Goal: Task Accomplishment & Management: Use online tool/utility

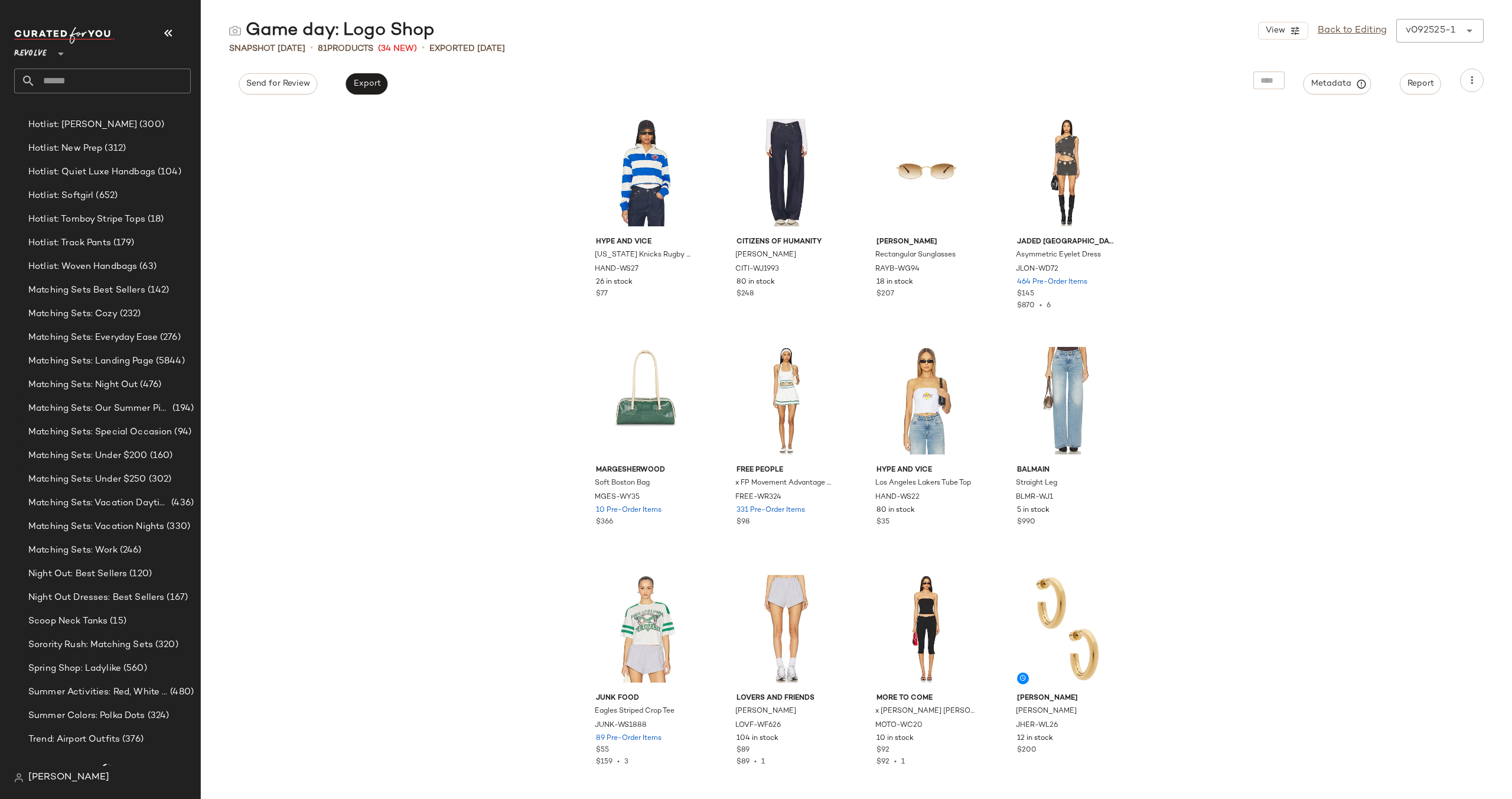
scroll to position [1346, 0]
click at [111, 365] on span "Matching Sets: Landing Page" at bounding box center [91, 361] width 125 height 13
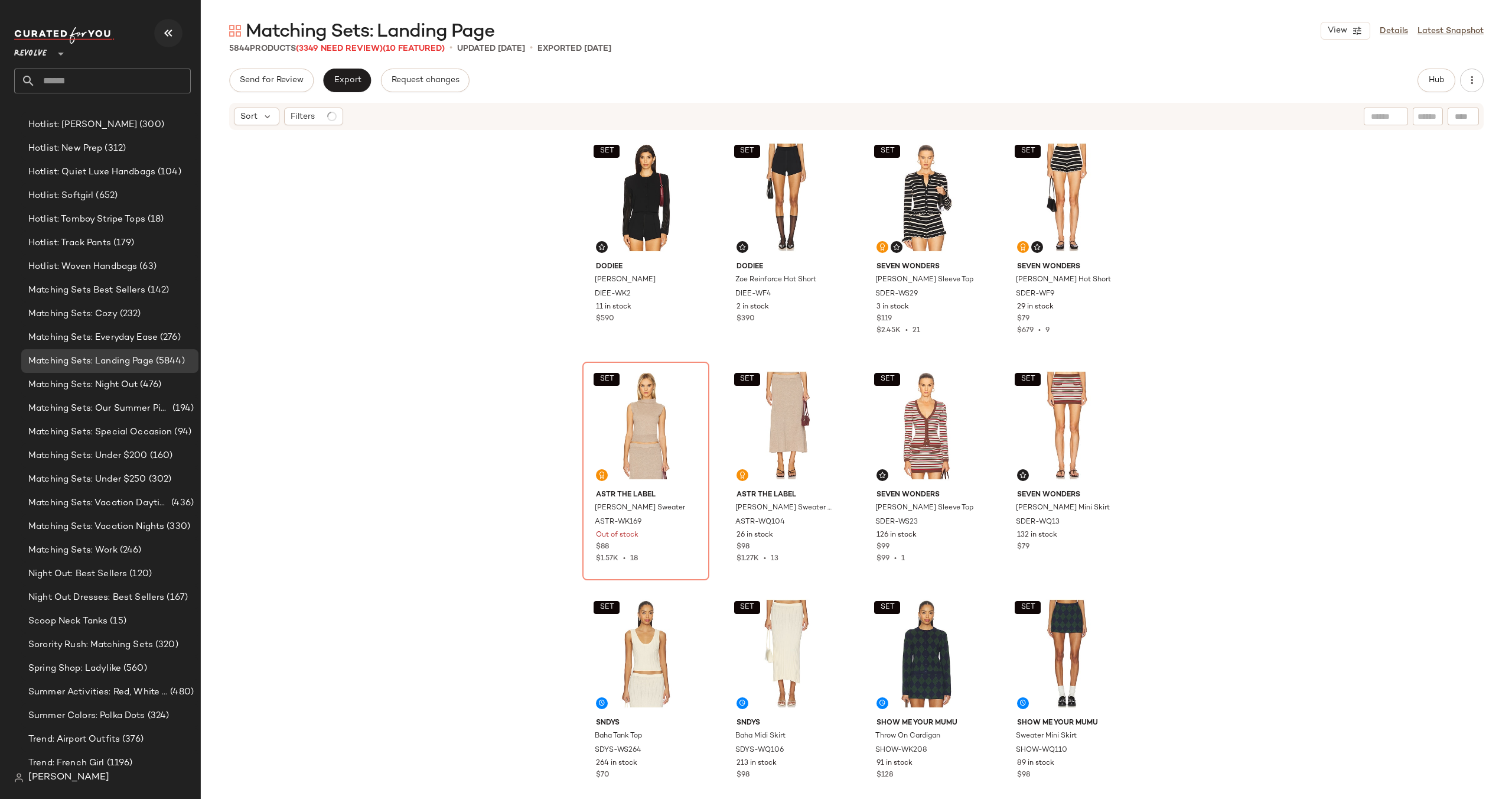
click at [165, 31] on icon "button" at bounding box center [168, 33] width 14 height 14
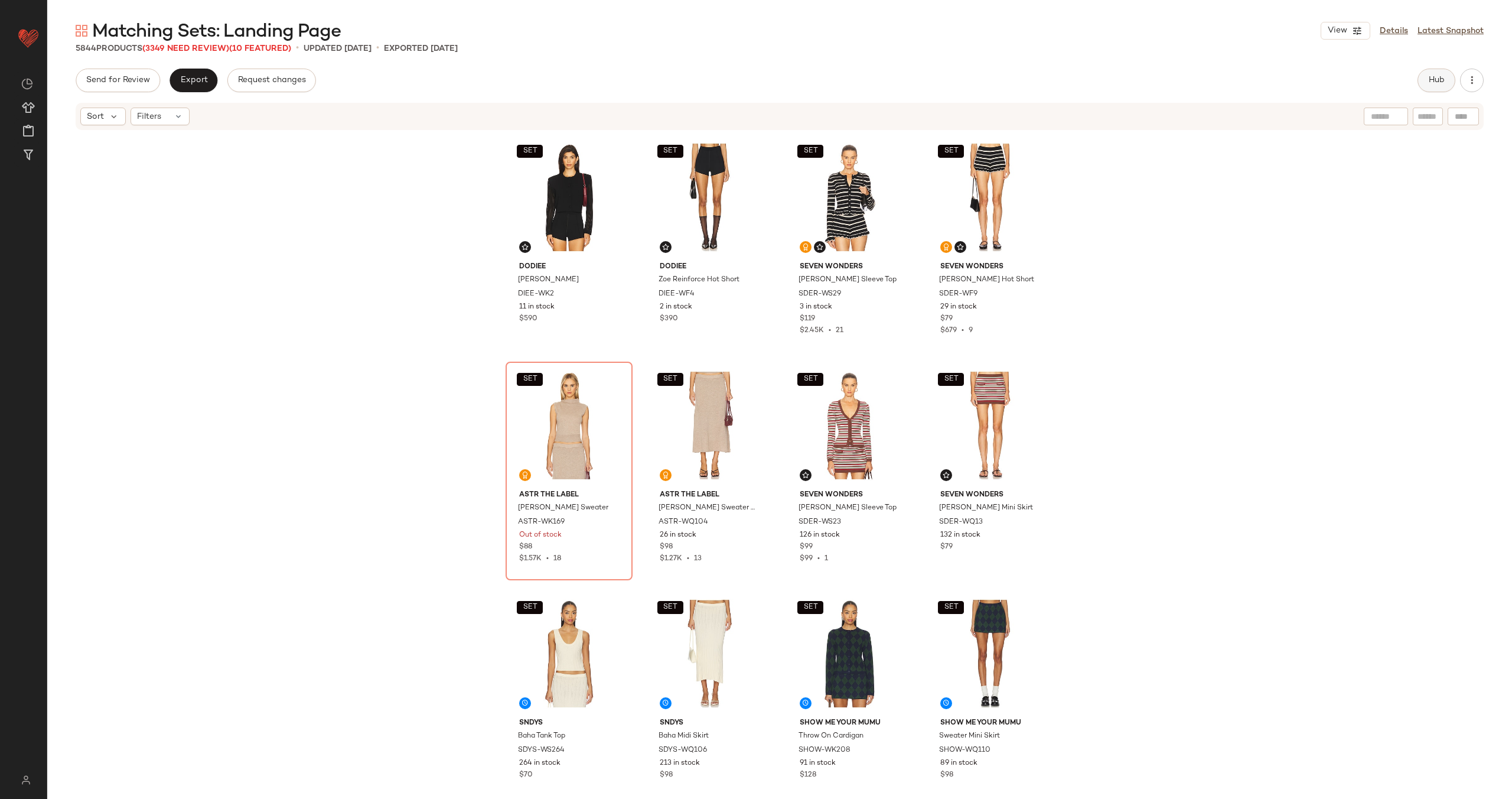
click at [1422, 81] on button "Hub" at bounding box center [1437, 80] width 38 height 23
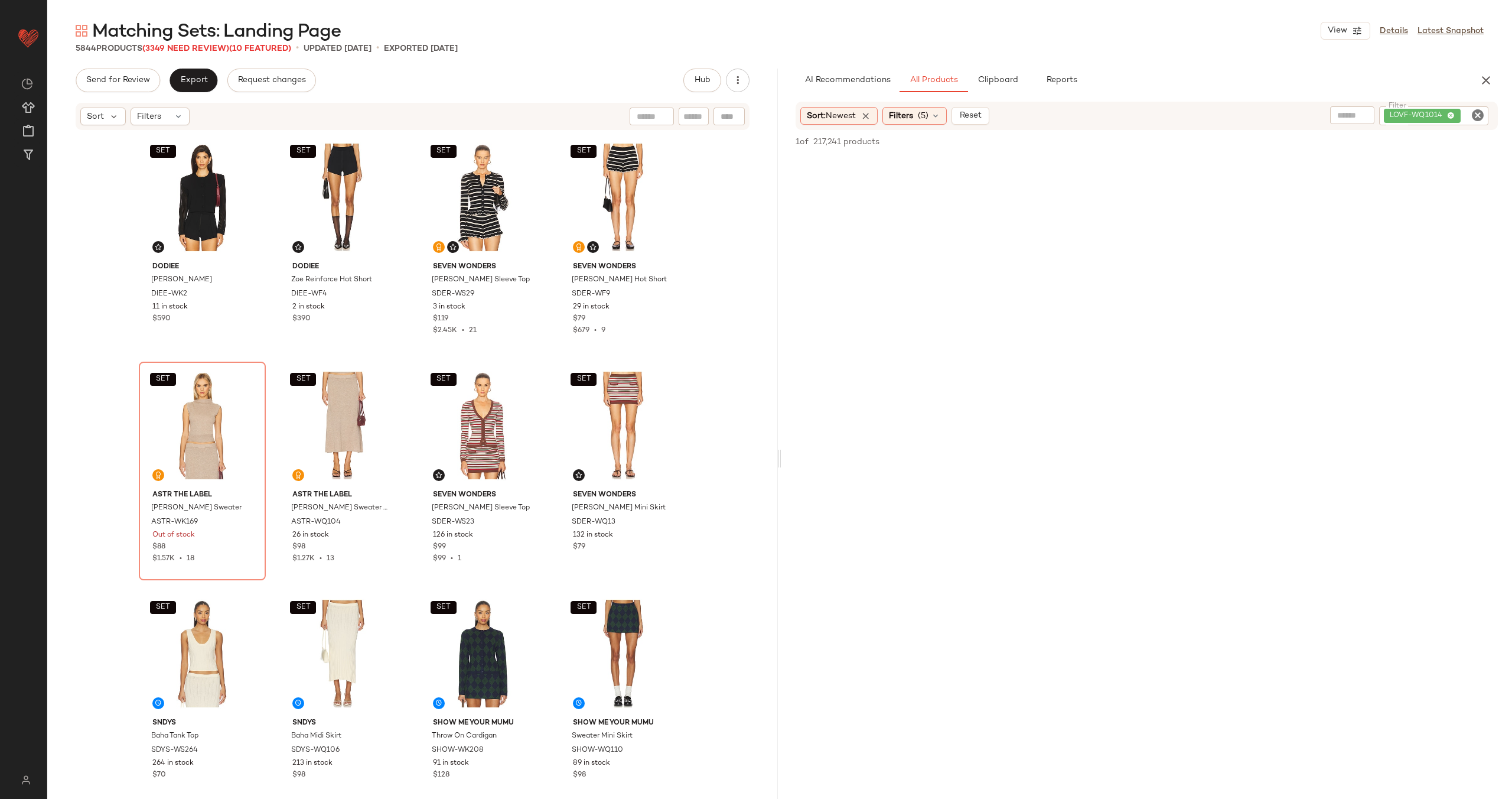
click at [1473, 117] on icon "Clear Filter" at bounding box center [1477, 115] width 14 height 14
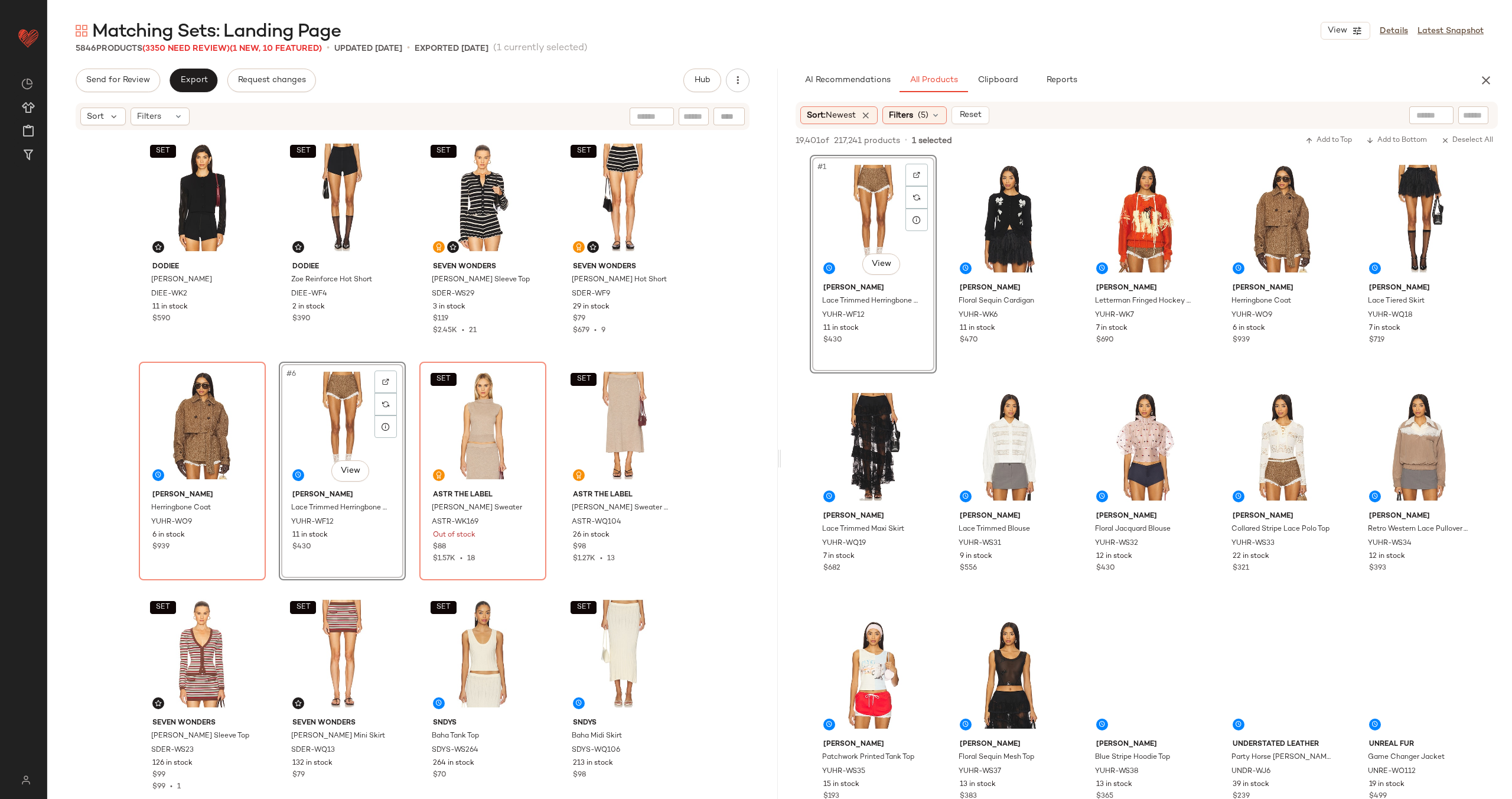
click at [407, 359] on div "SET Dodiee Lila Bolero DIEE-WK2 11 in stock $590 SET Dodiee Zoe Reinforce Hot S…" at bounding box center [413, 464] width 548 height 662
click at [1437, 117] on div at bounding box center [1431, 115] width 44 height 18
type input "**********"
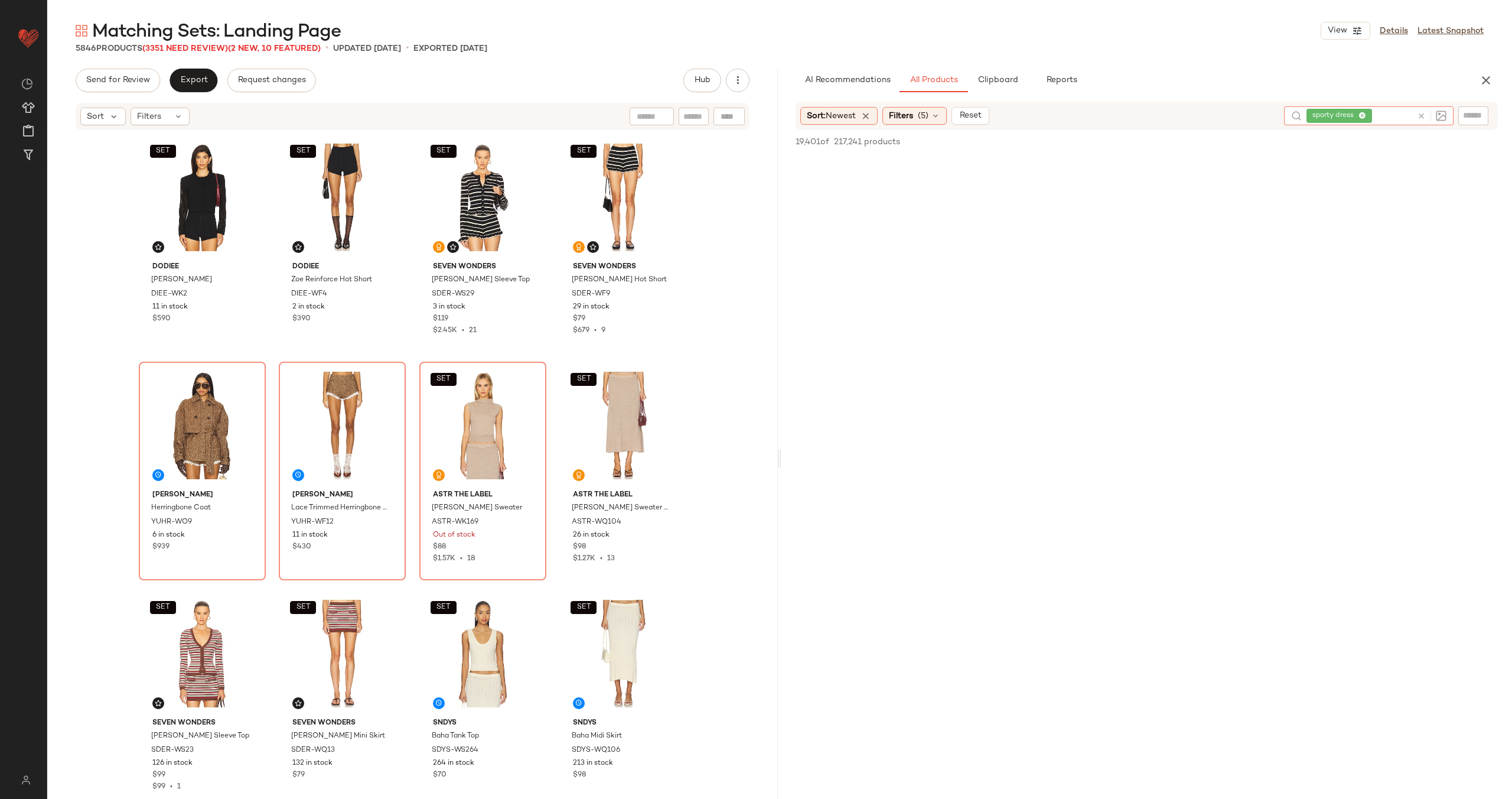
click at [941, 117] on icon at bounding box center [936, 116] width 9 height 9
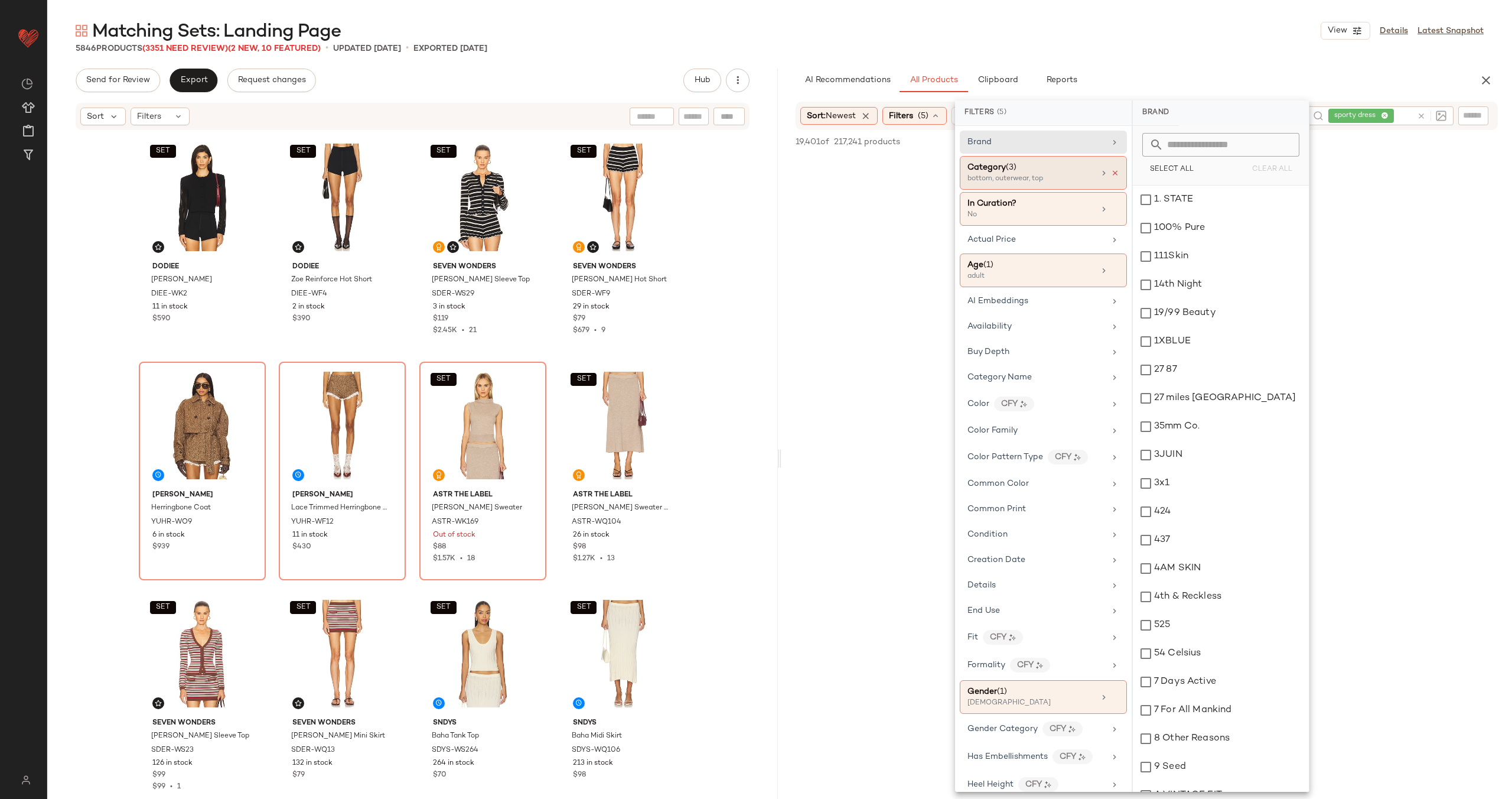
click at [1111, 173] on icon at bounding box center [1115, 173] width 8 height 8
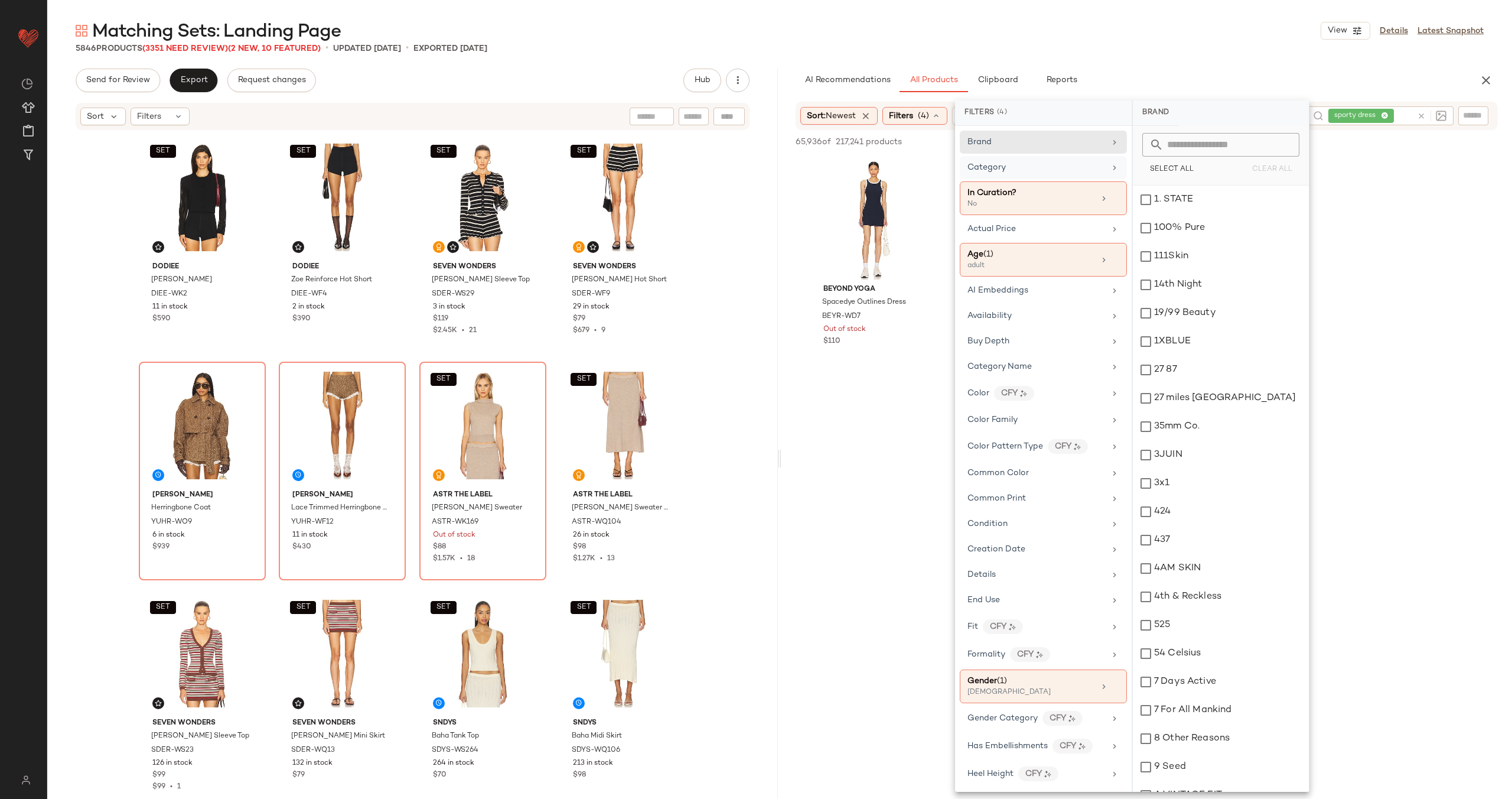
click at [827, 426] on div at bounding box center [1147, 489] width 731 height 228
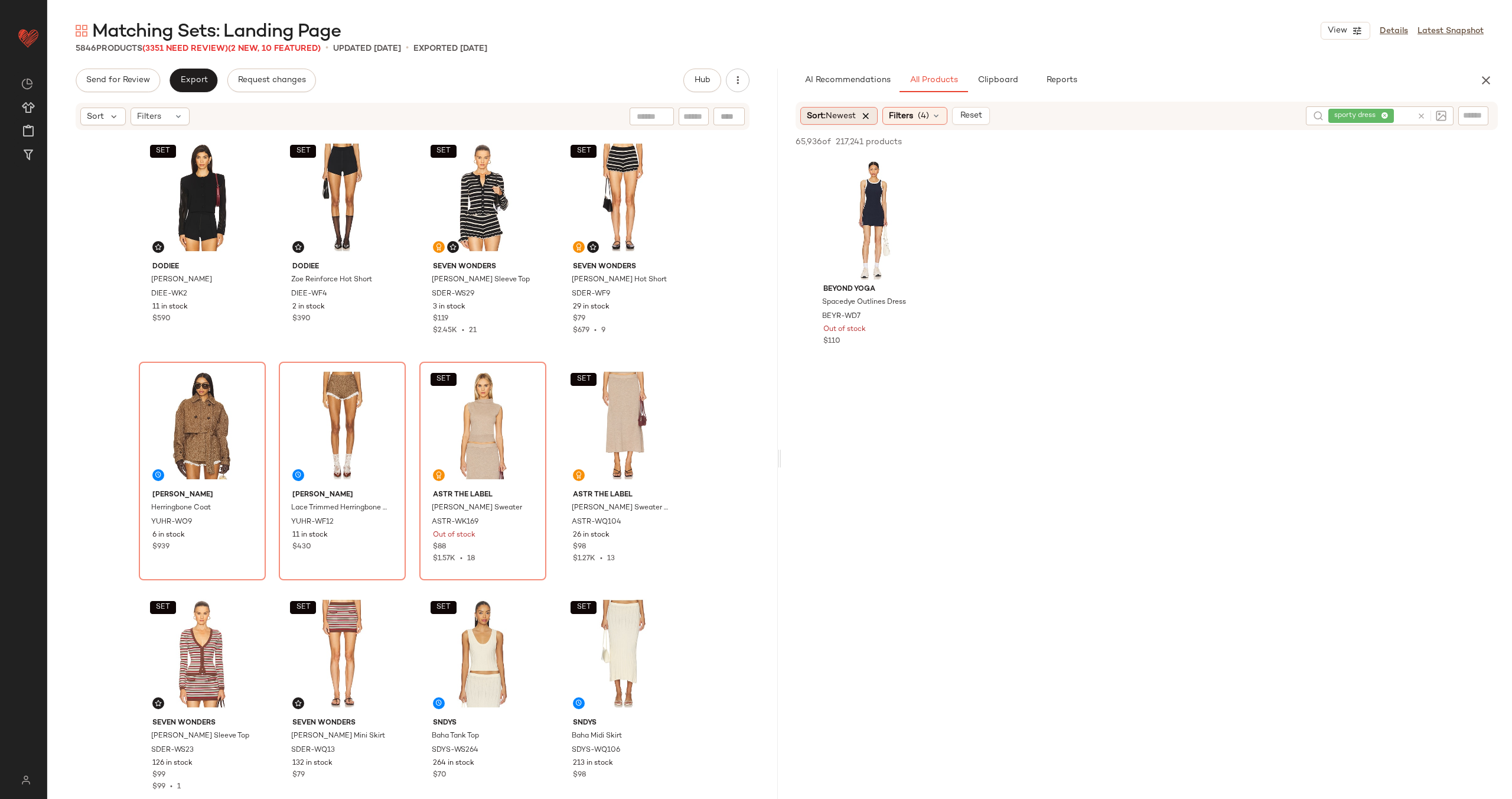
click at [870, 119] on icon at bounding box center [866, 116] width 11 height 11
click at [903, 115] on icon at bounding box center [905, 116] width 9 height 9
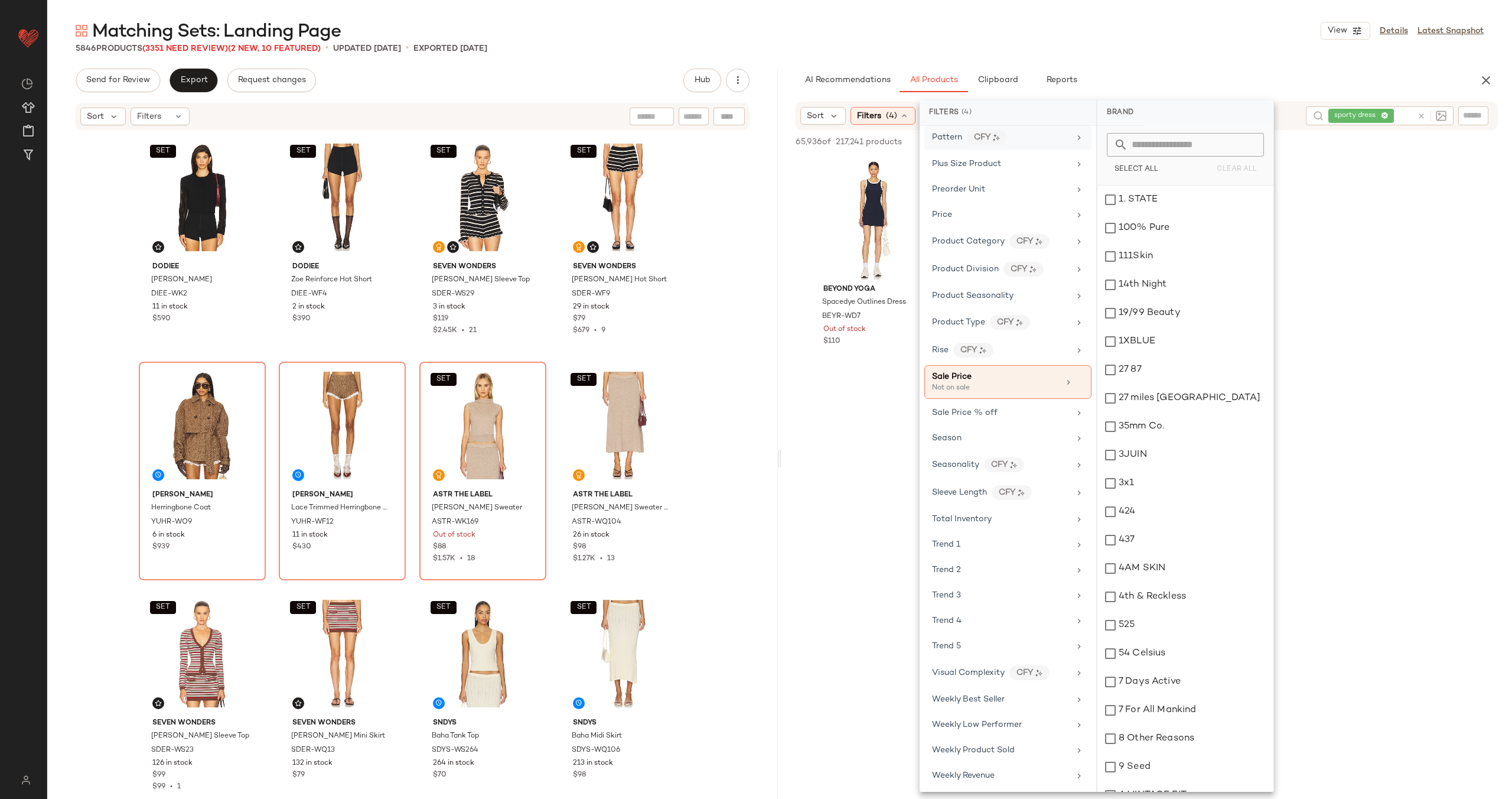
scroll to position [905, 0]
click at [863, 484] on div at bounding box center [1147, 489] width 731 height 228
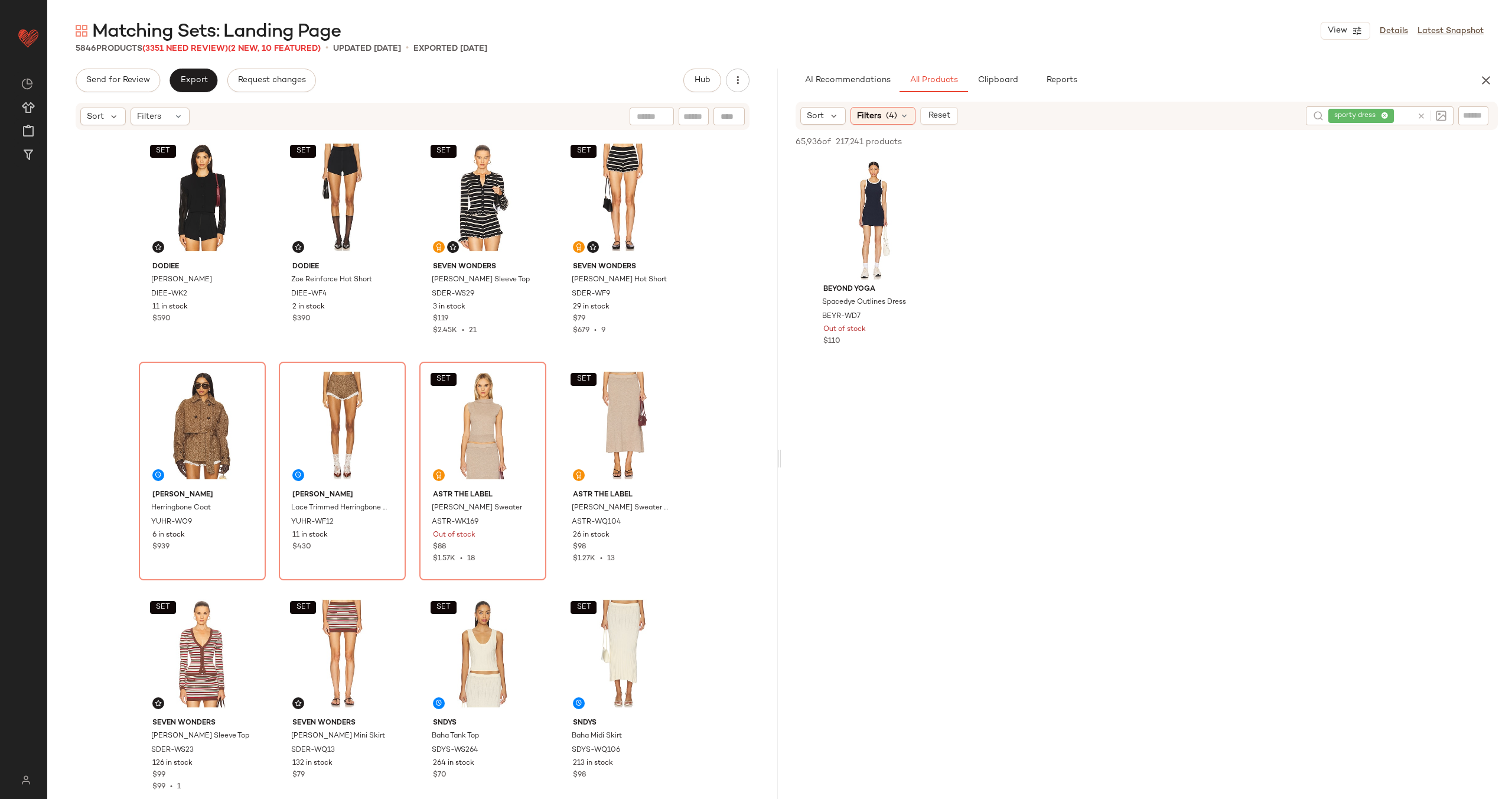
click at [1423, 116] on icon at bounding box center [1421, 115] width 9 height 9
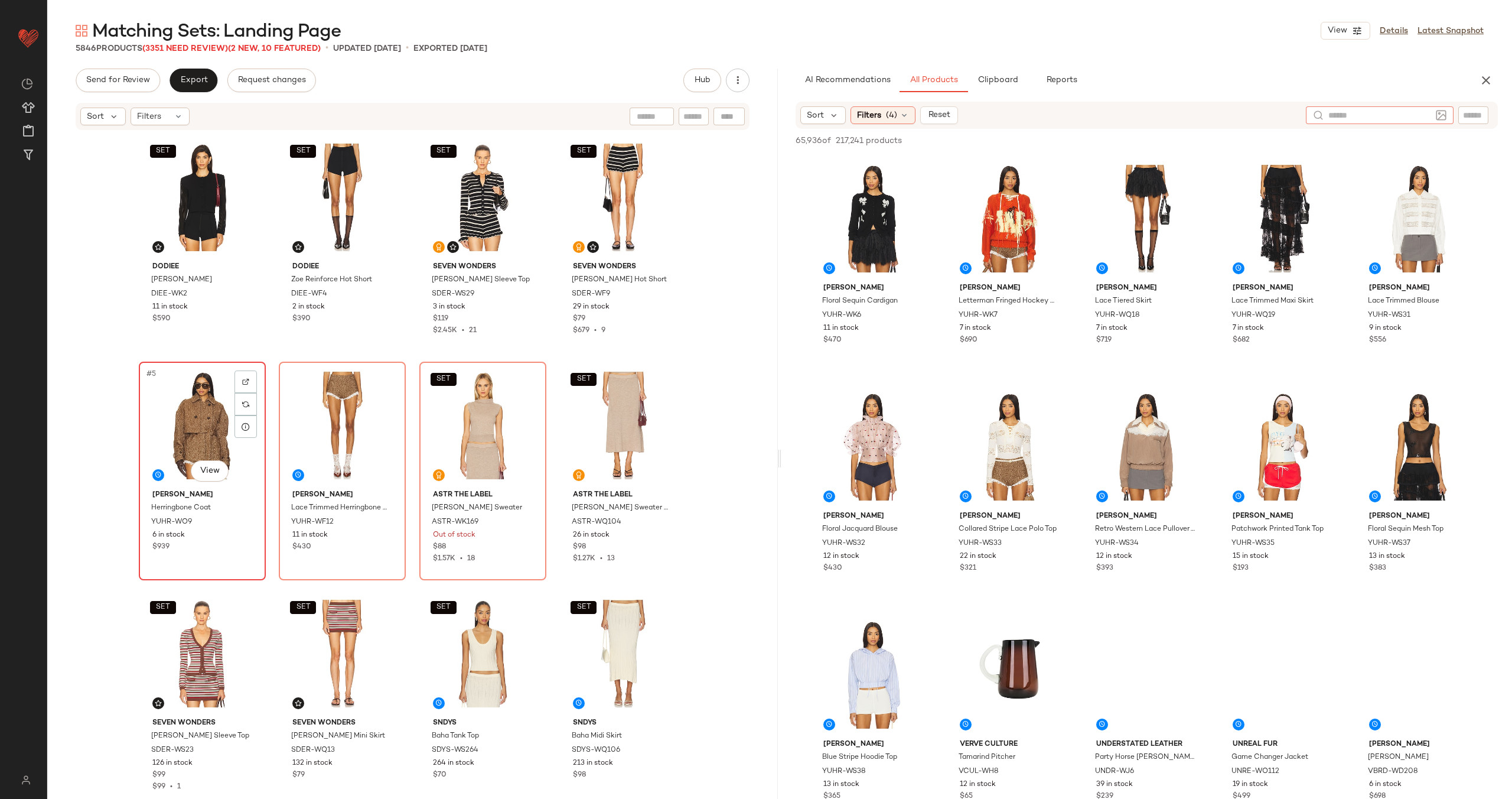
click at [195, 434] on div "#5 View" at bounding box center [202, 426] width 119 height 119
click at [317, 420] on div "#6 View" at bounding box center [342, 426] width 119 height 119
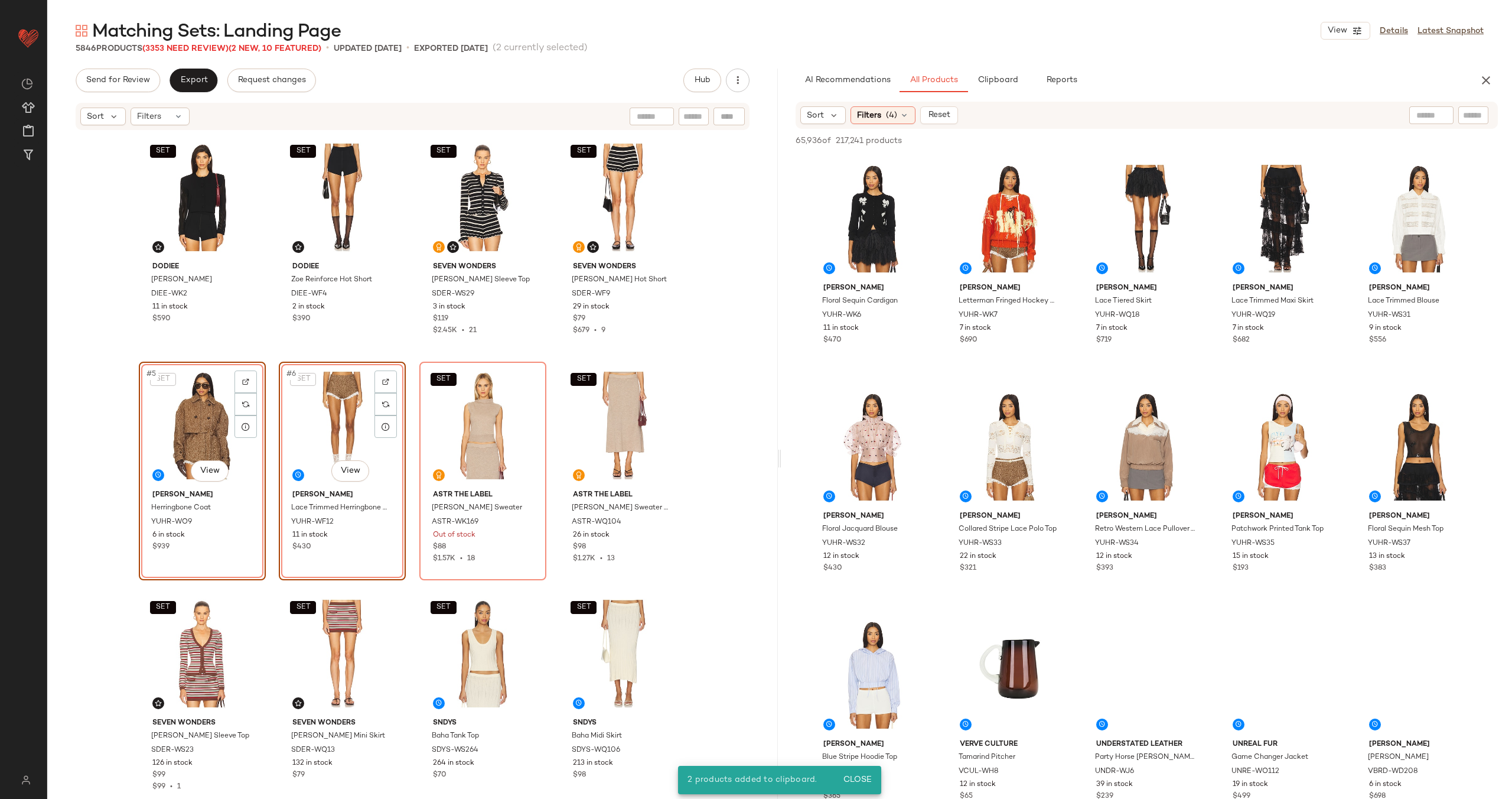
click at [553, 345] on div "SET Dodiee Lila Bolero DIEE-WK2 11 in stock $590 SET Dodiee Zoe Reinforce Hot S…" at bounding box center [413, 464] width 548 height 662
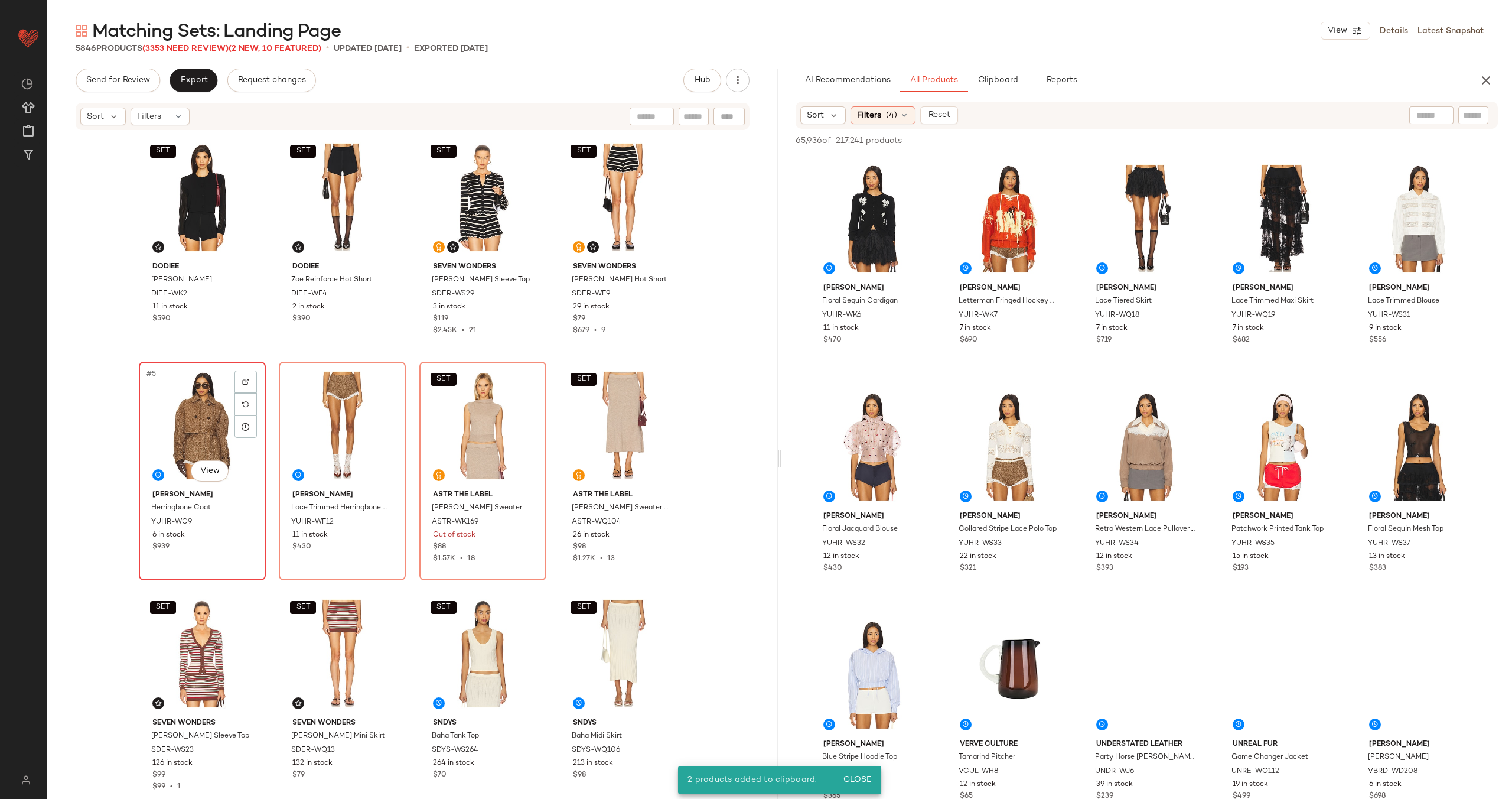
click at [193, 421] on div "#5 View" at bounding box center [202, 426] width 119 height 119
click at [311, 420] on div "#6 View" at bounding box center [342, 426] width 119 height 119
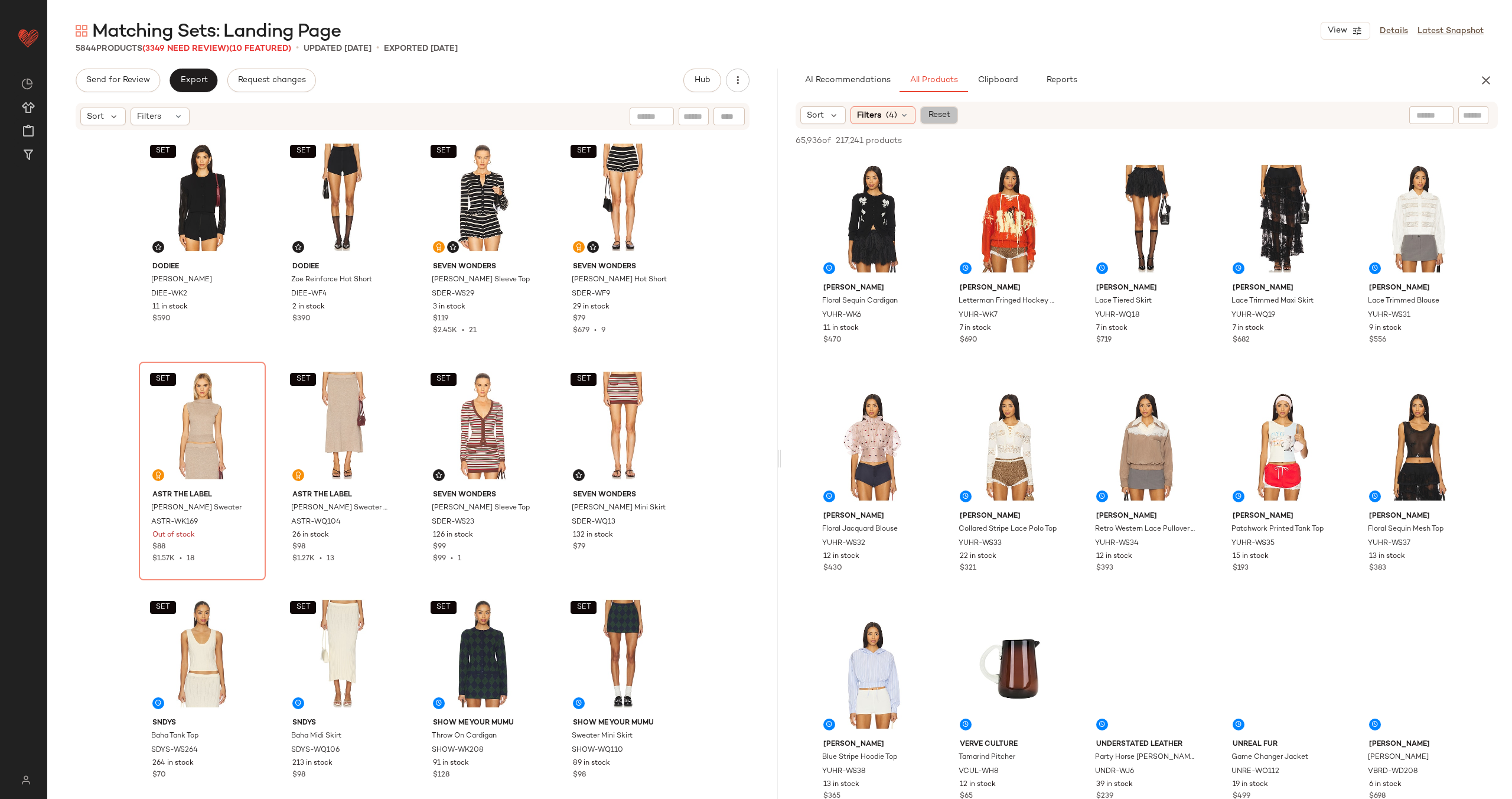
click at [933, 111] on span "Reset" at bounding box center [939, 115] width 23 height 9
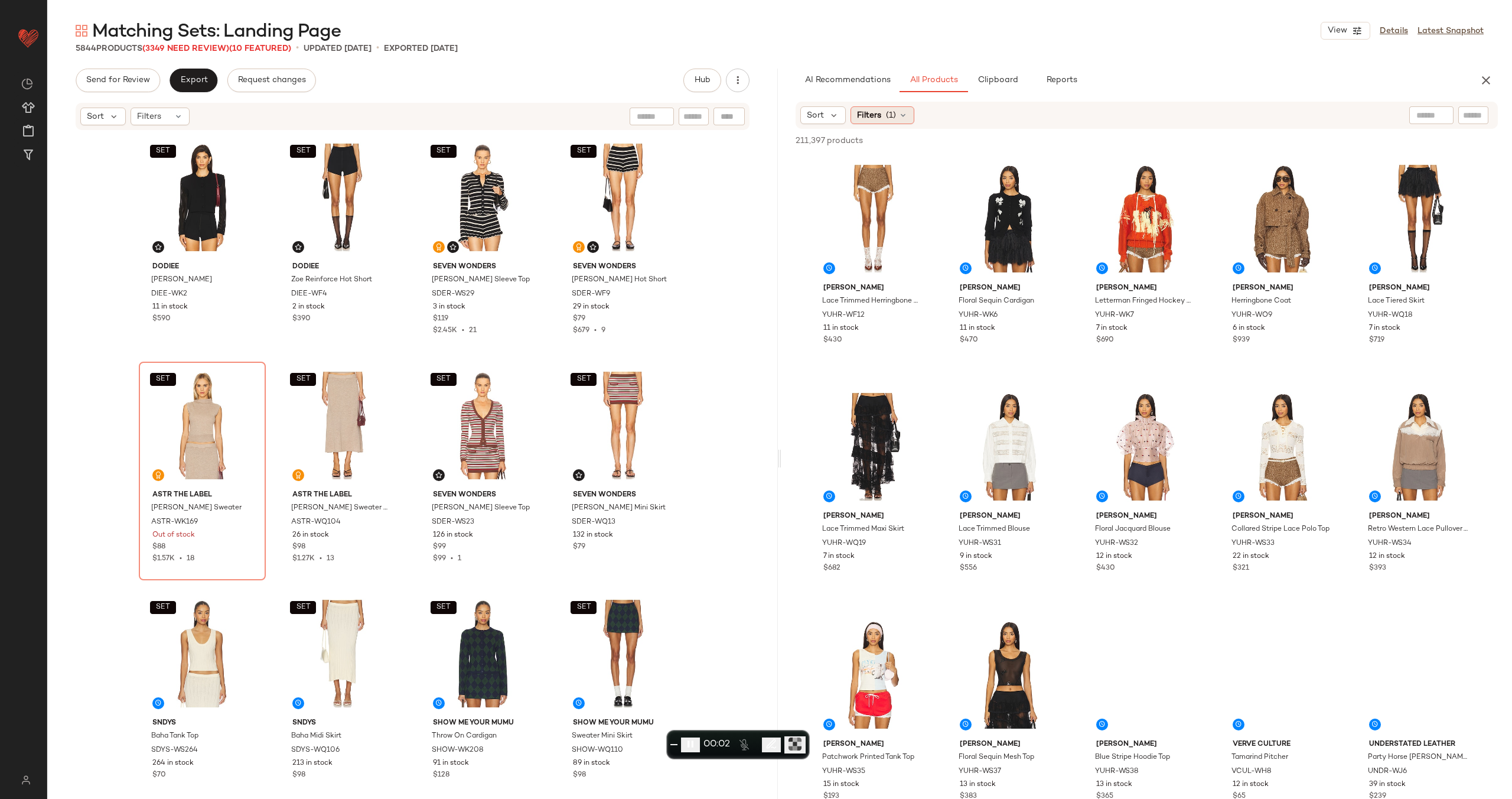
click at [897, 114] on div "Filters (1)" at bounding box center [883, 115] width 64 height 18
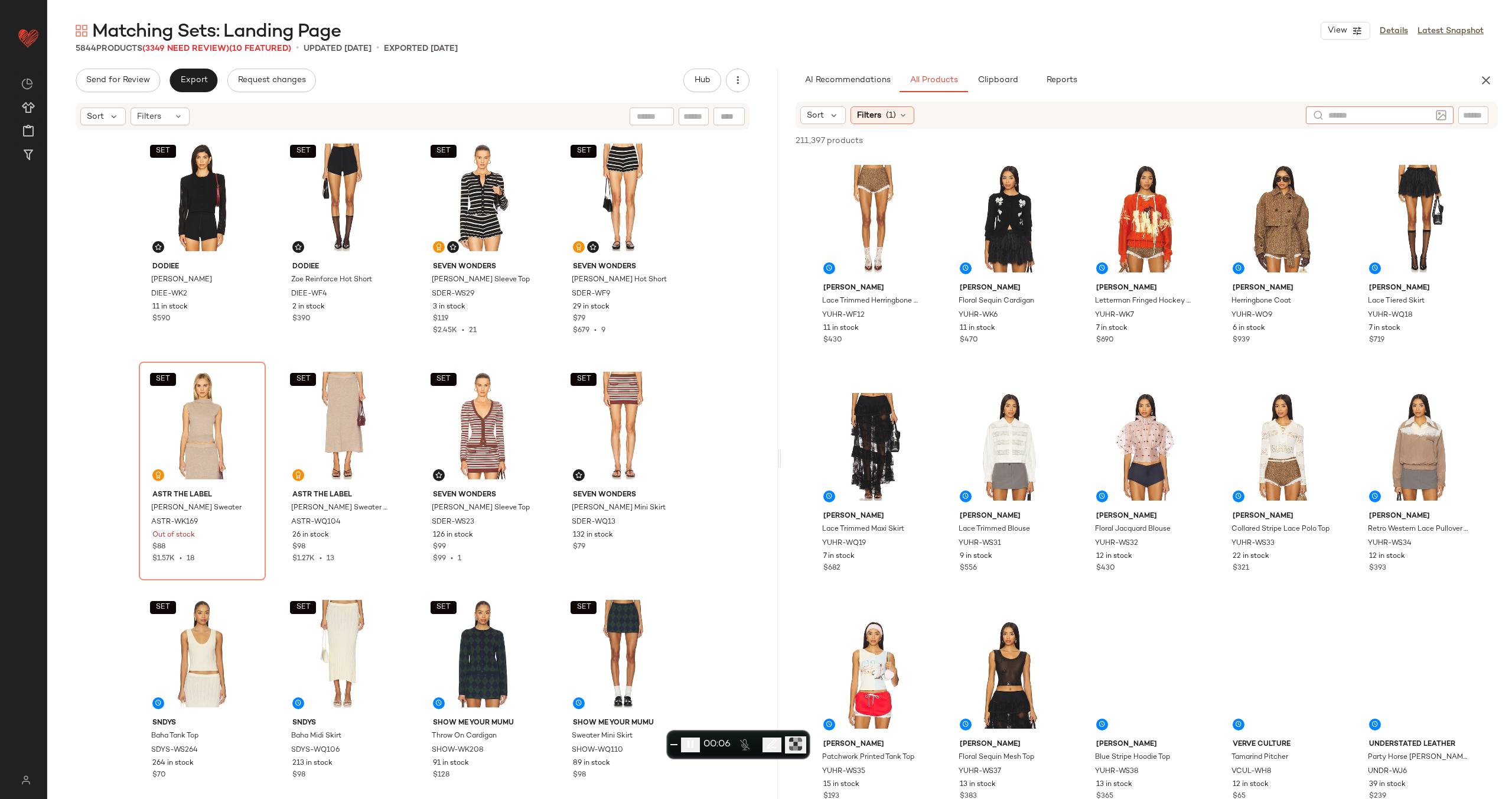
click at [1432, 113] on div at bounding box center [1380, 115] width 148 height 18
type input "**********"
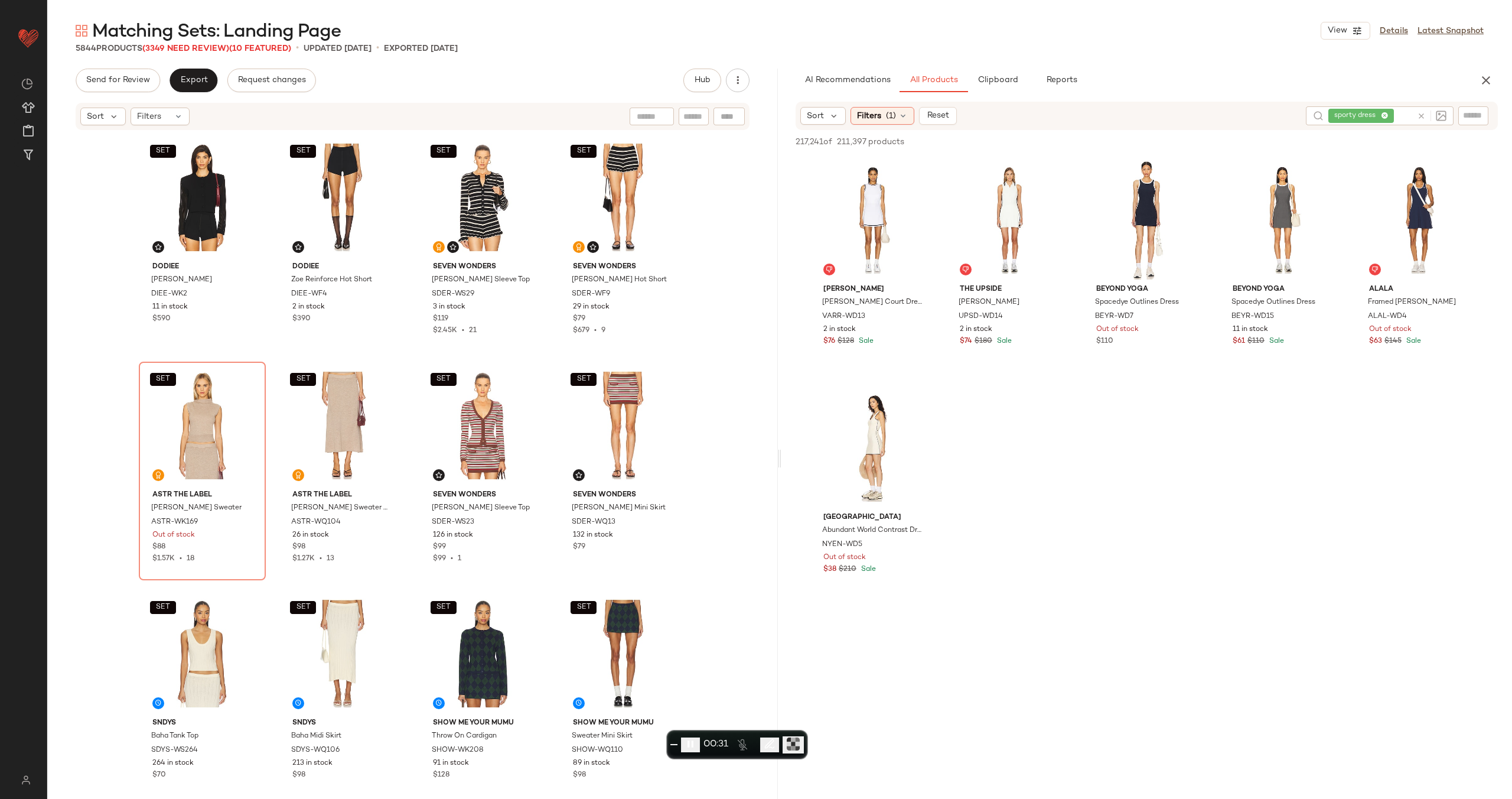
click at [1423, 115] on icon at bounding box center [1421, 115] width 9 height 9
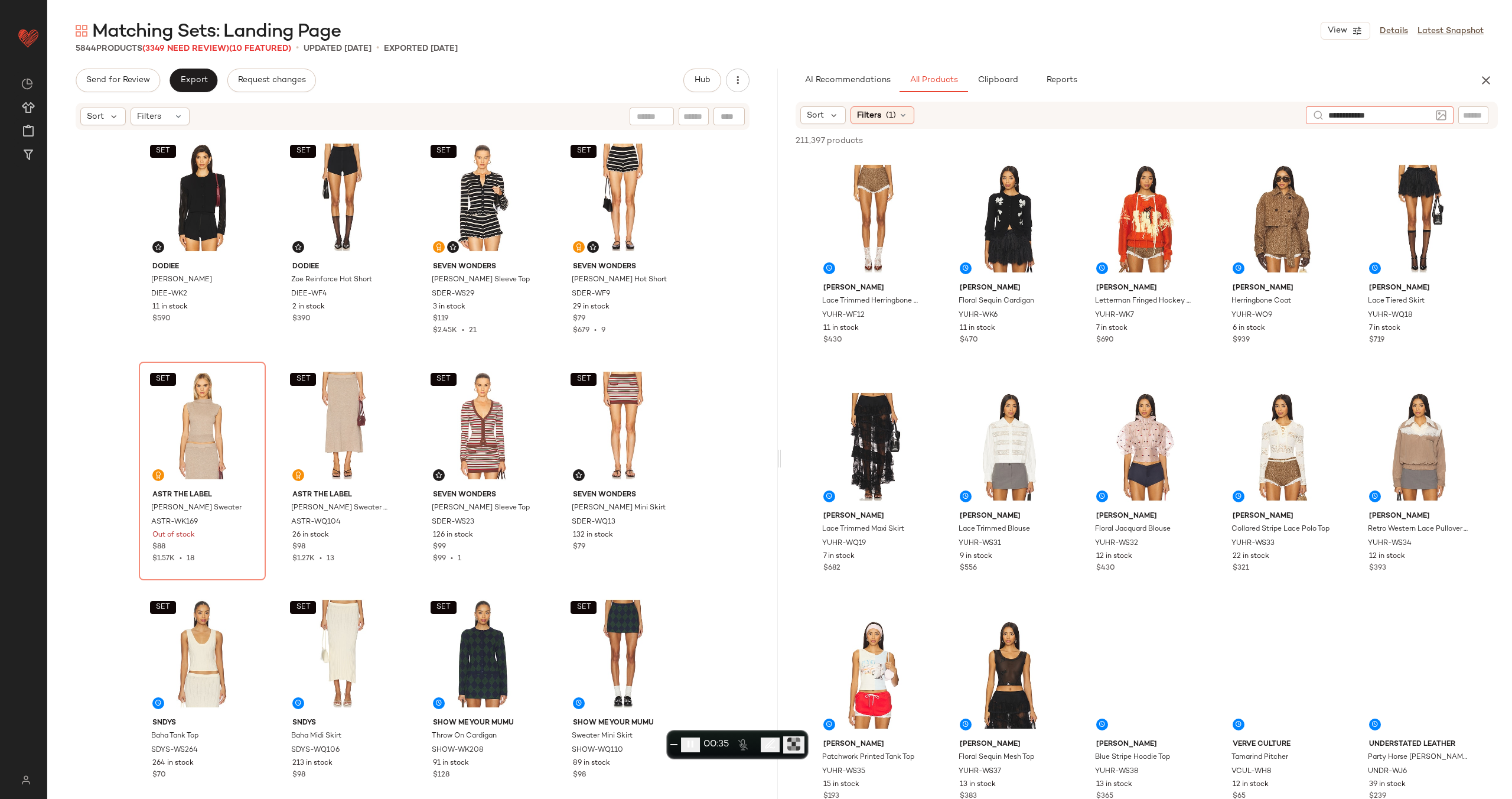
type input "**********"
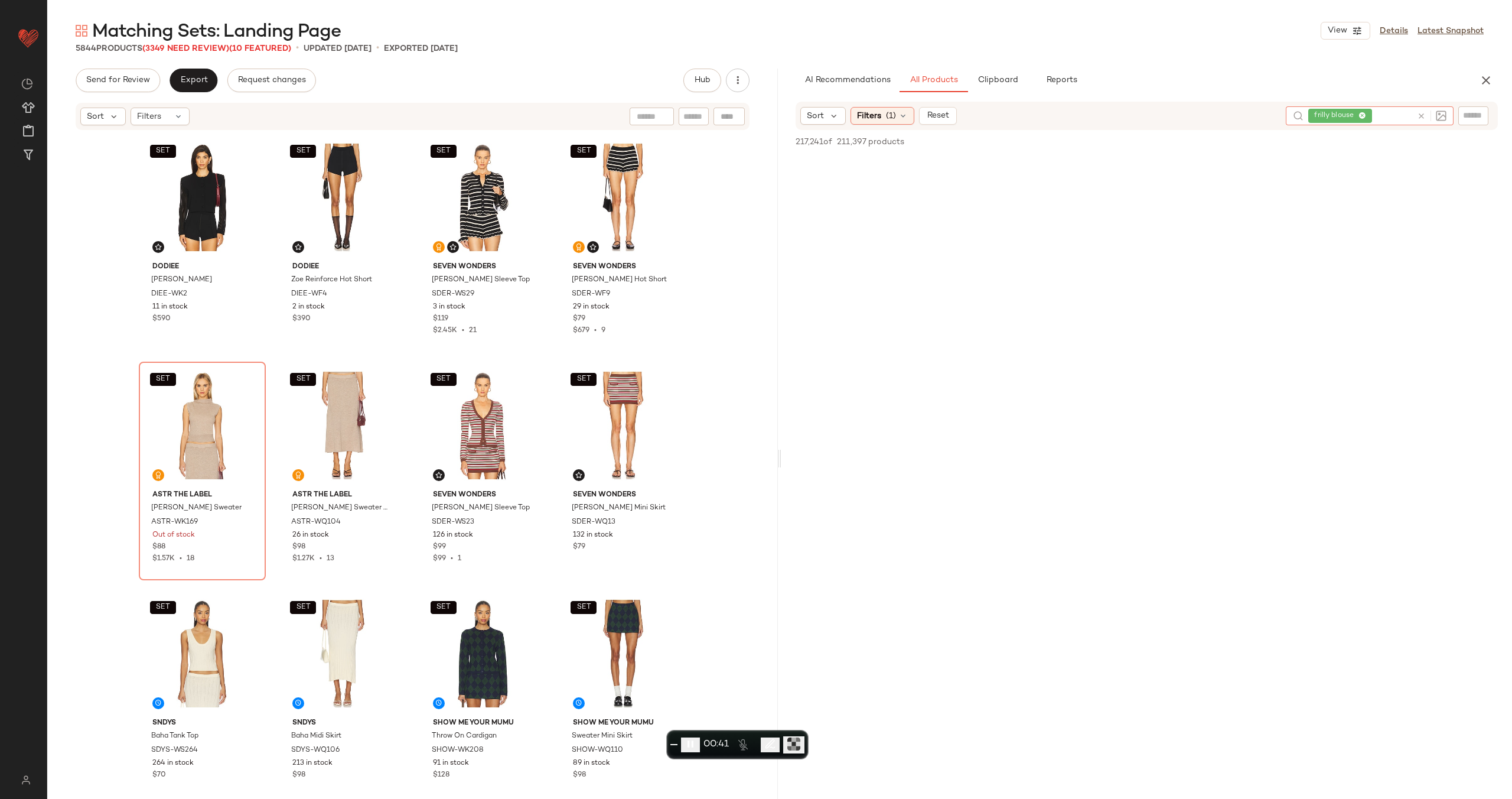
scroll to position [3149, 0]
drag, startPoint x: 1066, startPoint y: 288, endPoint x: 997, endPoint y: 288, distance: 69.0
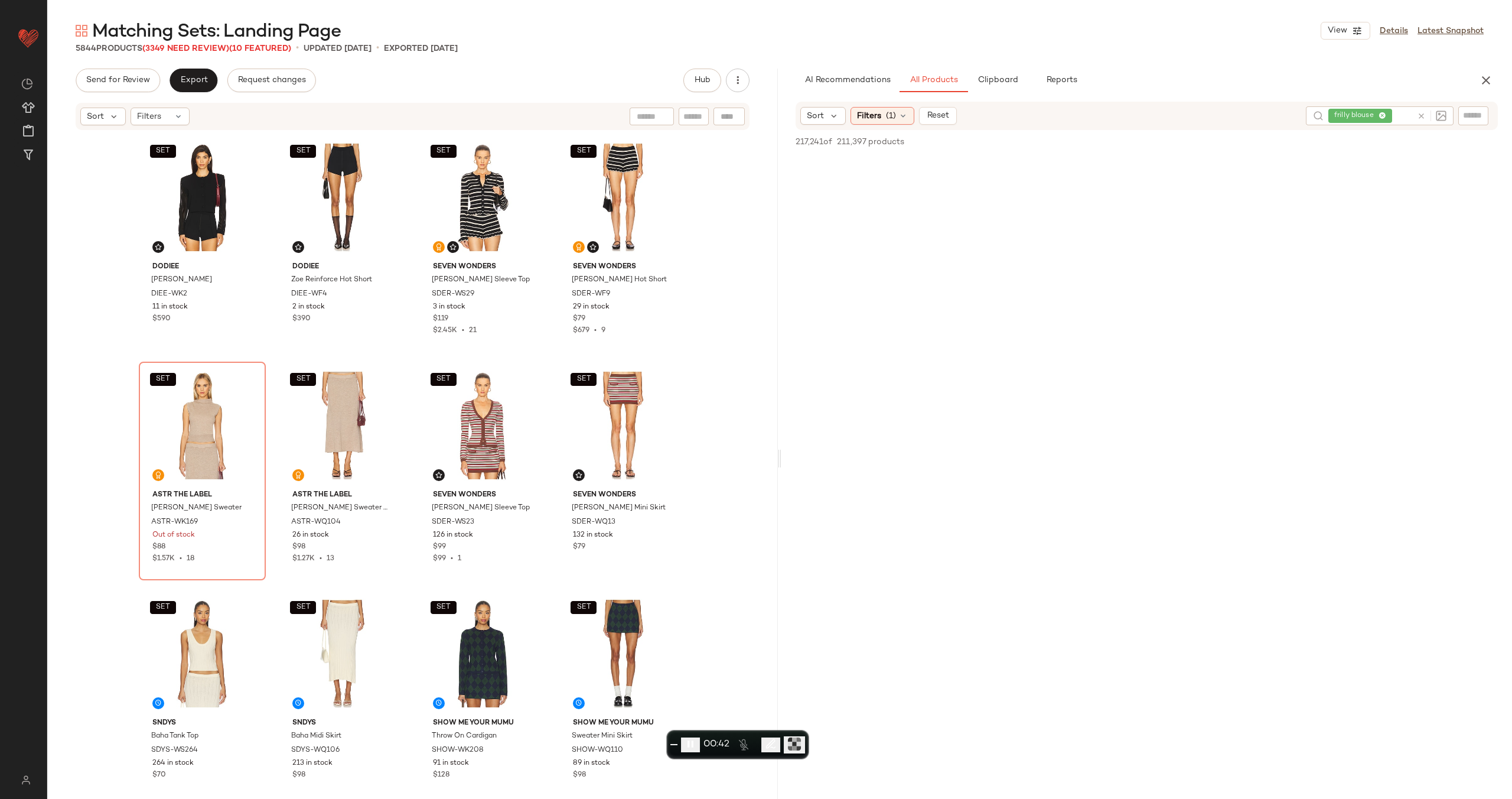
drag, startPoint x: 1402, startPoint y: 237, endPoint x: 1373, endPoint y: 237, distance: 29.0
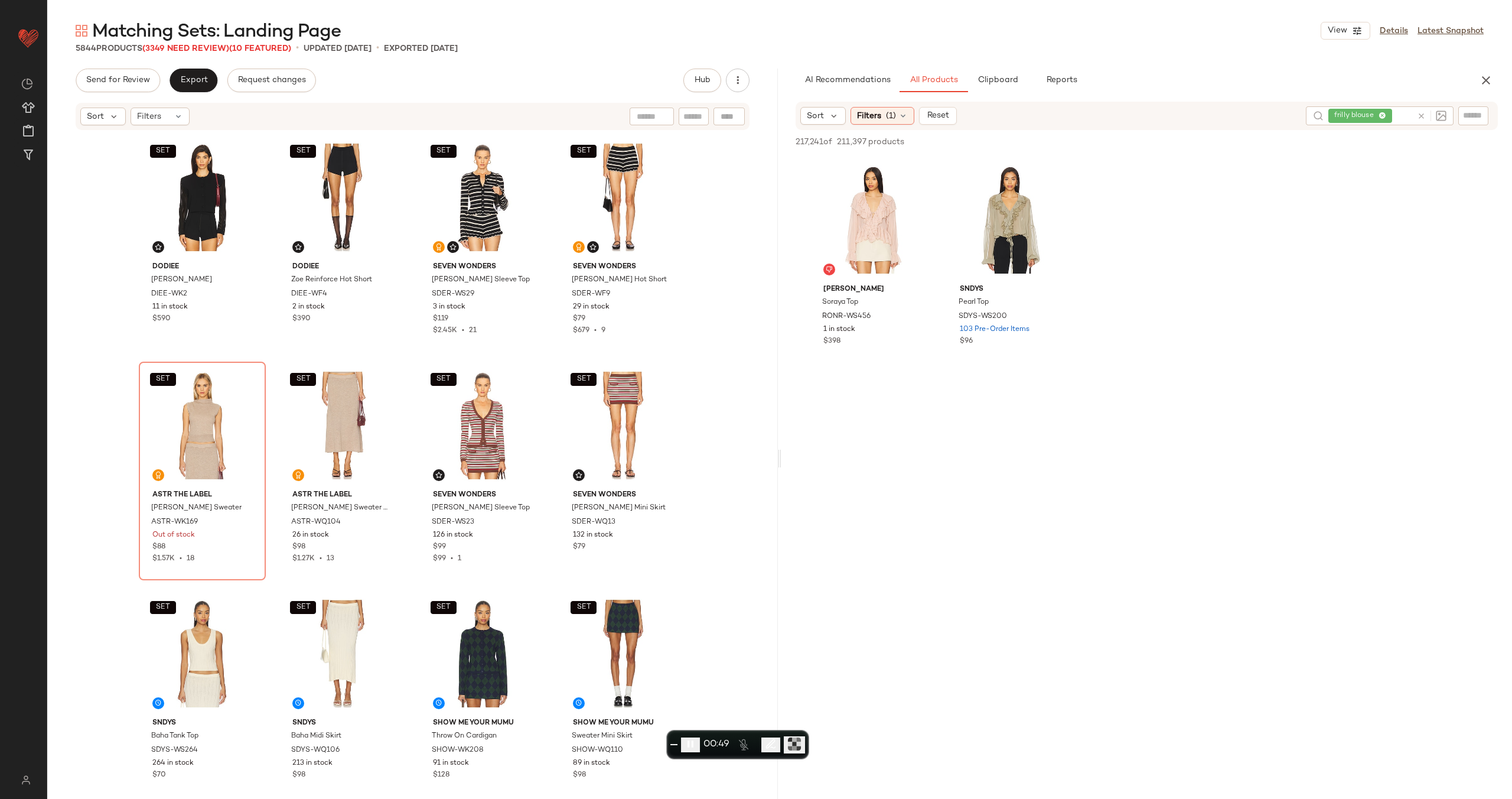
click at [1419, 114] on icon at bounding box center [1421, 115] width 9 height 9
click at [1217, 162] on div "Ronny Kobo Soraya Top RONR-WS456 1 in stock $398 SNDYS Pearl Top SDYS-WS200 103…" at bounding box center [1147, 264] width 731 height 219
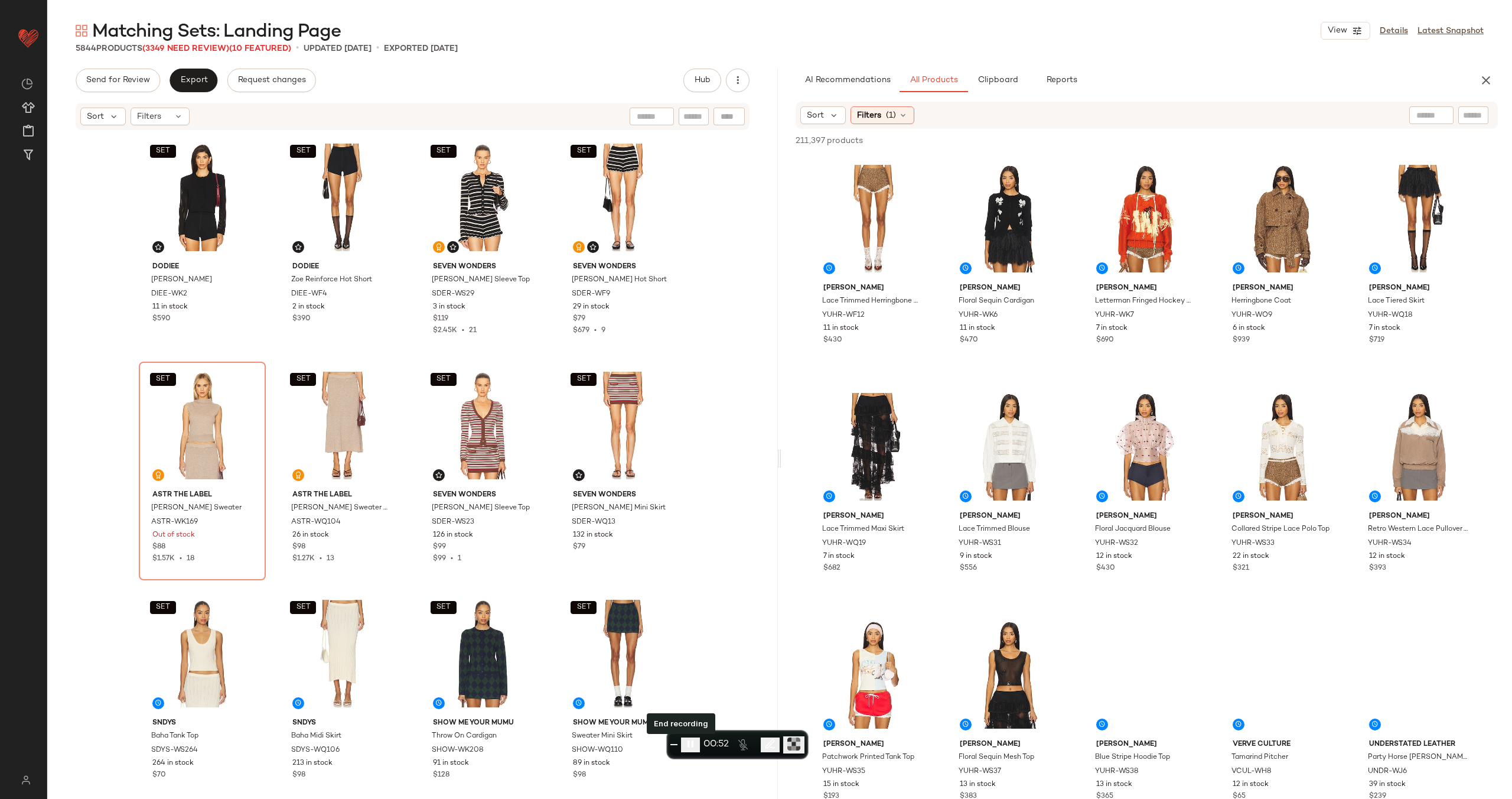
click at [674, 745] on span "End recording" at bounding box center [674, 745] width 0 height 0
click at [1439, 115] on div at bounding box center [1380, 115] width 148 height 18
type input "***"
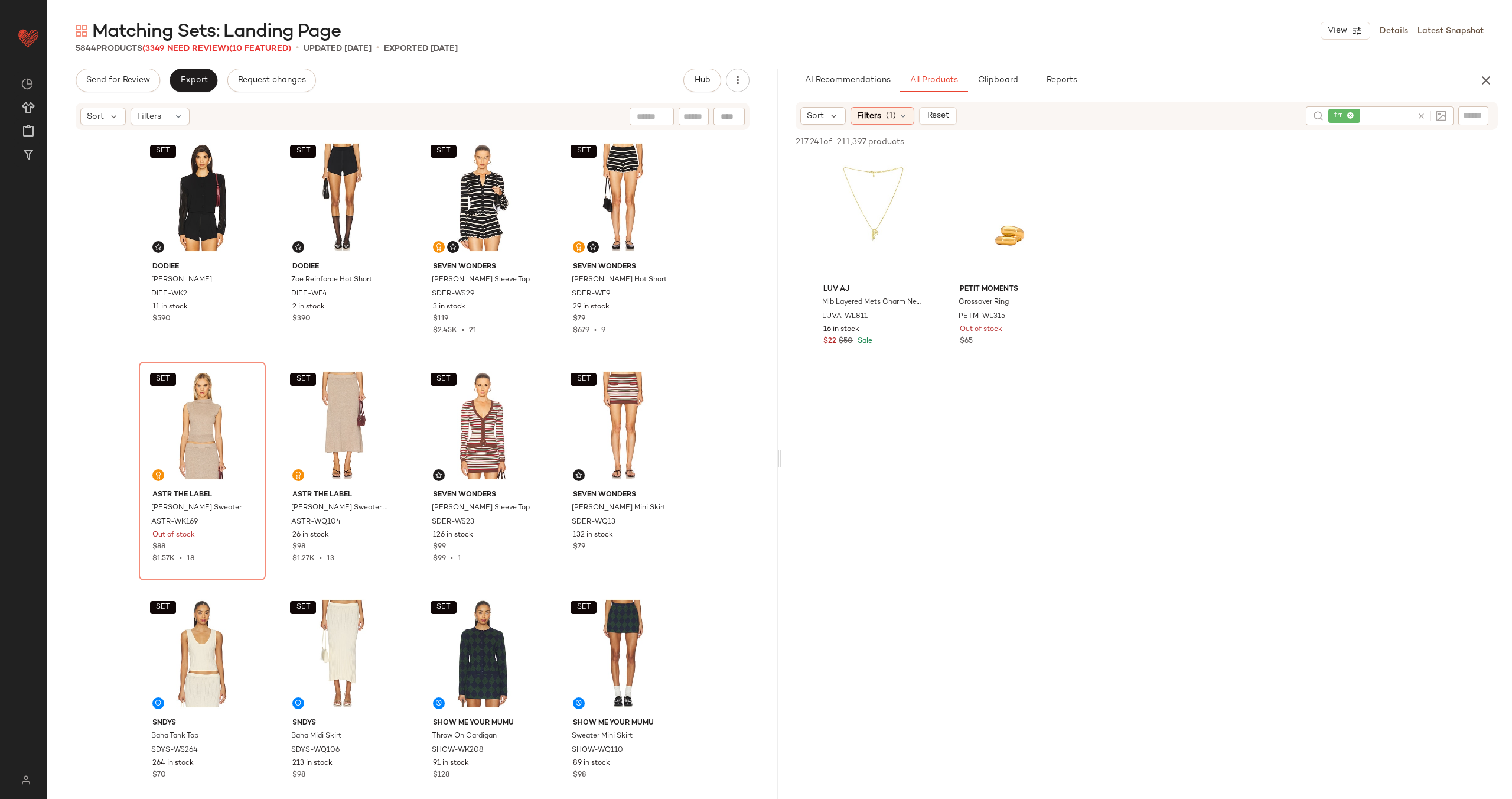
click at [1424, 117] on icon at bounding box center [1421, 115] width 9 height 9
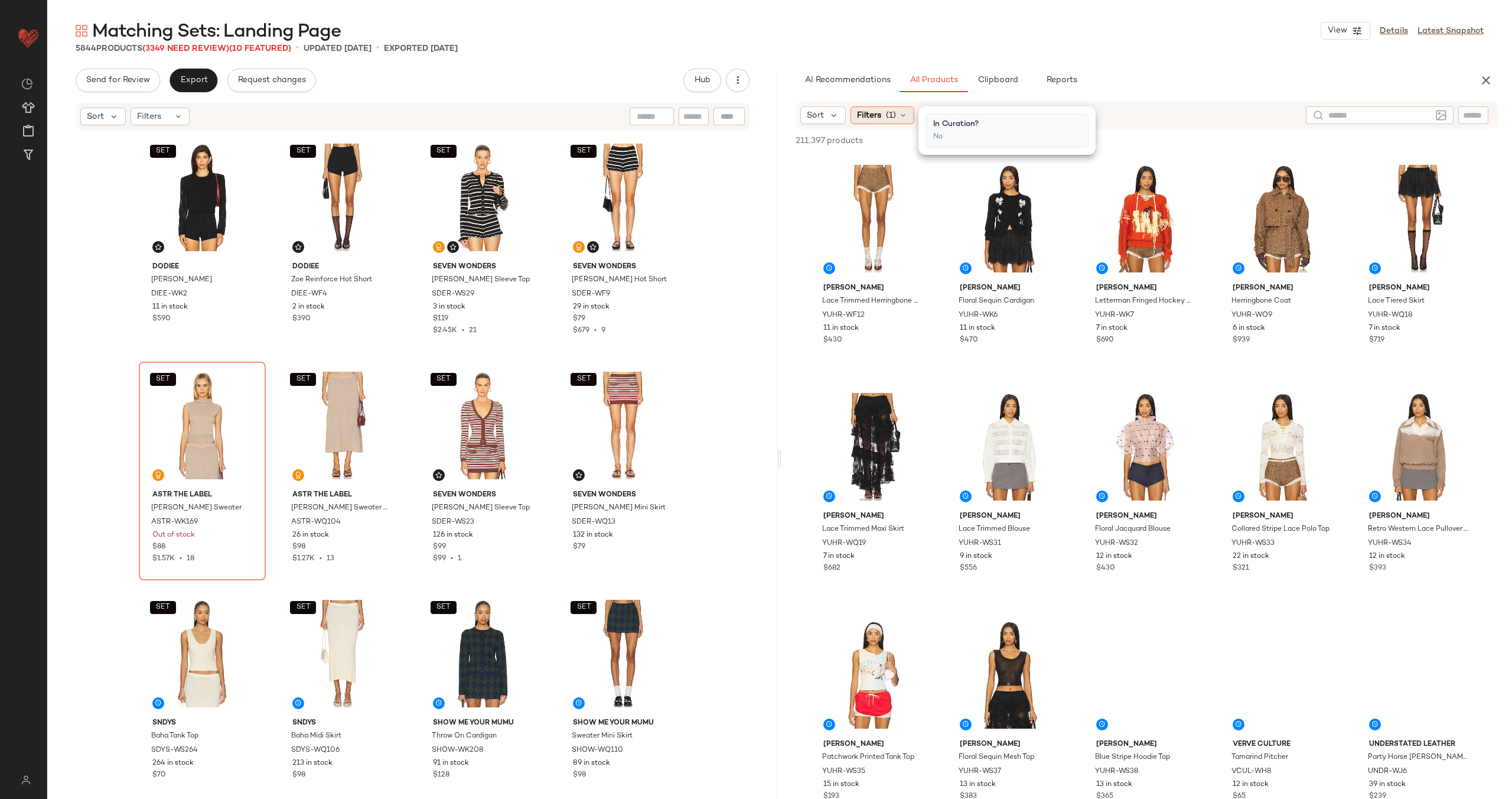
click at [899, 115] on icon at bounding box center [903, 115] width 9 height 9
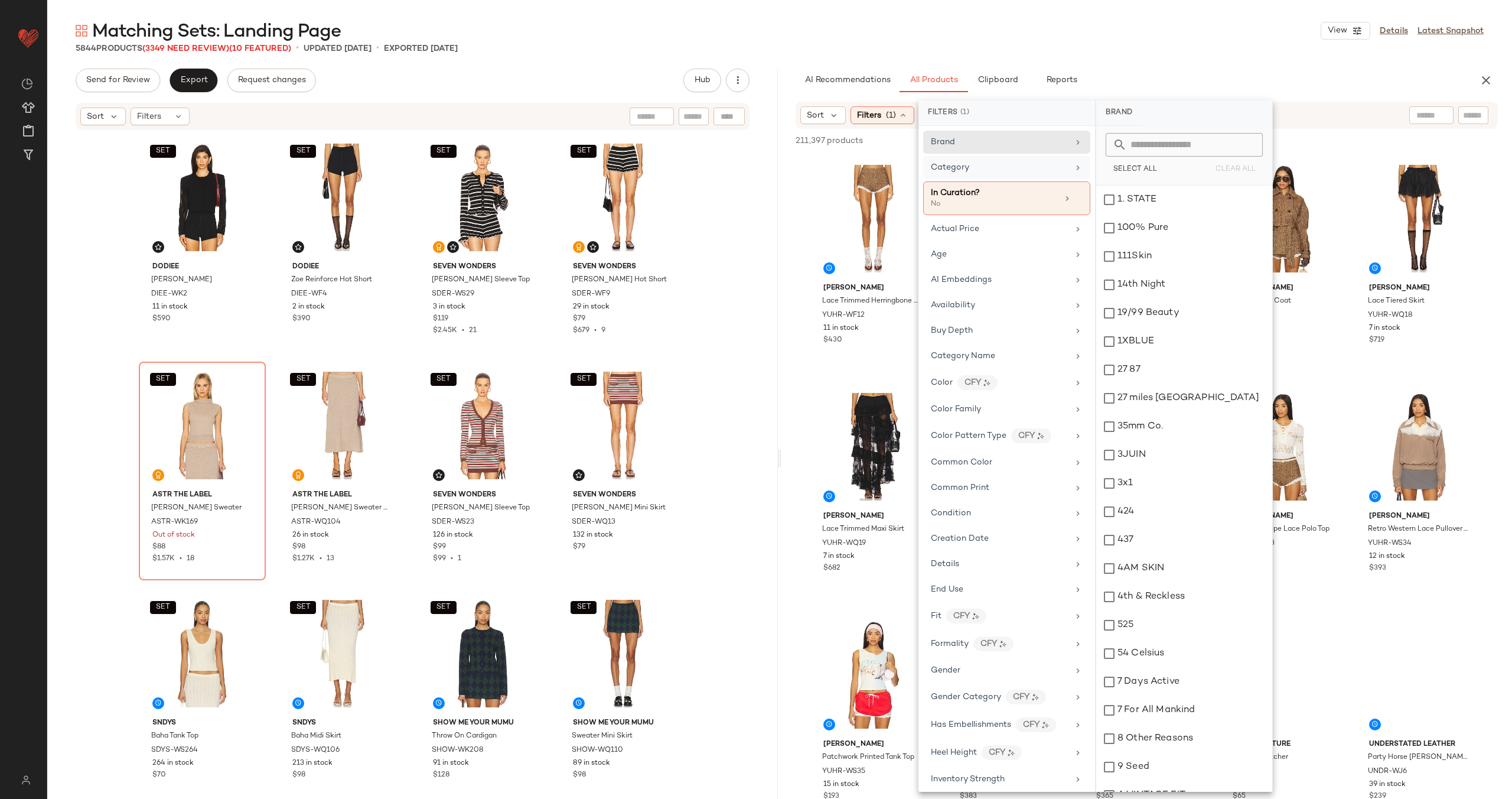
click at [1031, 169] on div "Category" at bounding box center [1000, 167] width 137 height 13
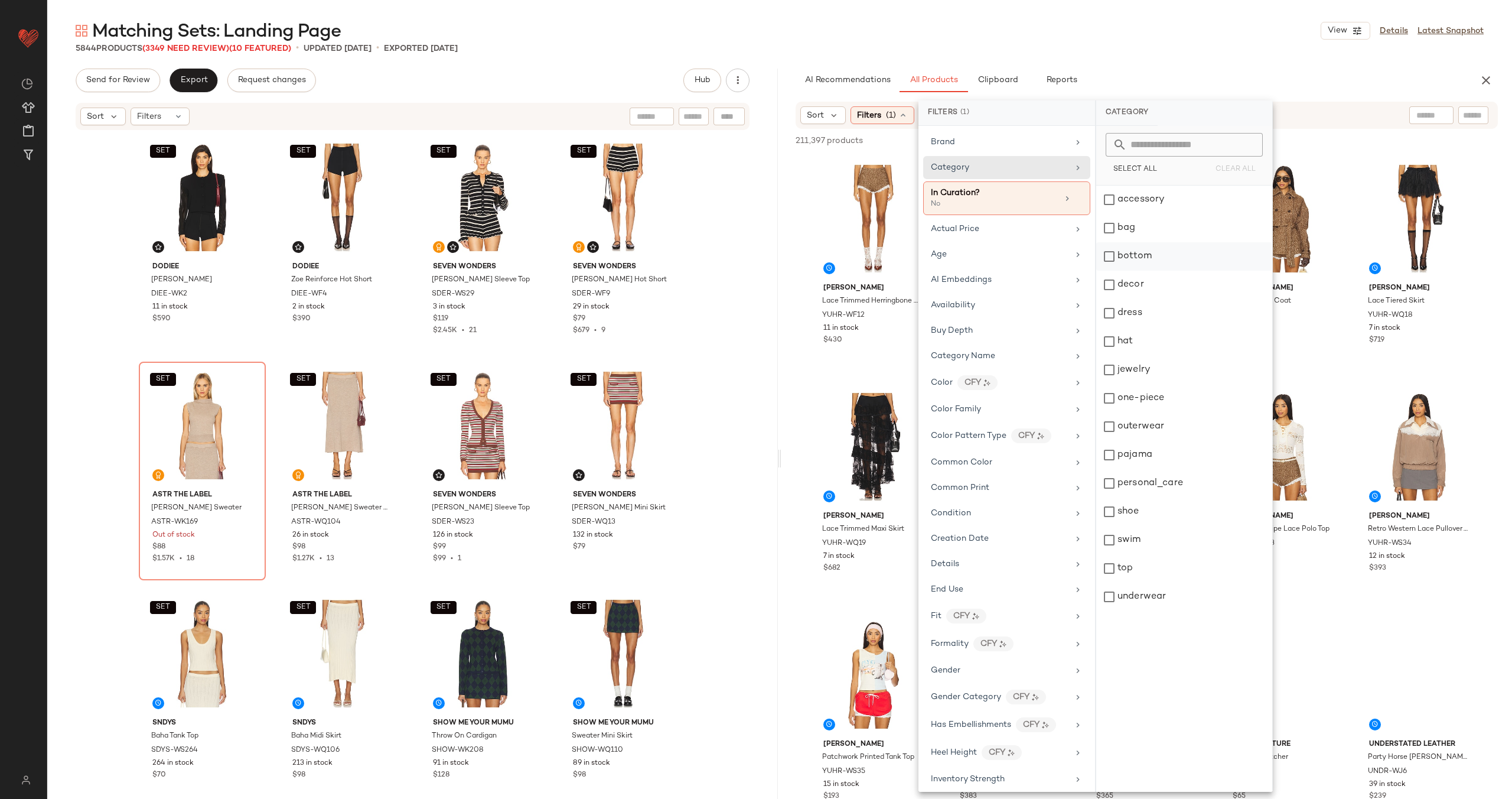
click at [1159, 247] on div "bottom" at bounding box center [1185, 256] width 176 height 29
click at [1153, 568] on div "top" at bounding box center [1185, 568] width 176 height 29
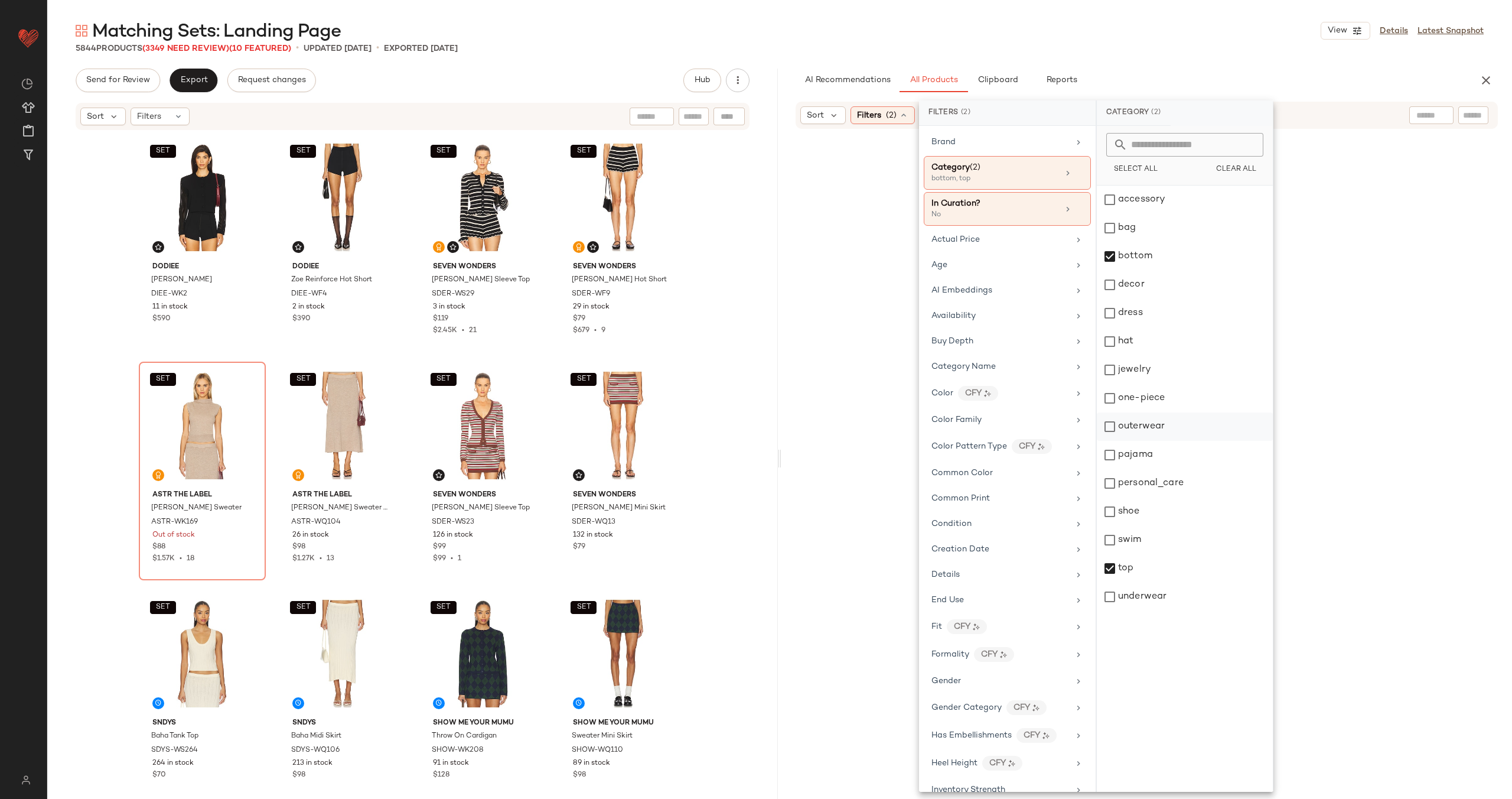
click at [1139, 428] on div "outerwear" at bounding box center [1185, 427] width 176 height 29
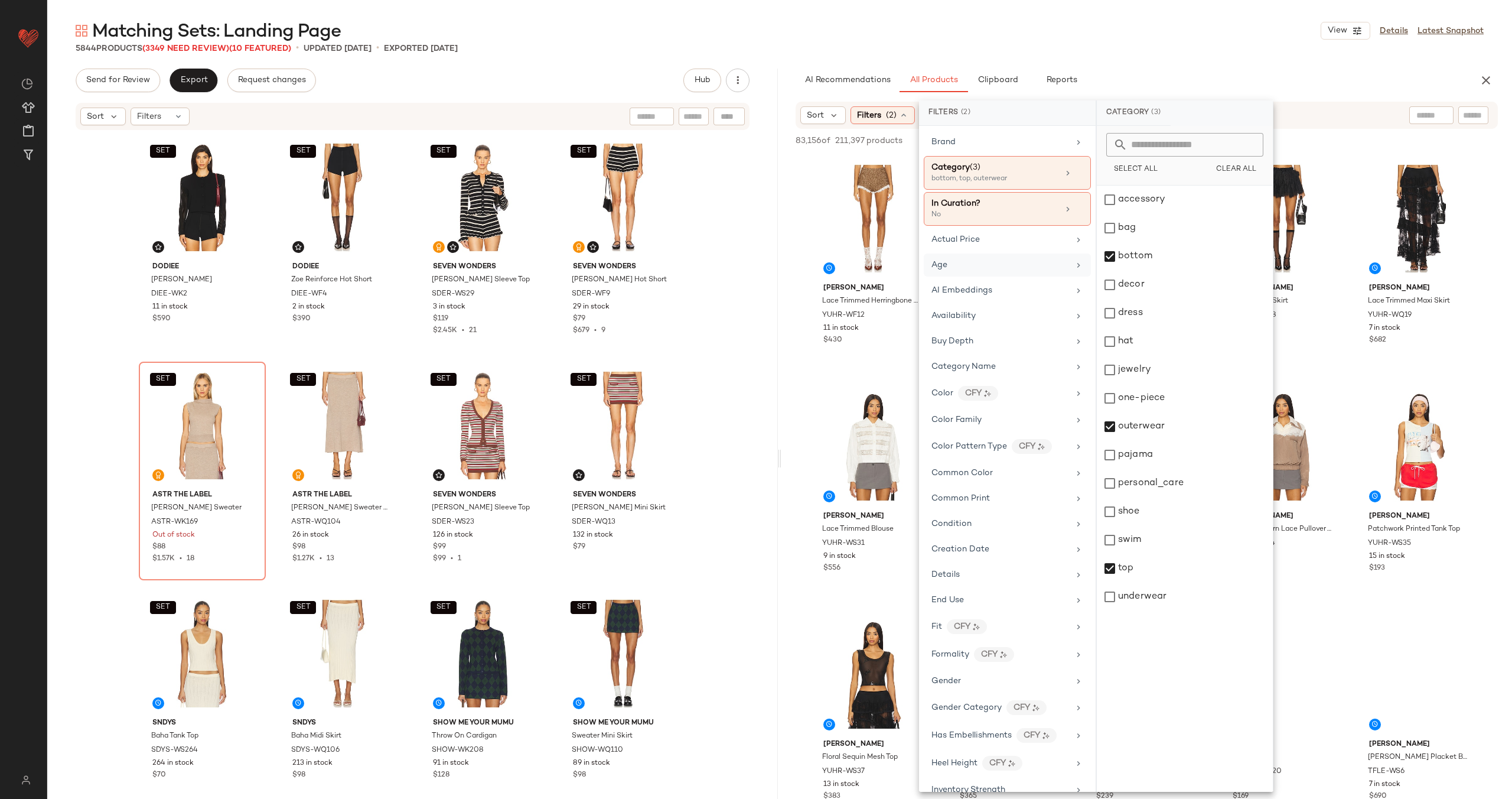
click at [997, 263] on div "Age" at bounding box center [1000, 265] width 137 height 13
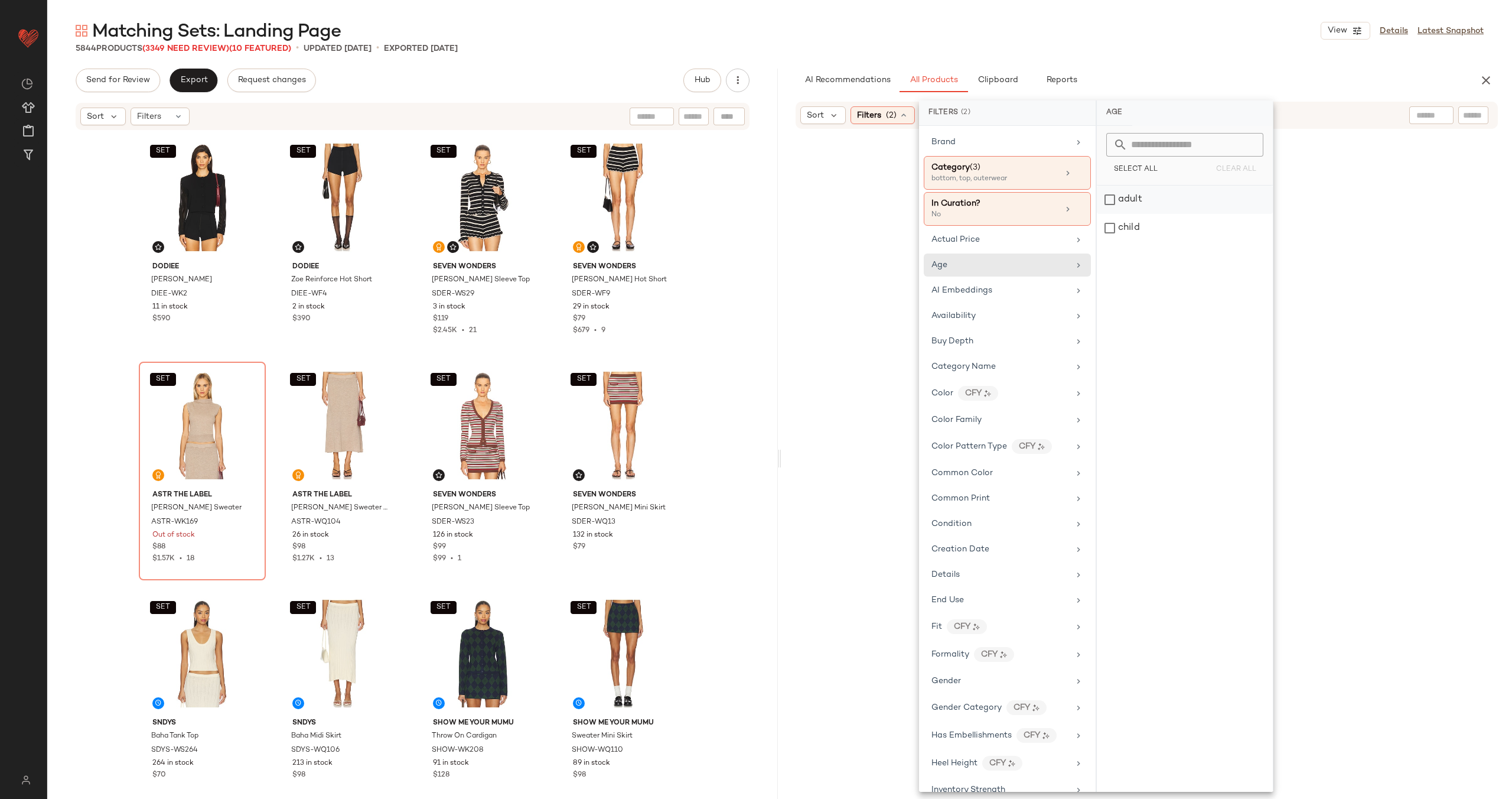
click at [1163, 200] on div "adult" at bounding box center [1185, 199] width 176 height 29
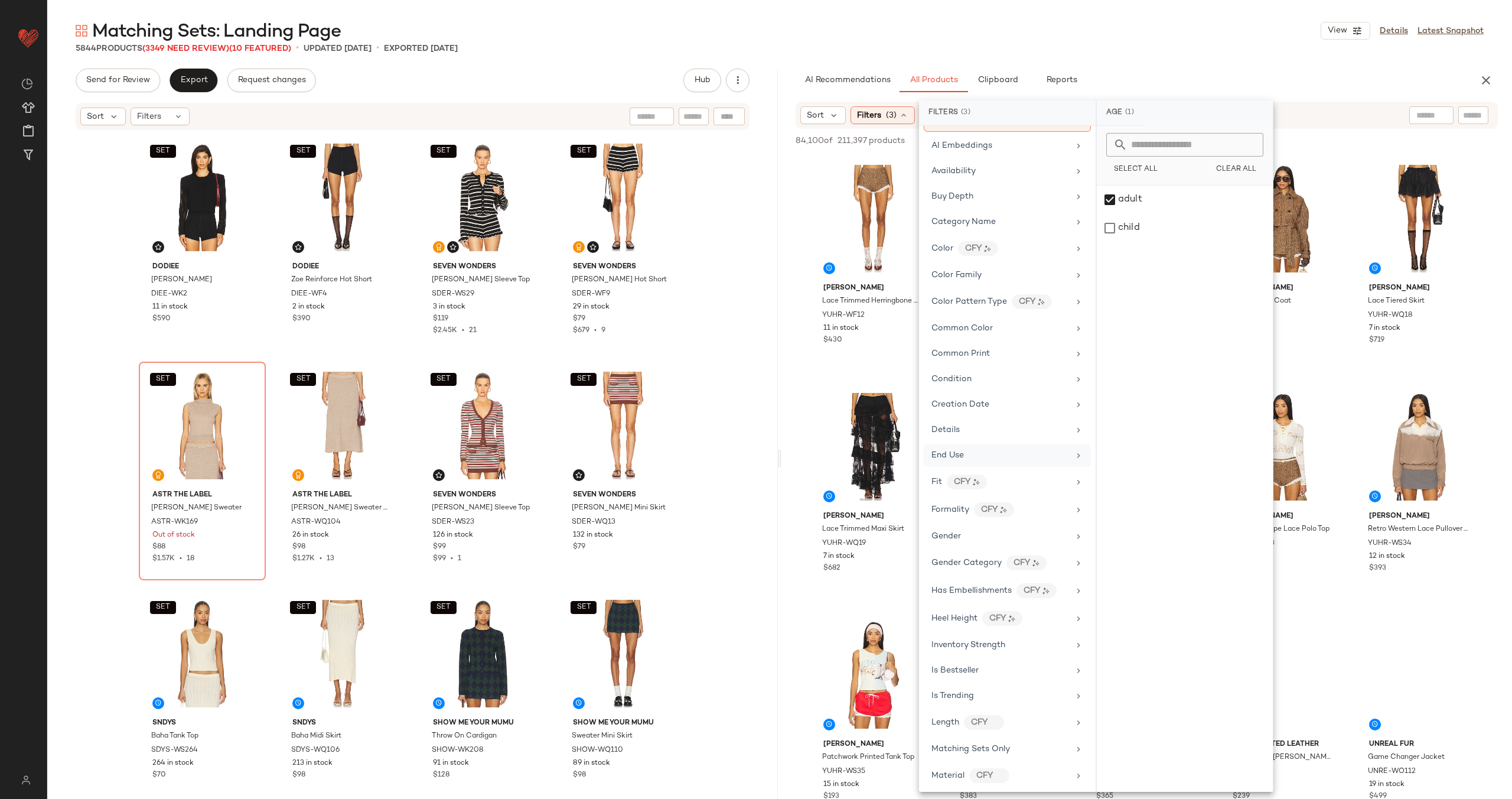
scroll to position [173, 0]
click at [999, 522] on div "Gender" at bounding box center [1000, 519] width 137 height 13
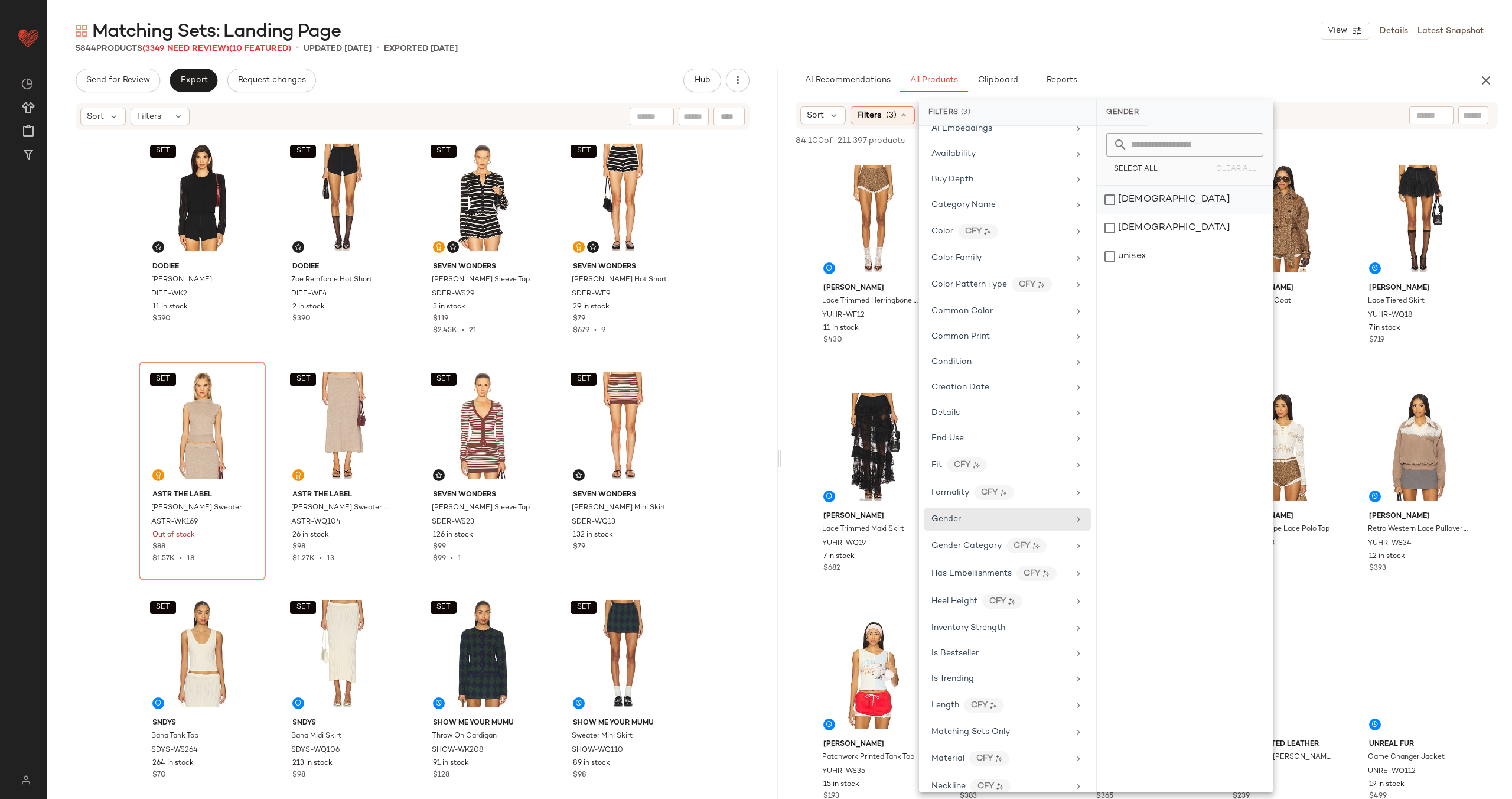
click at [1154, 201] on div "[DEMOGRAPHIC_DATA]" at bounding box center [1185, 199] width 176 height 29
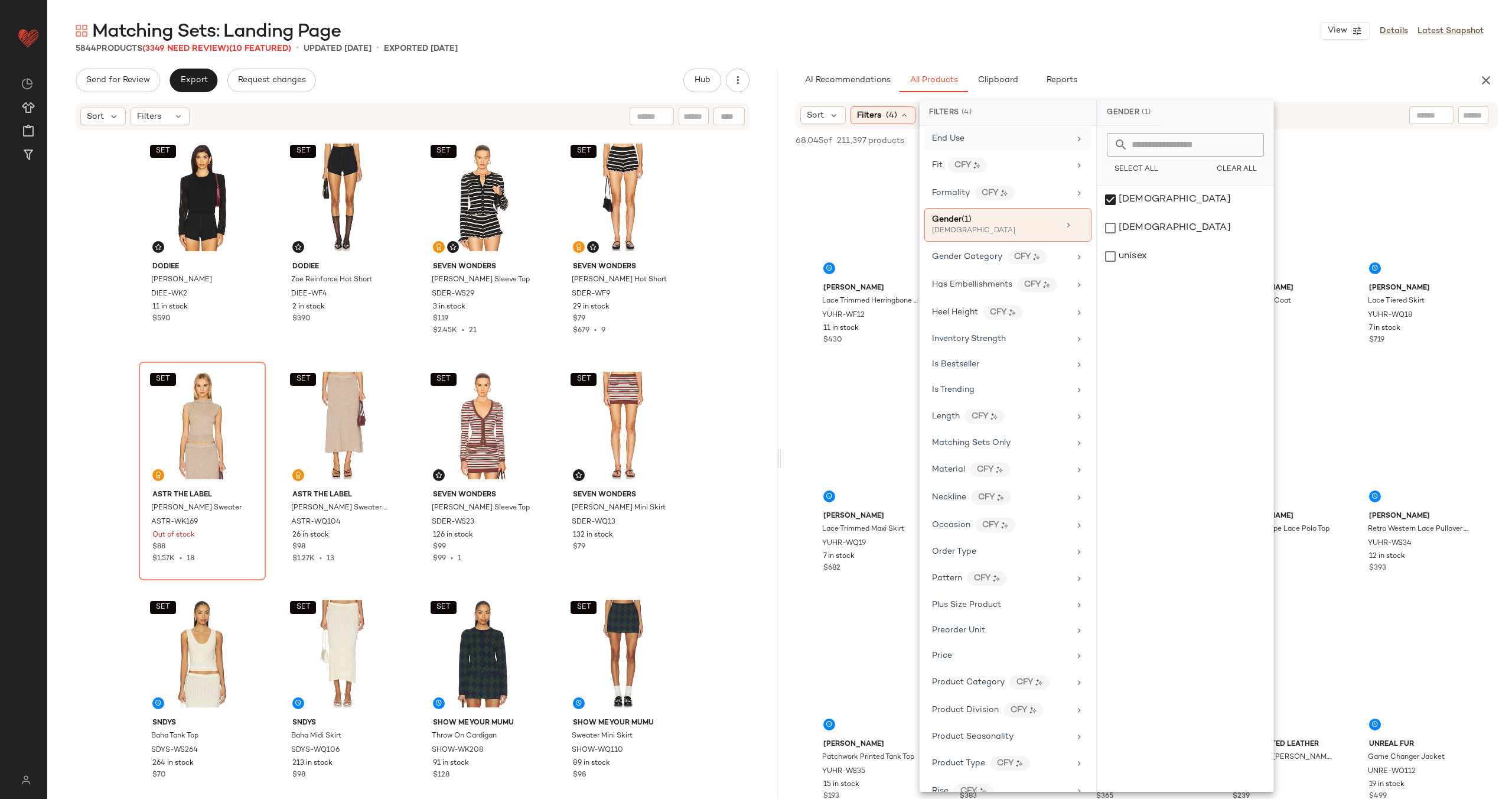
scroll to position [628, 0]
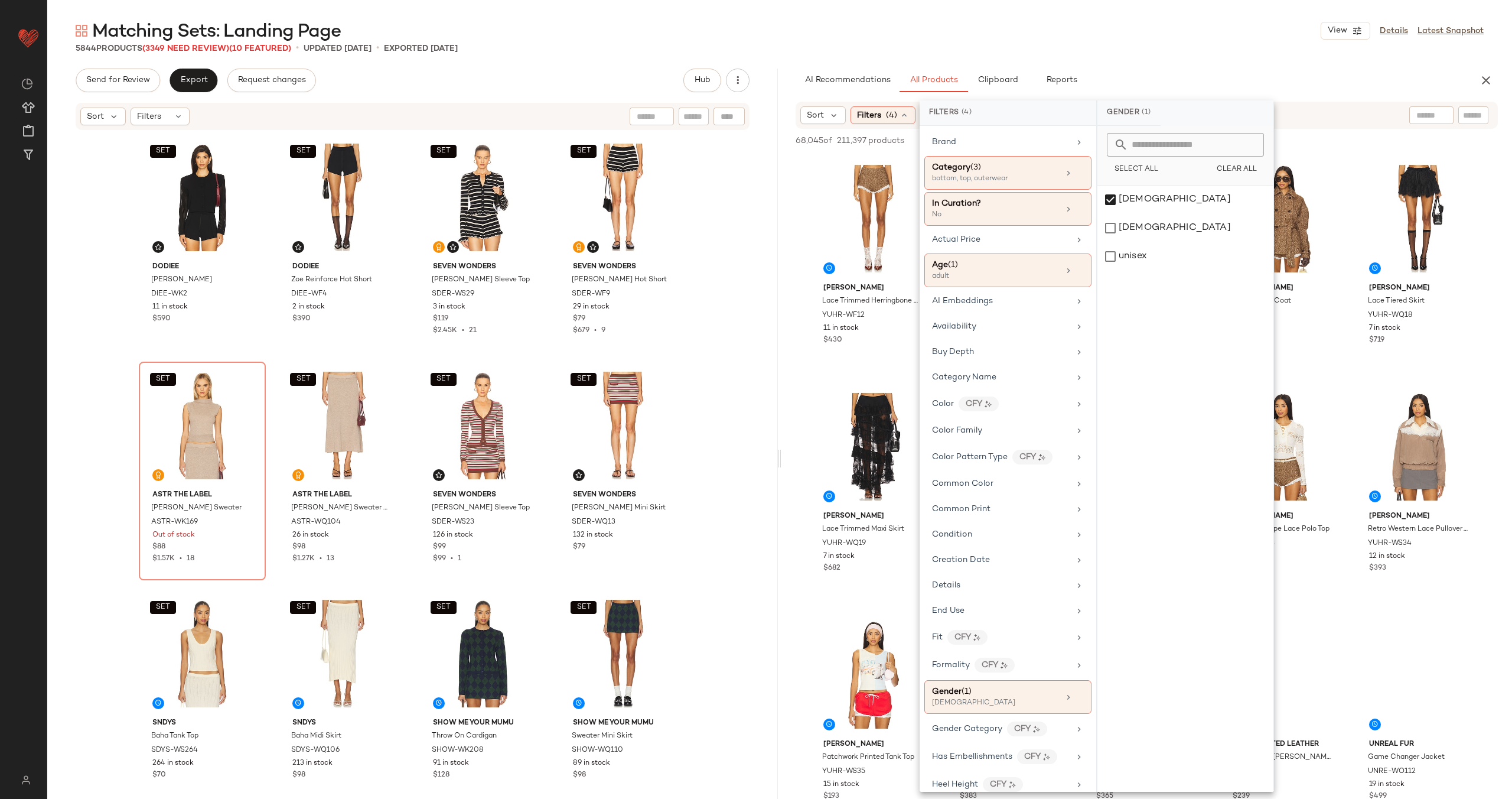
scroll to position [628, 0]
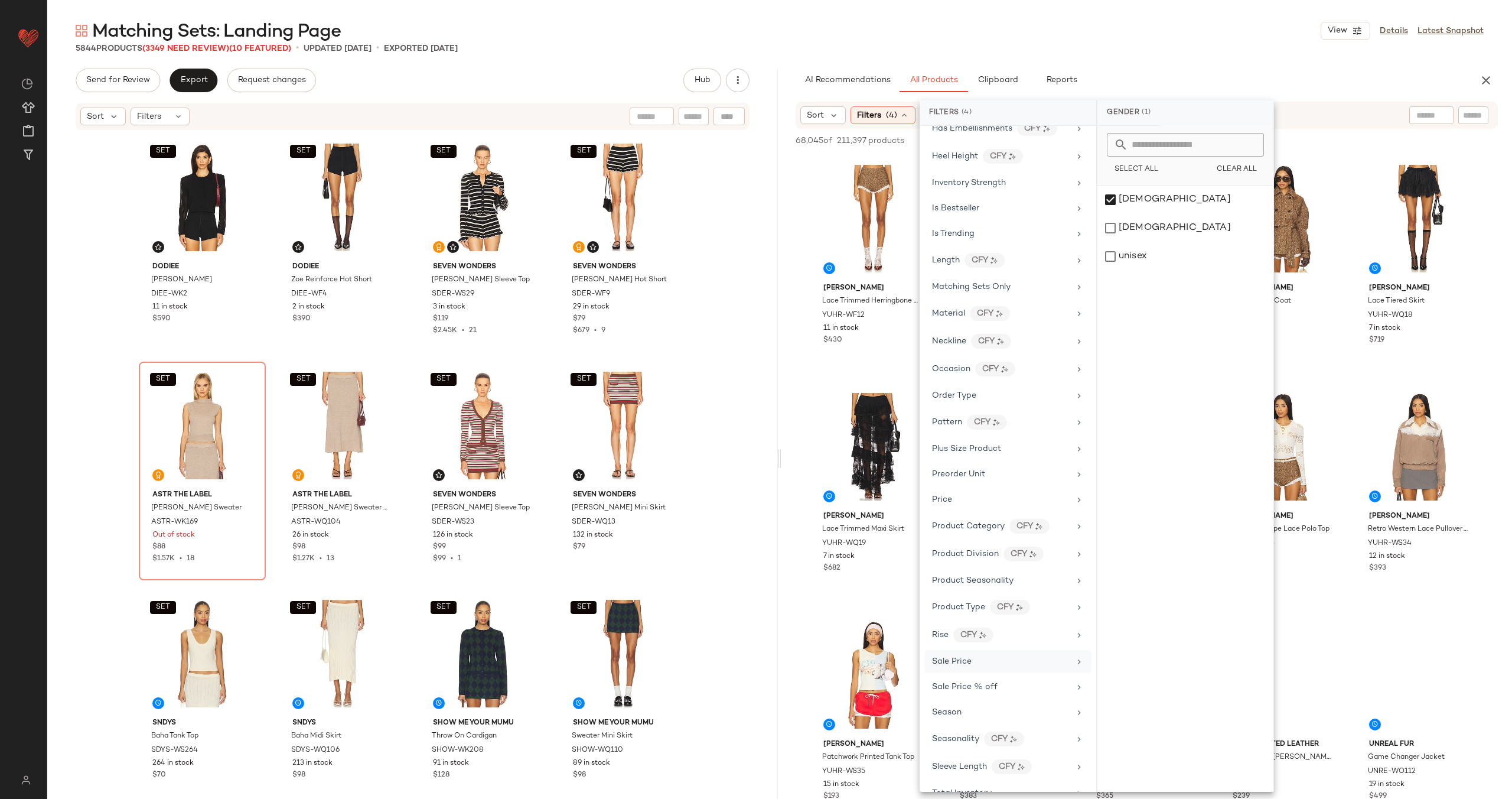
click at [1022, 662] on div "Sale Price" at bounding box center [1001, 662] width 137 height 13
click at [1122, 165] on div "Not on sale" at bounding box center [1186, 163] width 167 height 21
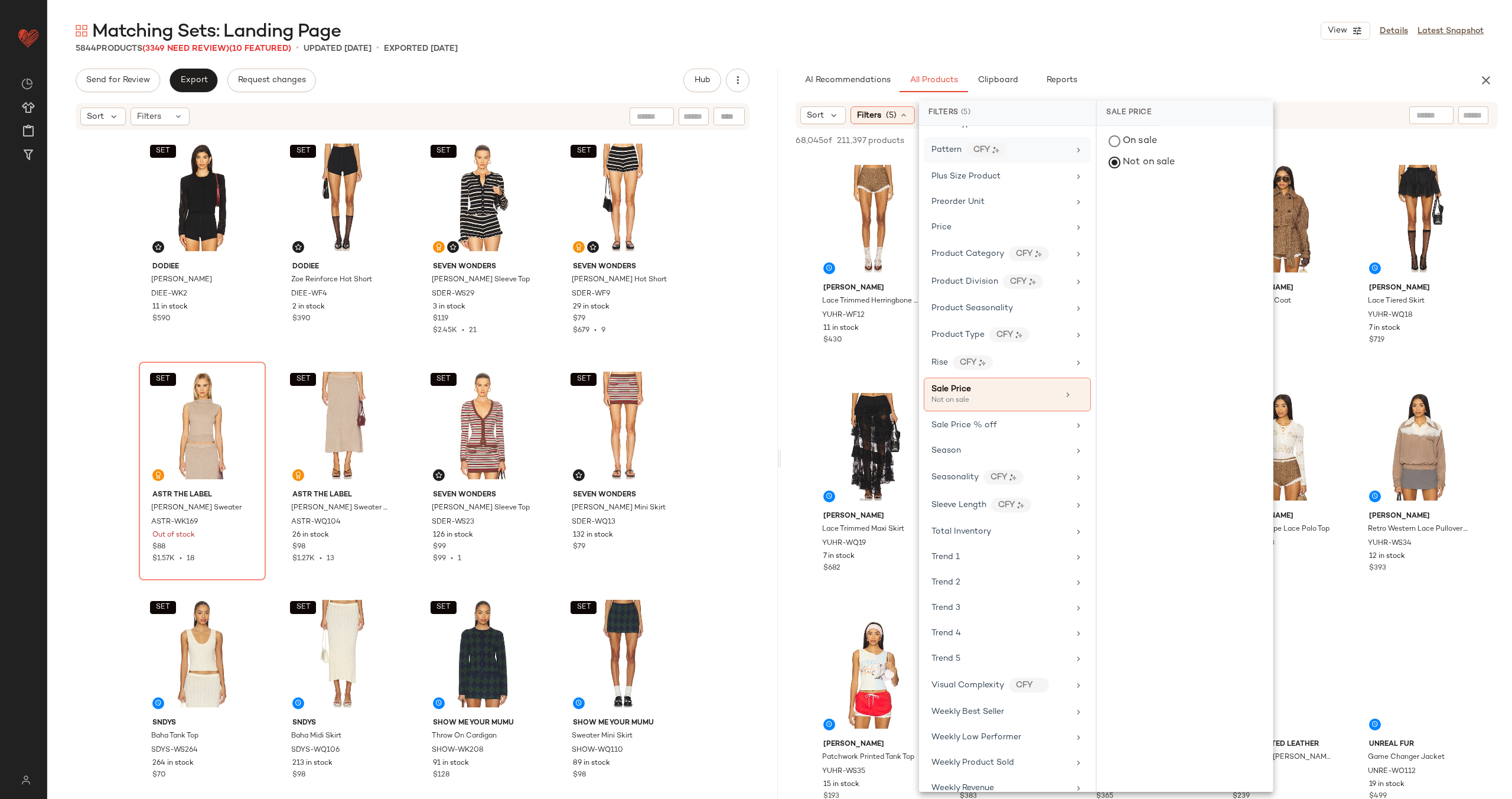
scroll to position [916, 0]
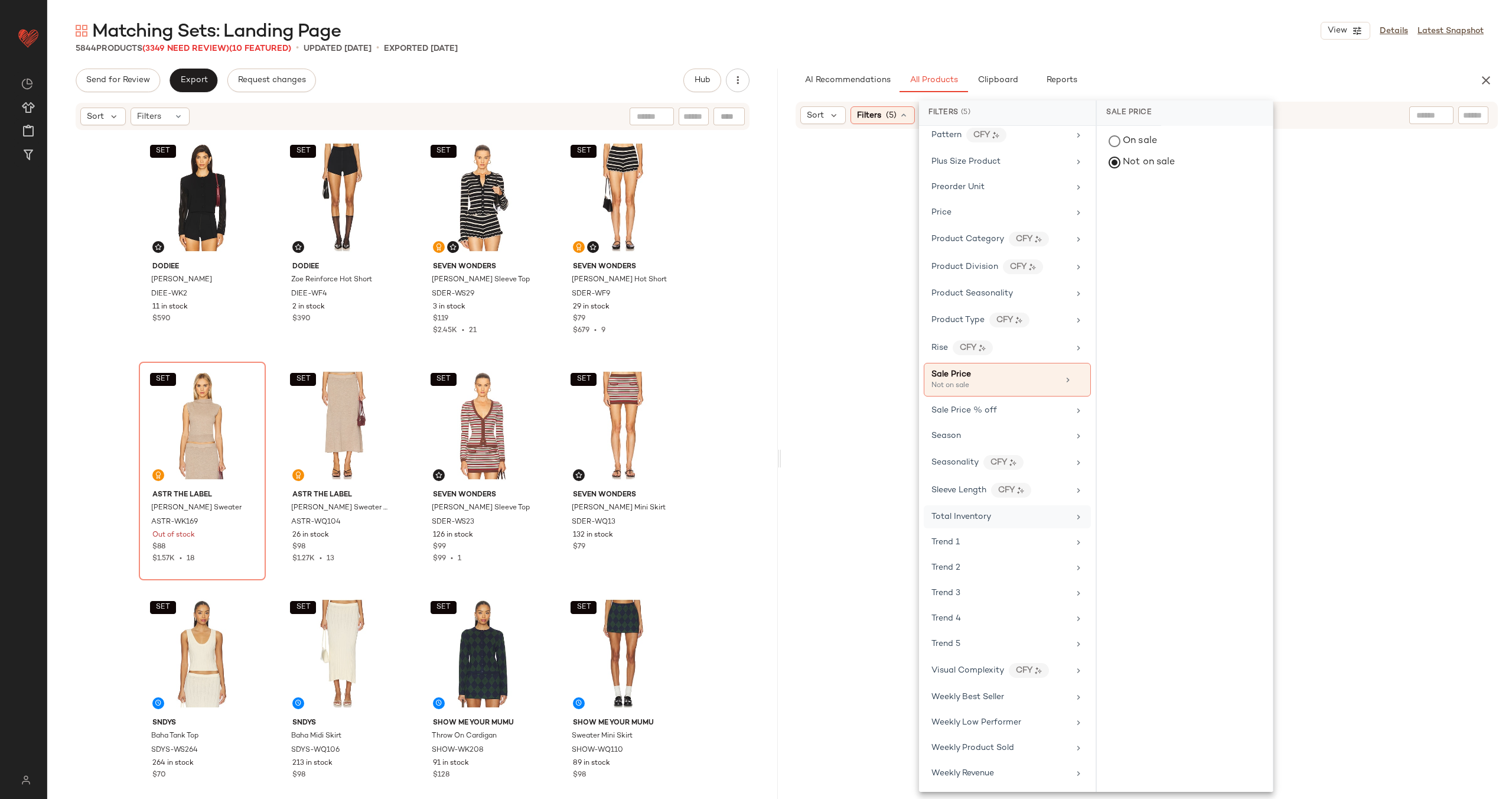
click at [1028, 518] on div "Total Inventory" at bounding box center [1000, 517] width 137 height 13
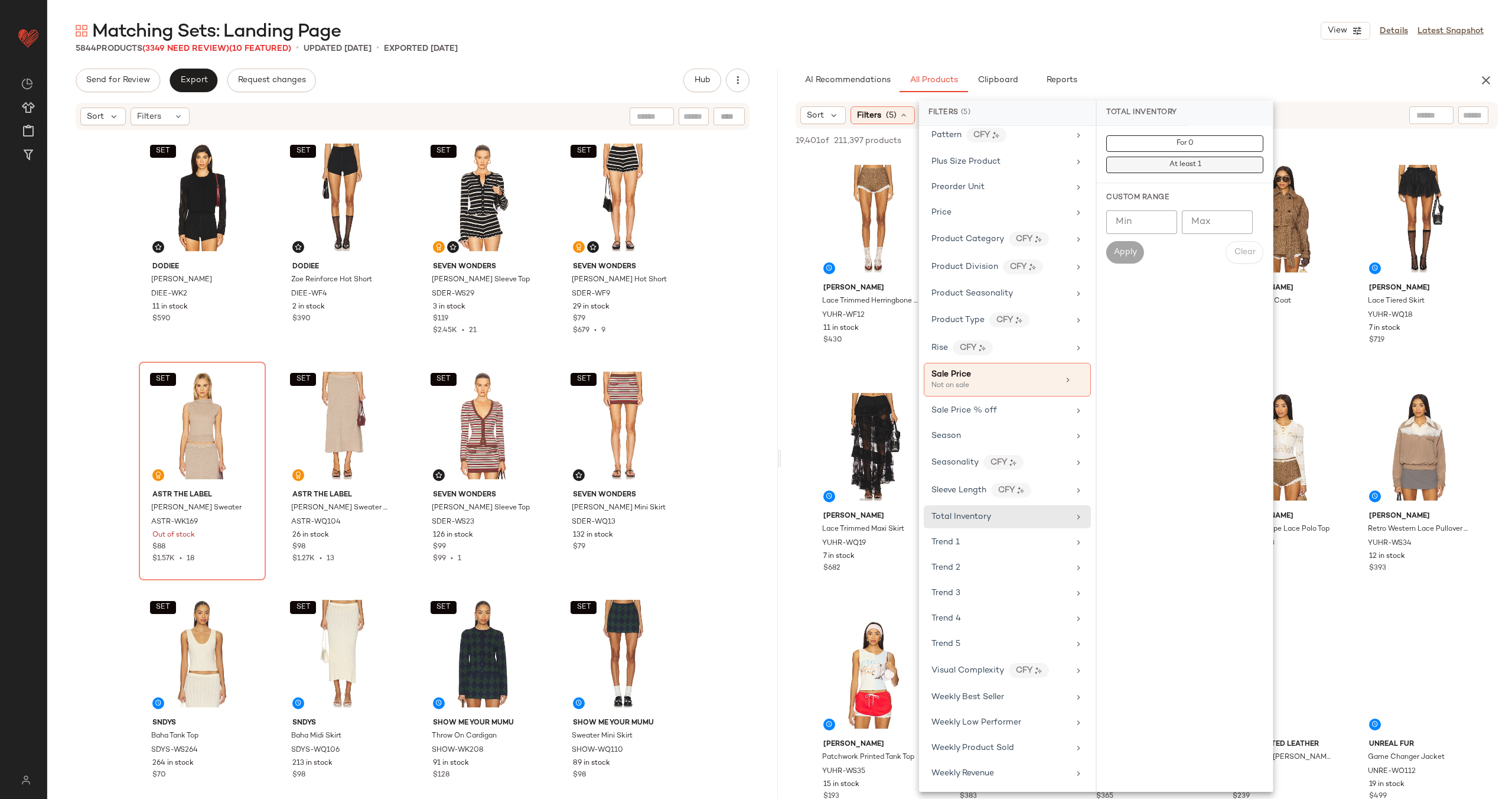
click at [1202, 170] on button "At least 1" at bounding box center [1185, 165] width 157 height 17
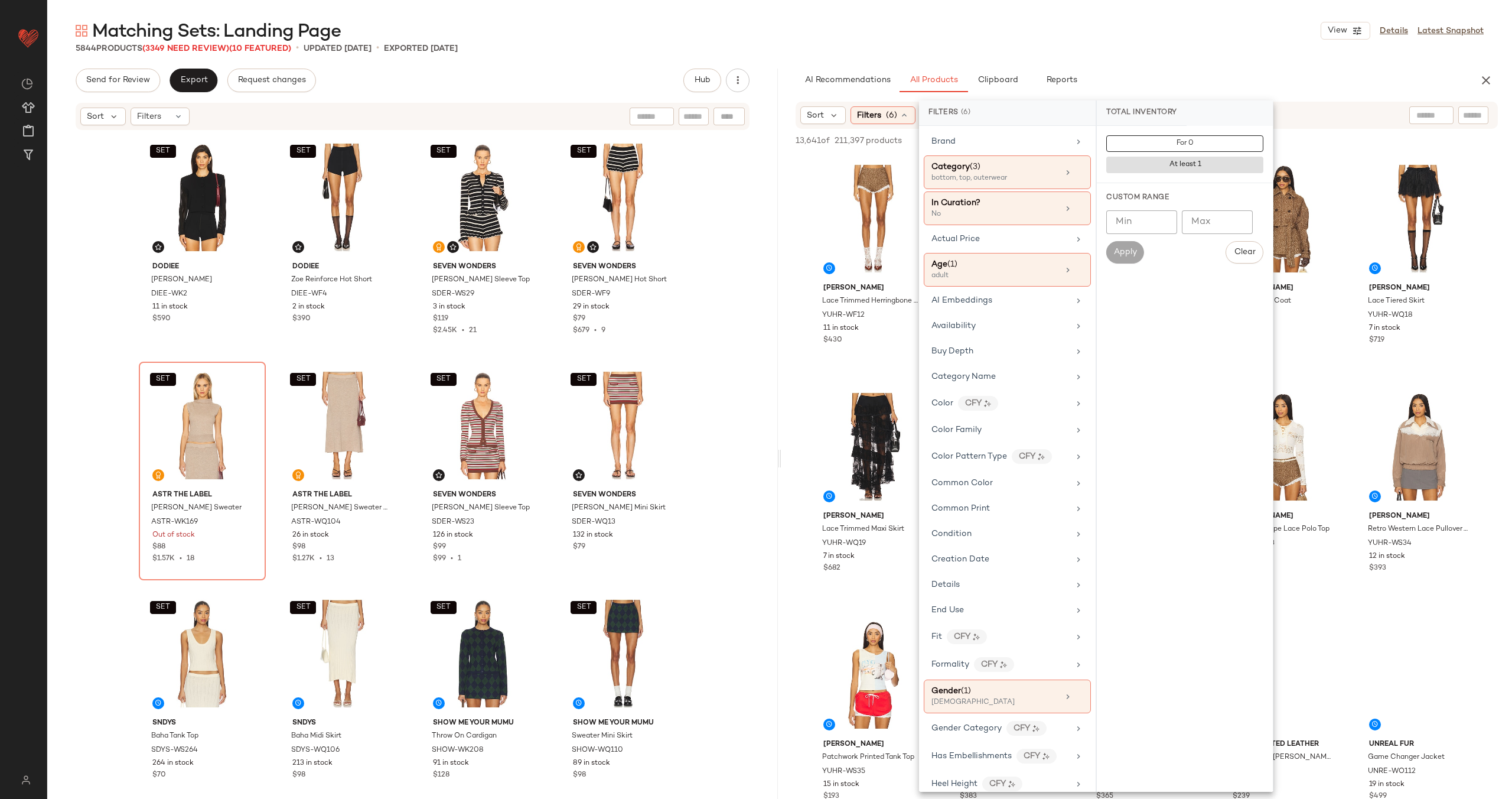
scroll to position [0, 0]
click at [1121, 307] on div "For 0 At least 1 Custom Range Min Min Max Max Apply Clear" at bounding box center [1185, 459] width 176 height 666
click at [1191, 320] on div "For 0 At least 1 Custom Range Min Min Max Max Apply Clear" at bounding box center [1185, 459] width 176 height 666
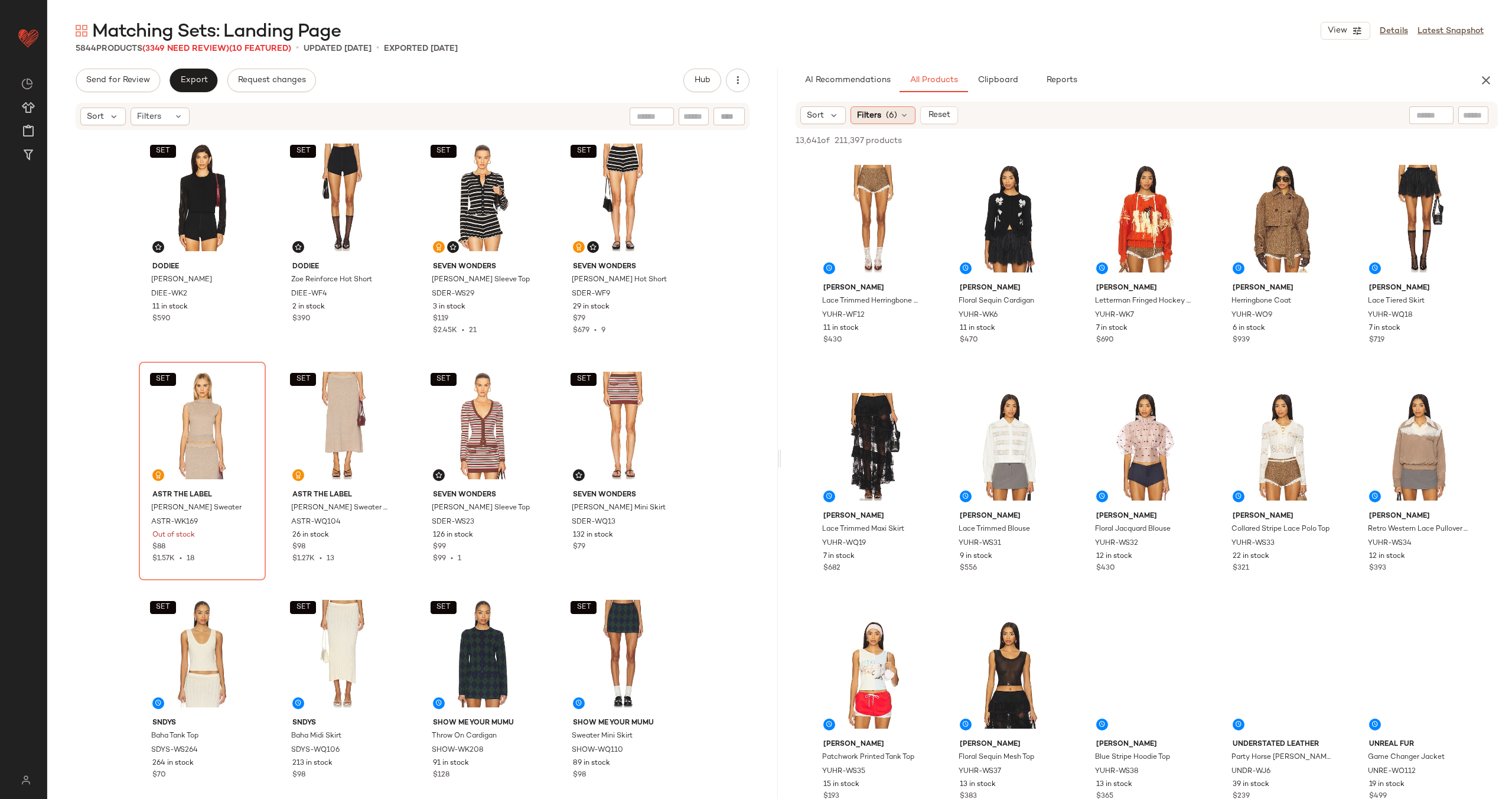
click at [881, 119] on div "Filters (6)" at bounding box center [883, 115] width 65 height 18
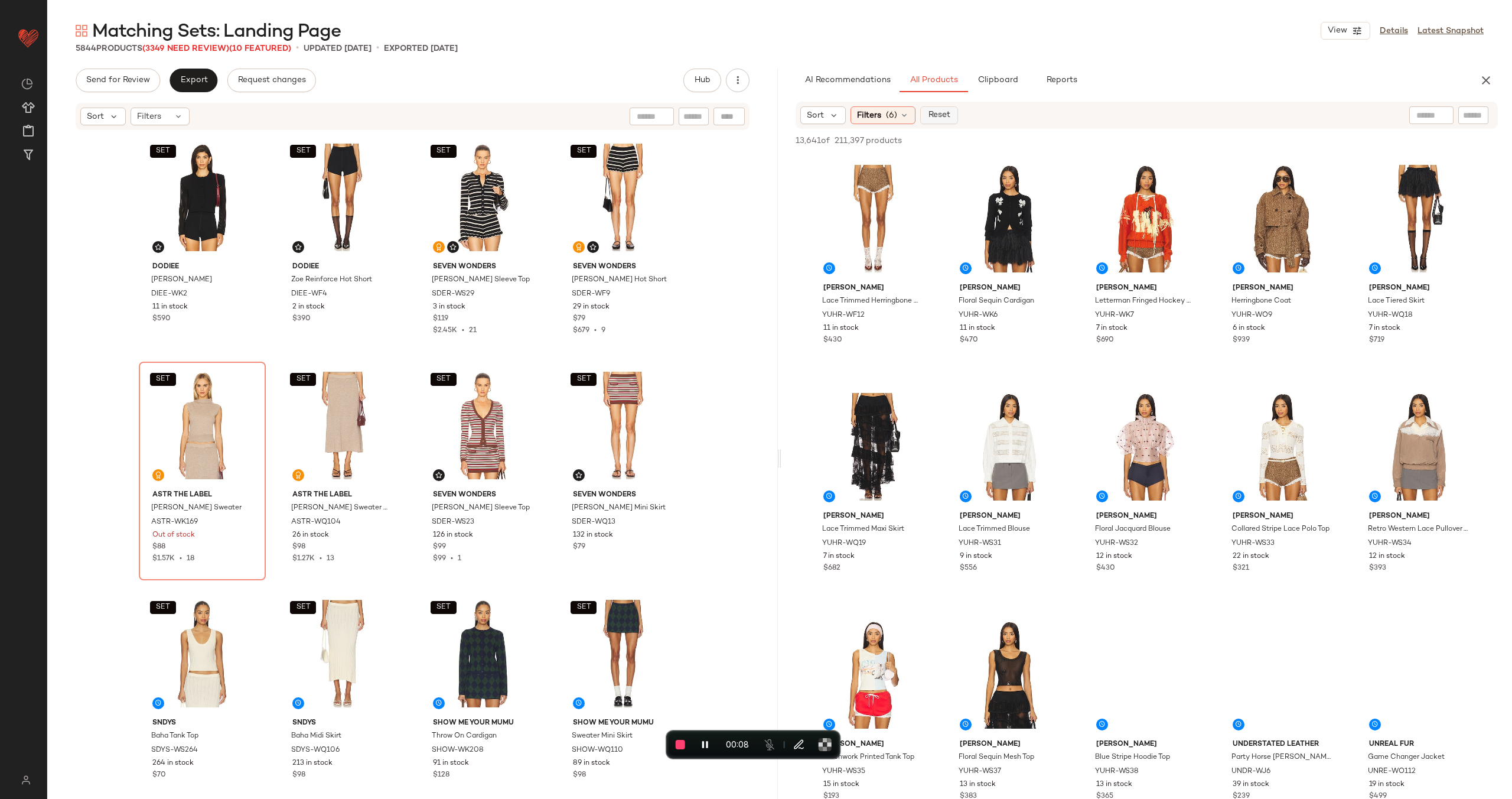
click at [941, 120] on button "Reset" at bounding box center [939, 115] width 38 height 18
click at [894, 117] on span "(1)" at bounding box center [891, 115] width 10 height 13
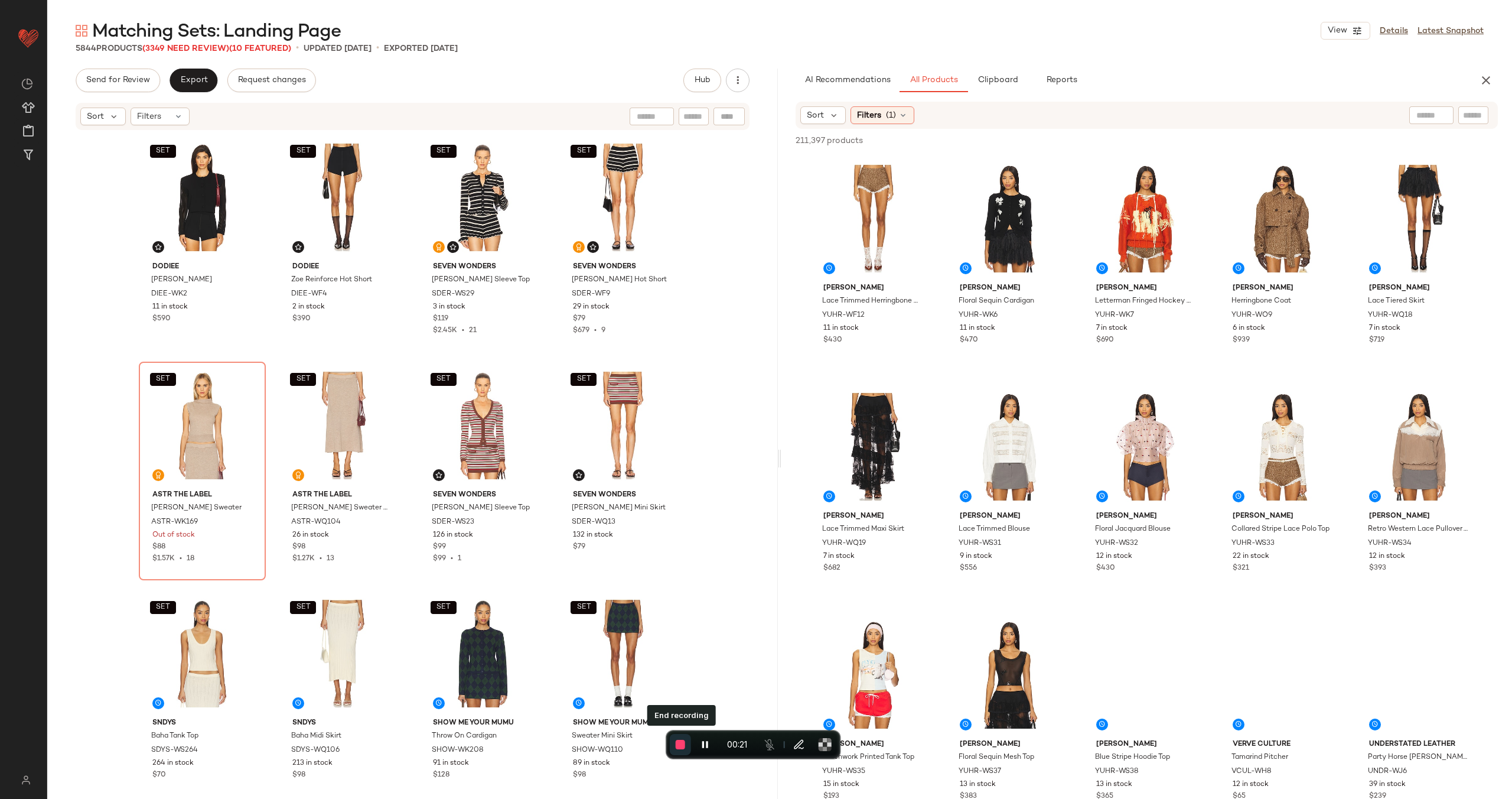
click at [684, 748] on span "End recording" at bounding box center [681, 744] width 9 height 9
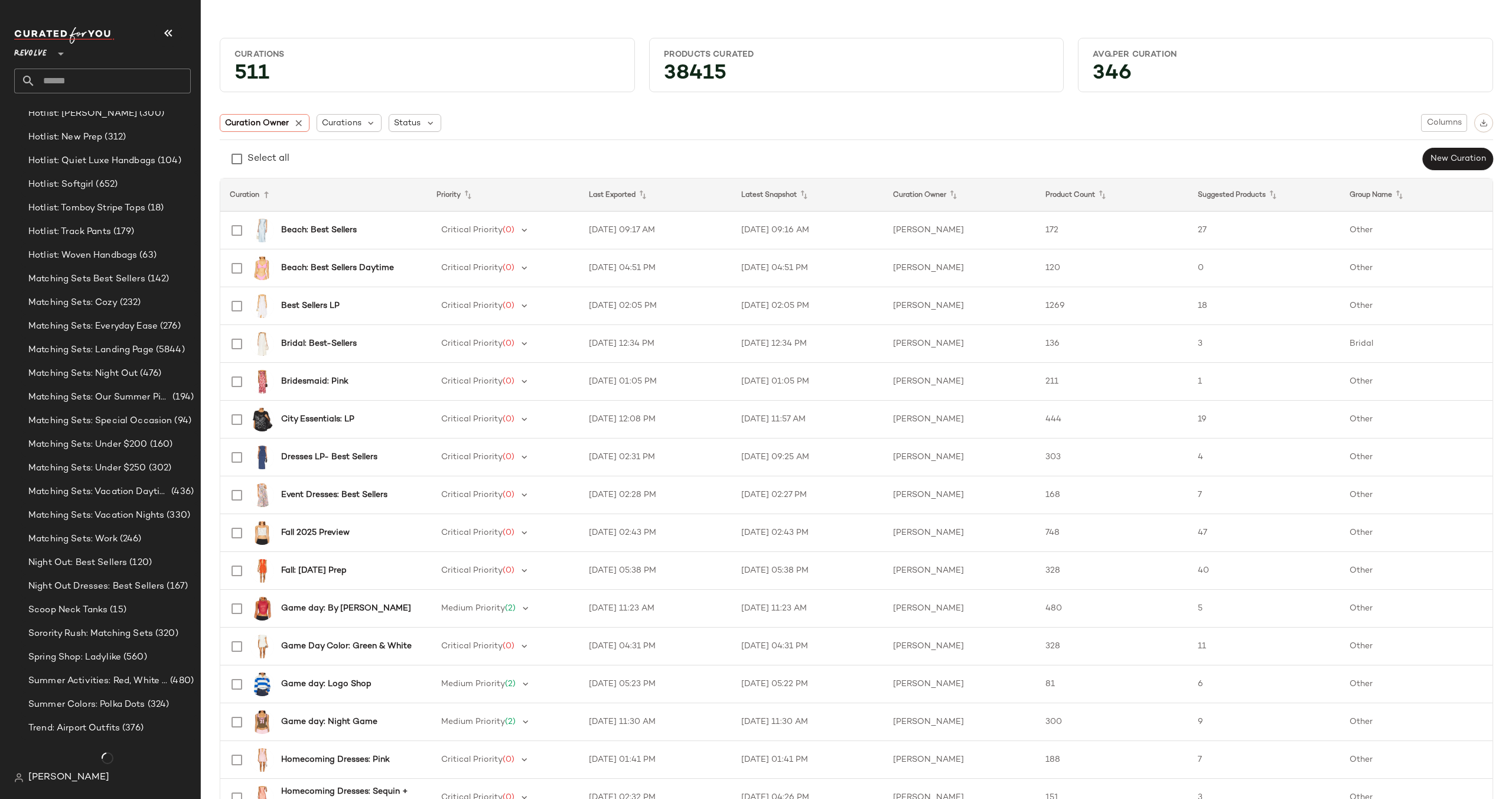
scroll to position [1357, 0]
click at [122, 350] on span "Matching Sets: Landing Page" at bounding box center [91, 350] width 125 height 13
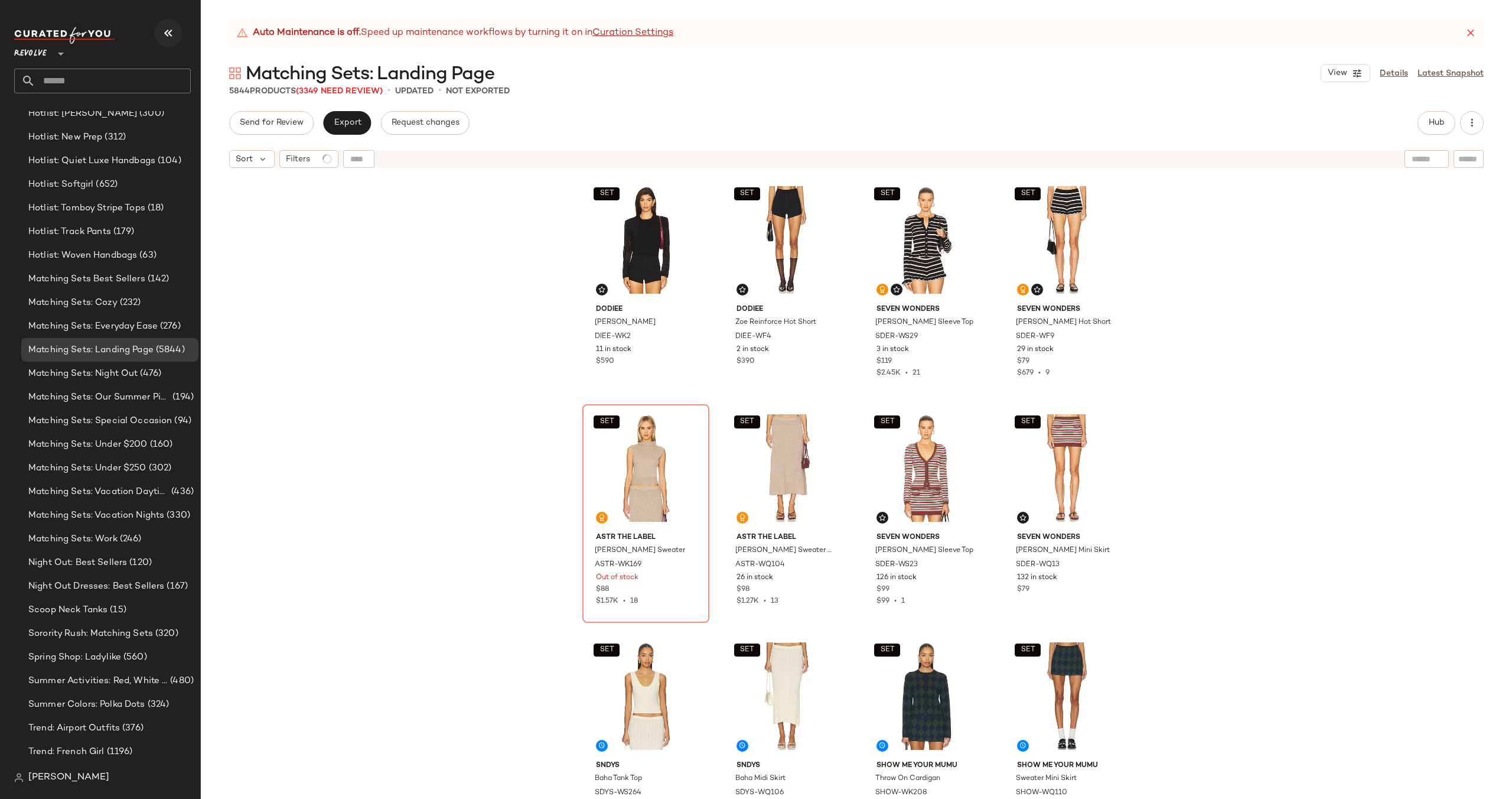
click at [163, 35] on icon "button" at bounding box center [168, 33] width 14 height 14
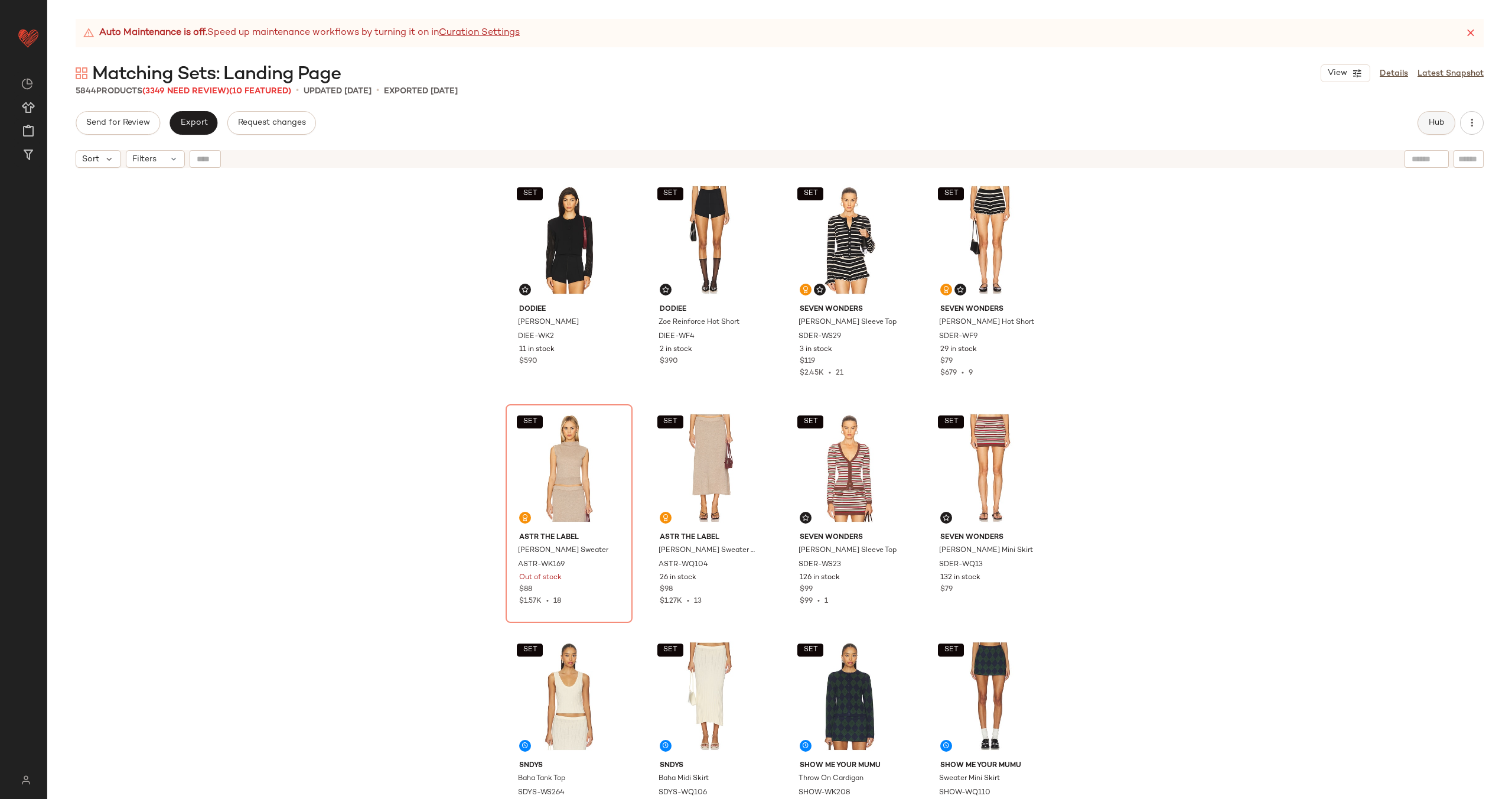
click at [1450, 123] on button "Hub" at bounding box center [1437, 123] width 38 height 23
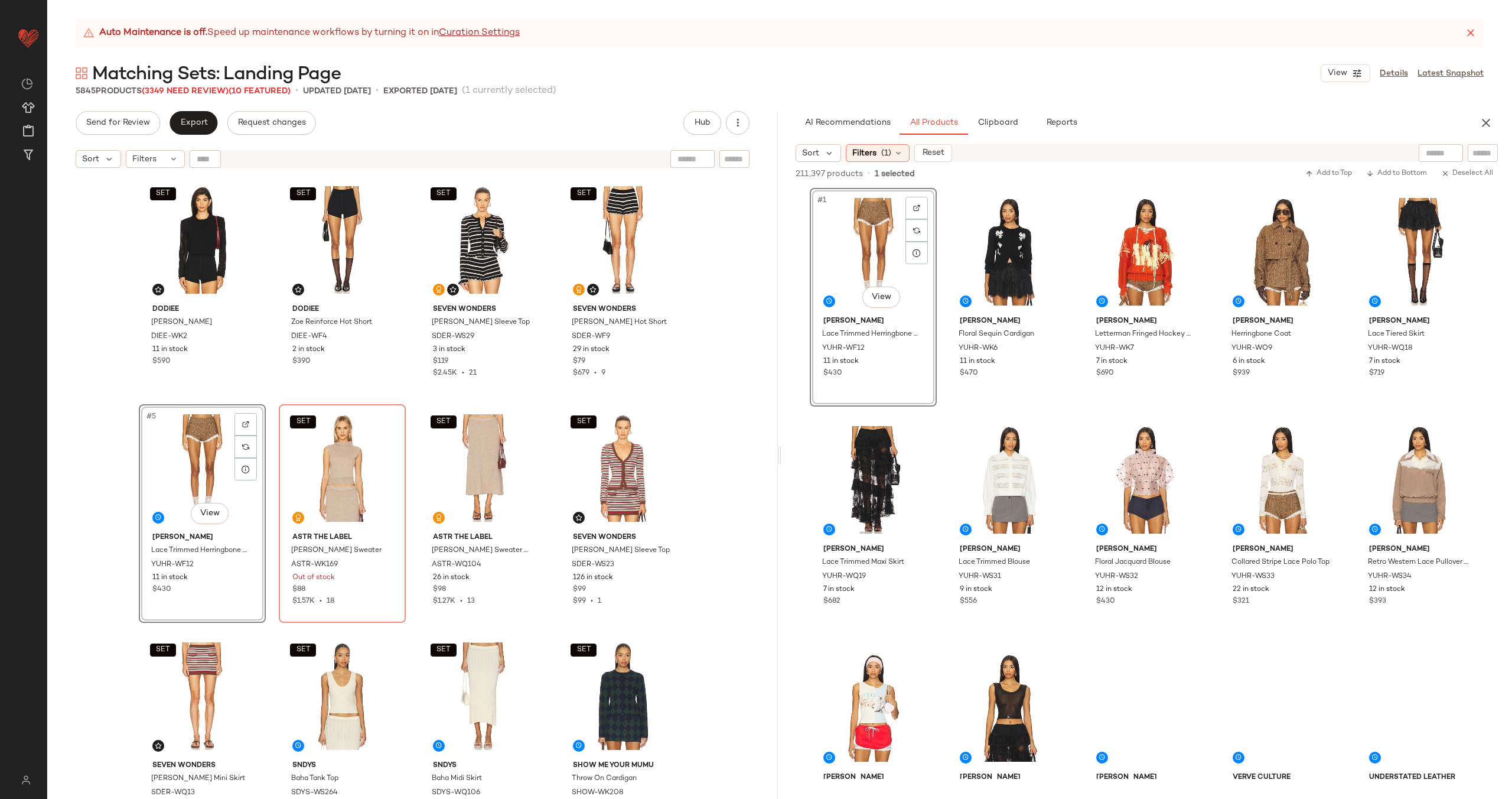
click at [275, 400] on div "SET Dodiee [PERSON_NAME] DIEE-WK2 11 in stock $590 SET Dodiee Zoe Reinforce Hot…" at bounding box center [413, 502] width 548 height 652
click at [186, 452] on div "#5 View" at bounding box center [202, 468] width 119 height 119
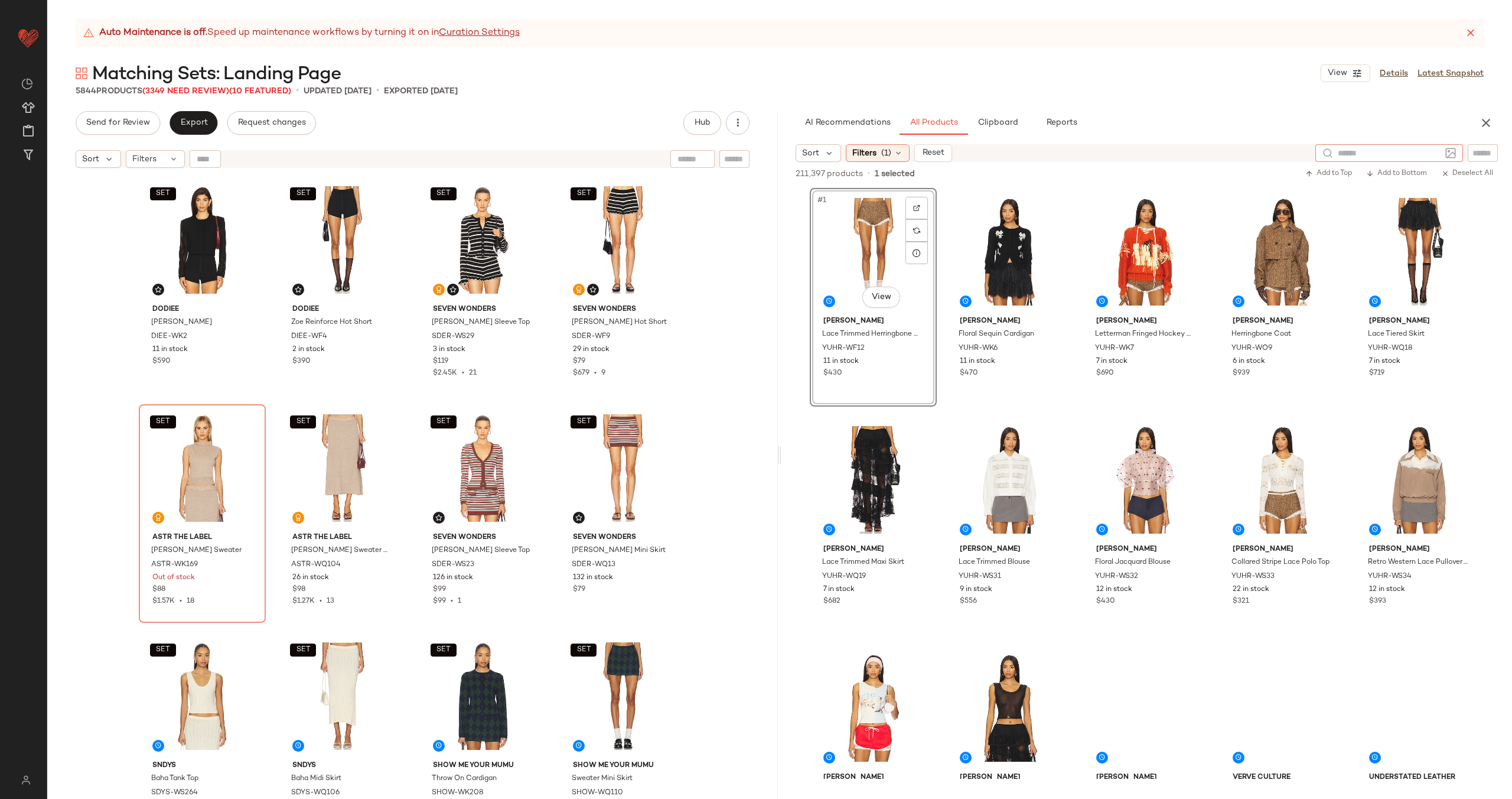
click at [1431, 155] on input "text" at bounding box center [1389, 153] width 103 height 13
type input "**********"
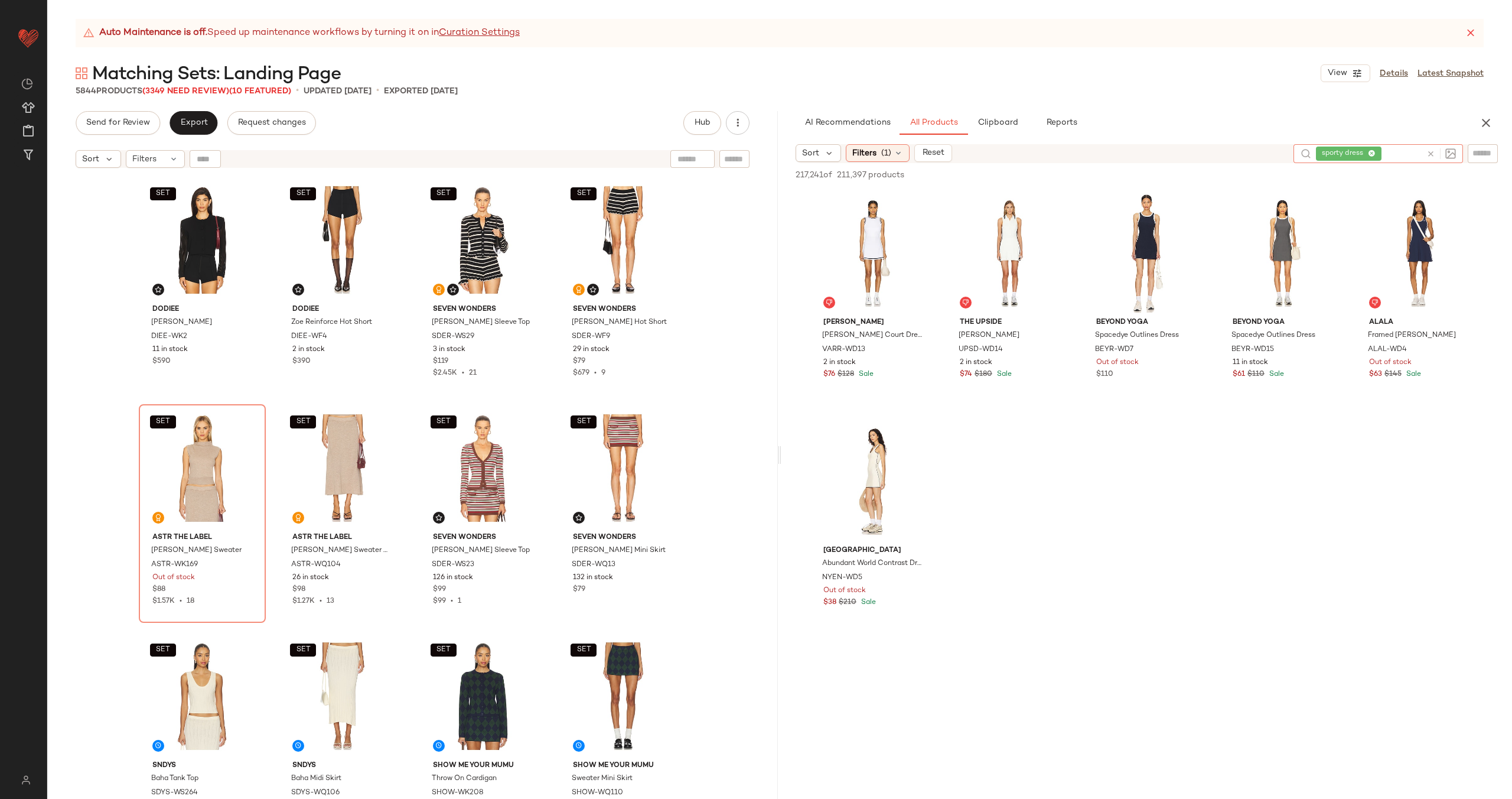
click at [1433, 155] on icon at bounding box center [1431, 153] width 9 height 9
click at [1419, 236] on div "[PERSON_NAME] Court Dress VARR-WD13 2 in stock $76 $128 Sale THE UPSIDE [PERSON…" at bounding box center [1147, 412] width 731 height 447
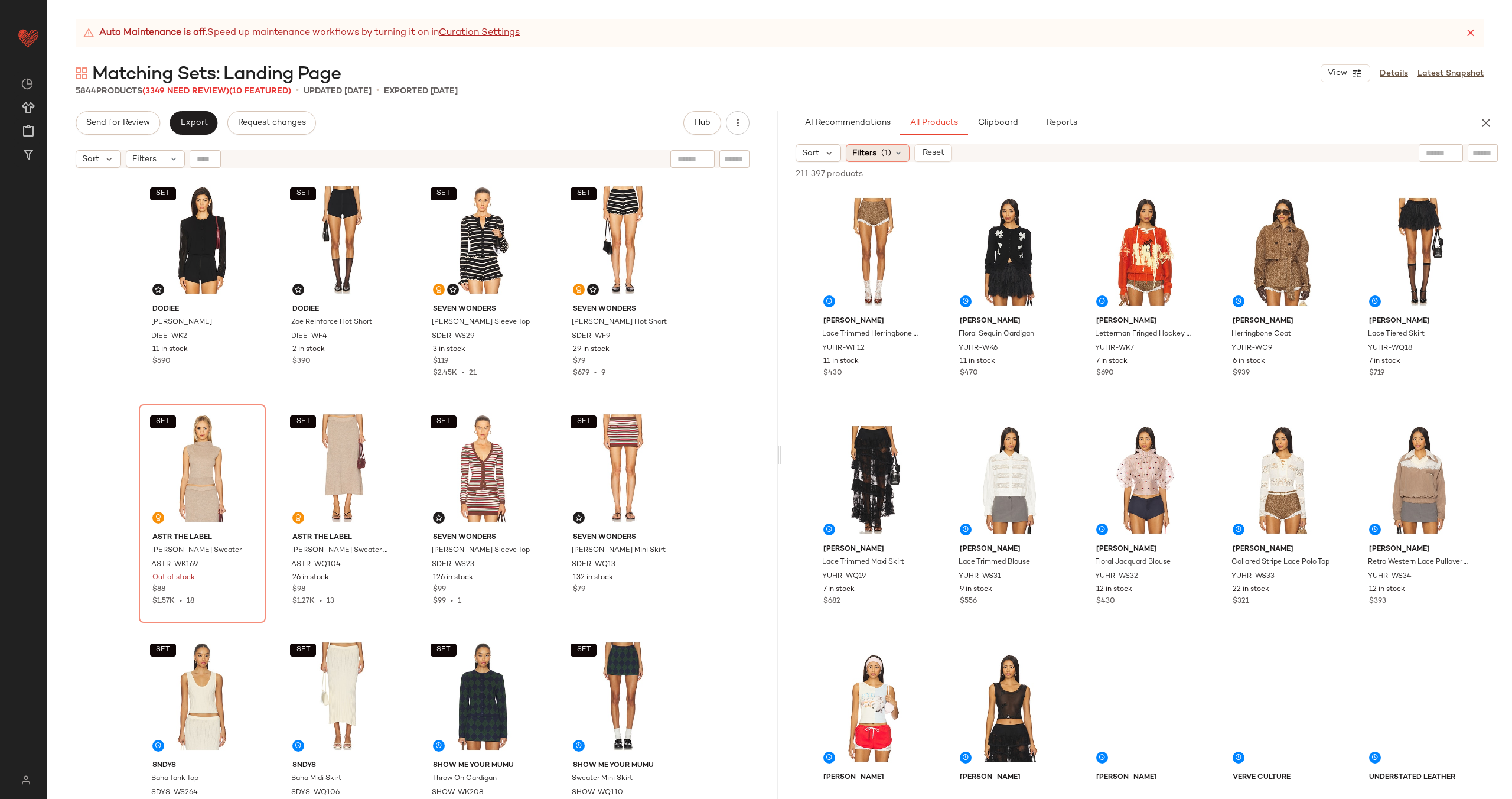
click at [884, 153] on span "(1)" at bounding box center [886, 153] width 10 height 13
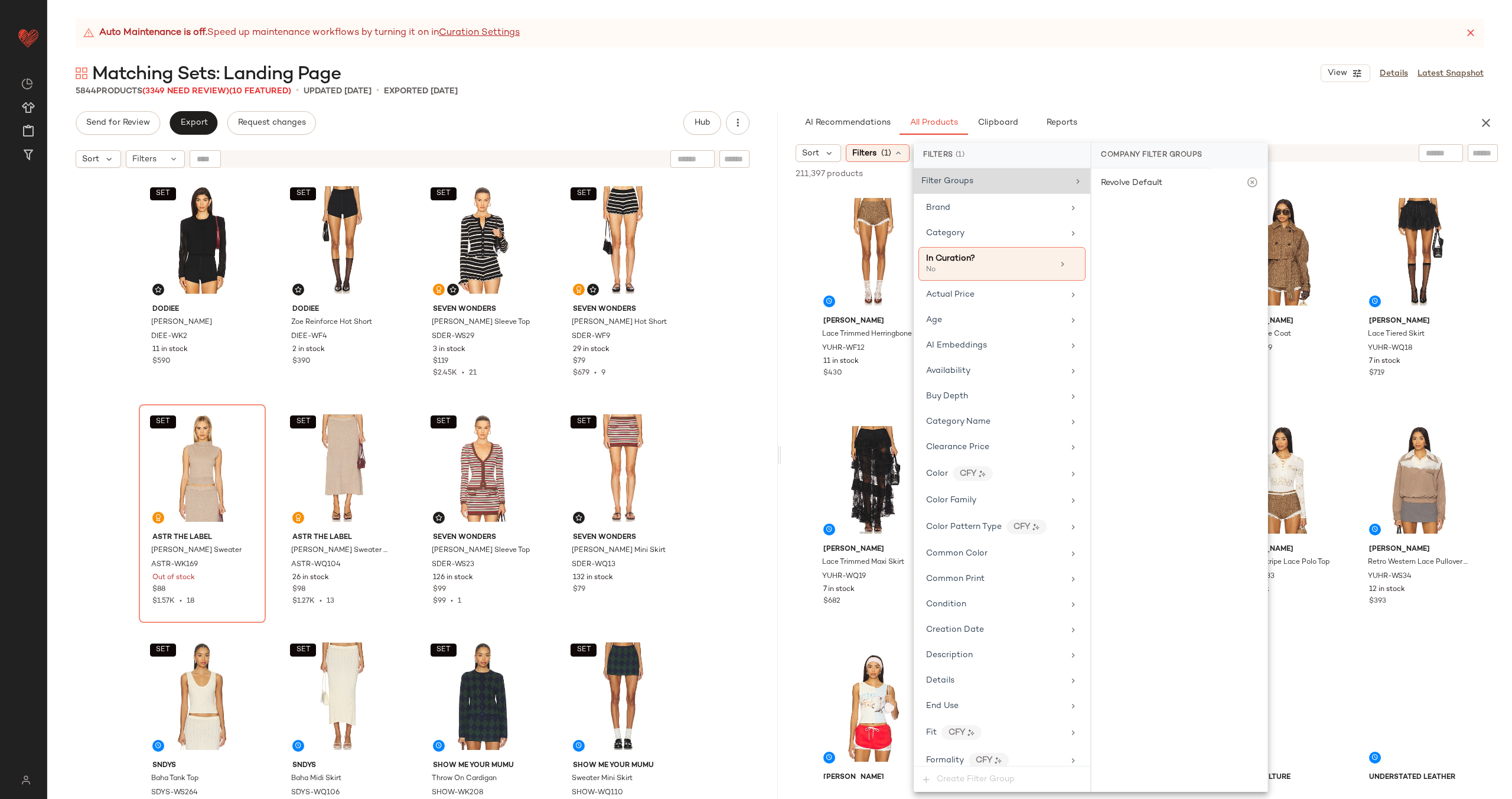
click at [1020, 183] on div "Filter Groups" at bounding box center [995, 181] width 147 height 13
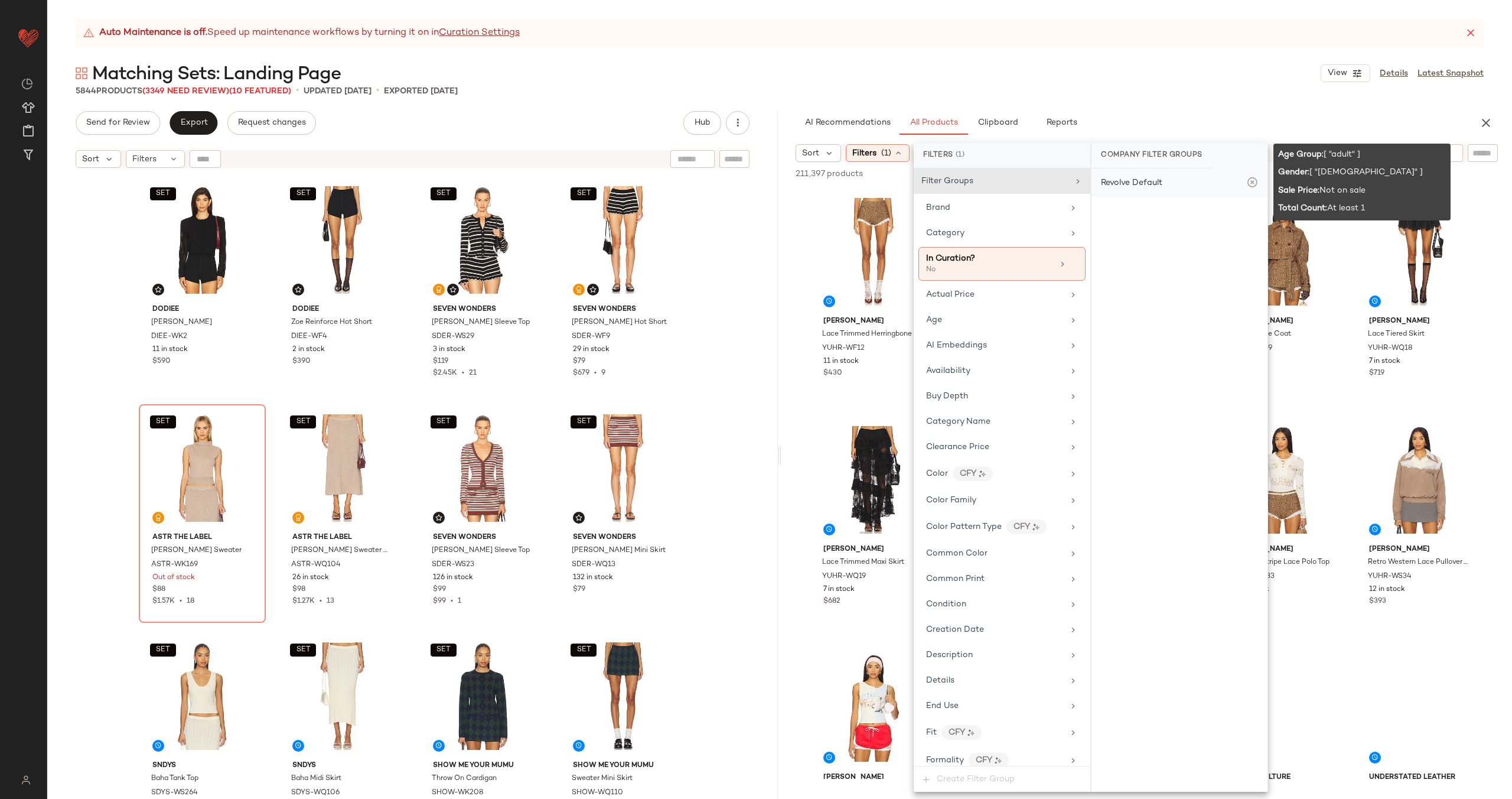
click at [1146, 183] on div "Revolve Default" at bounding box center [1132, 183] width 61 height 13
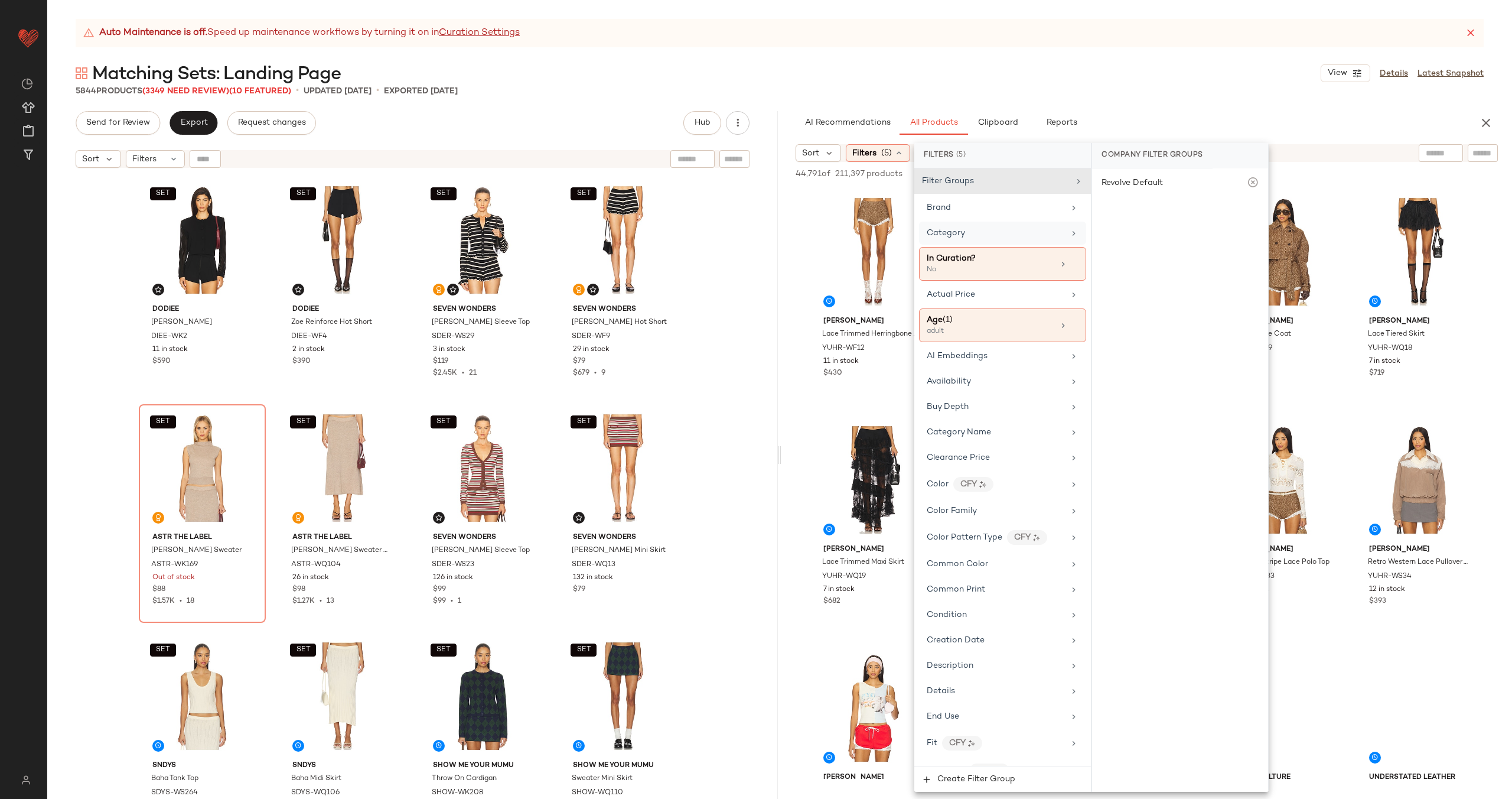
click at [998, 230] on div "Category" at bounding box center [995, 233] width 137 height 13
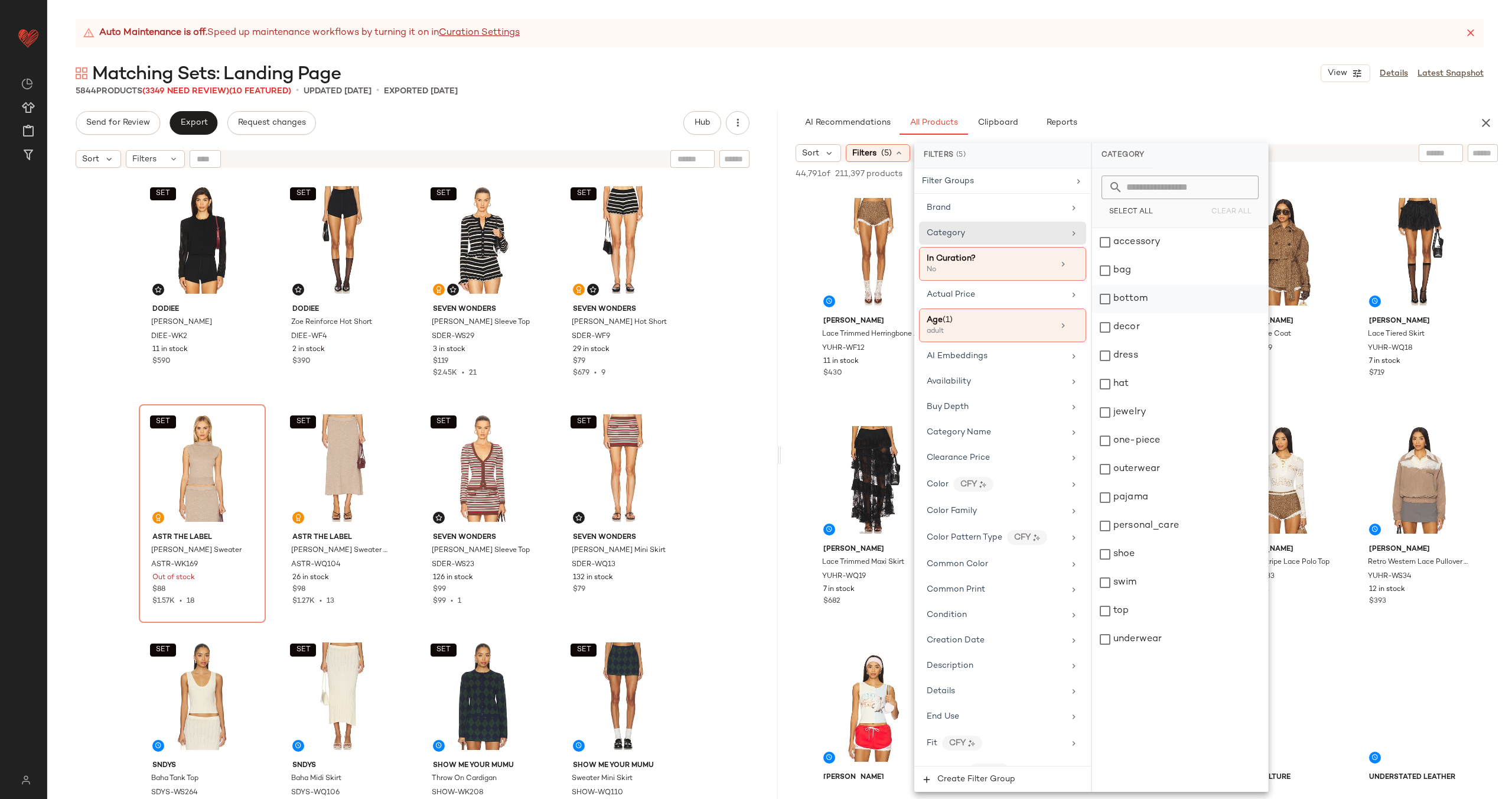
click at [1172, 294] on div "bottom" at bounding box center [1180, 299] width 176 height 29
click at [1170, 439] on div "one-piece" at bounding box center [1180, 441] width 176 height 29
click at [1173, 440] on div "one-piece" at bounding box center [1180, 441] width 176 height 29
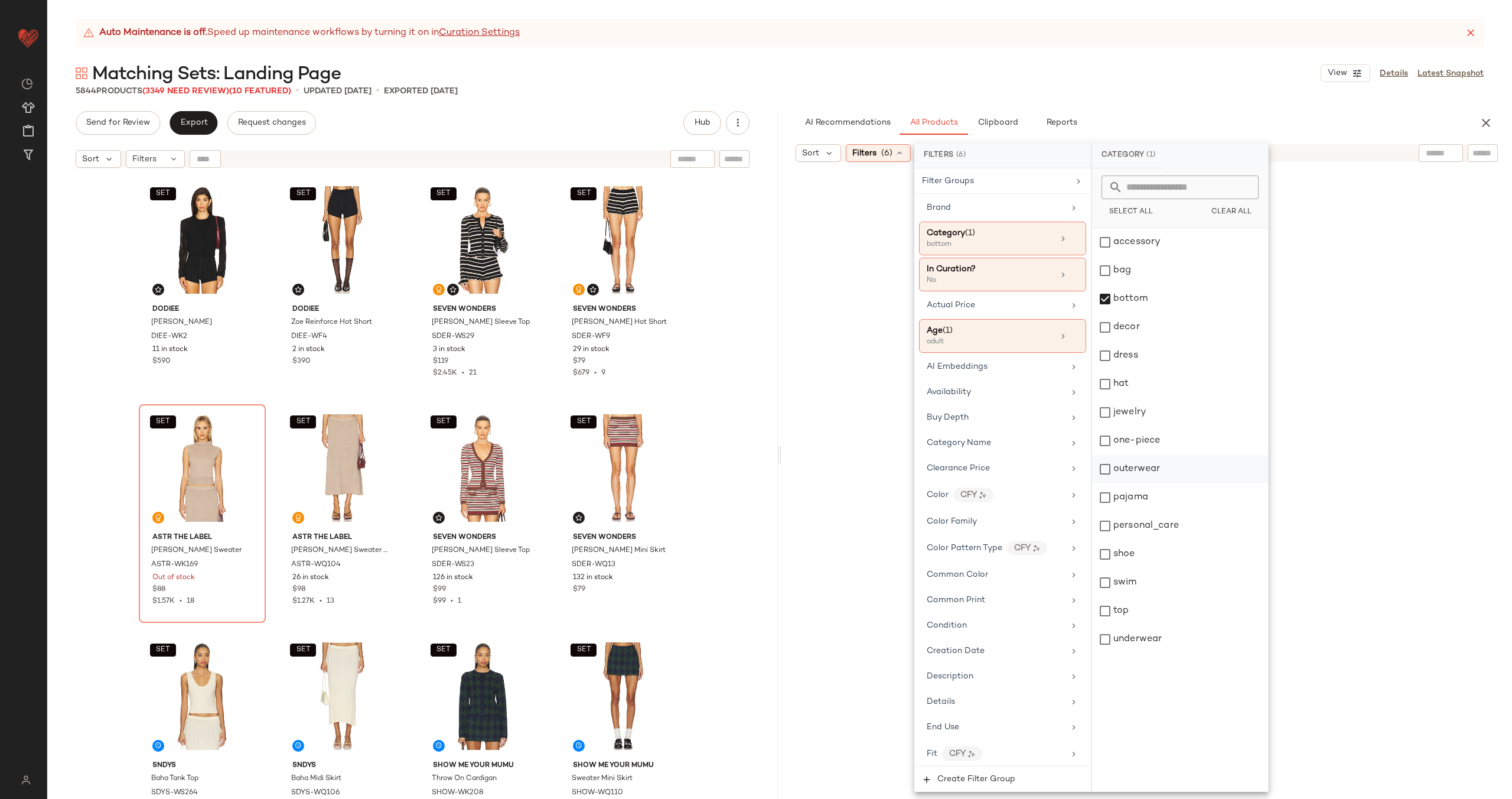
click at [1172, 480] on div "outerwear" at bounding box center [1180, 469] width 176 height 29
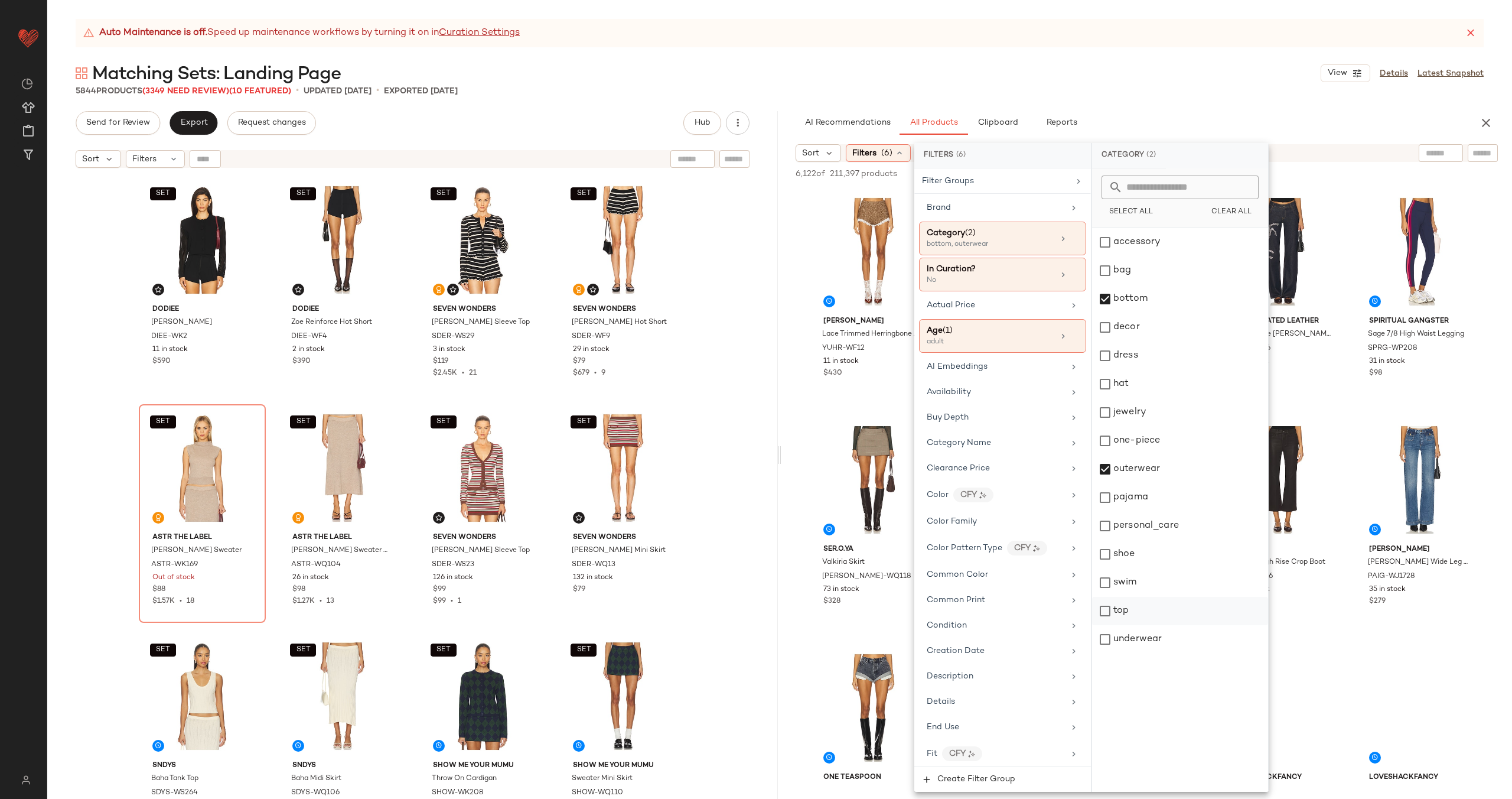
click at [1165, 613] on div "top" at bounding box center [1180, 611] width 176 height 29
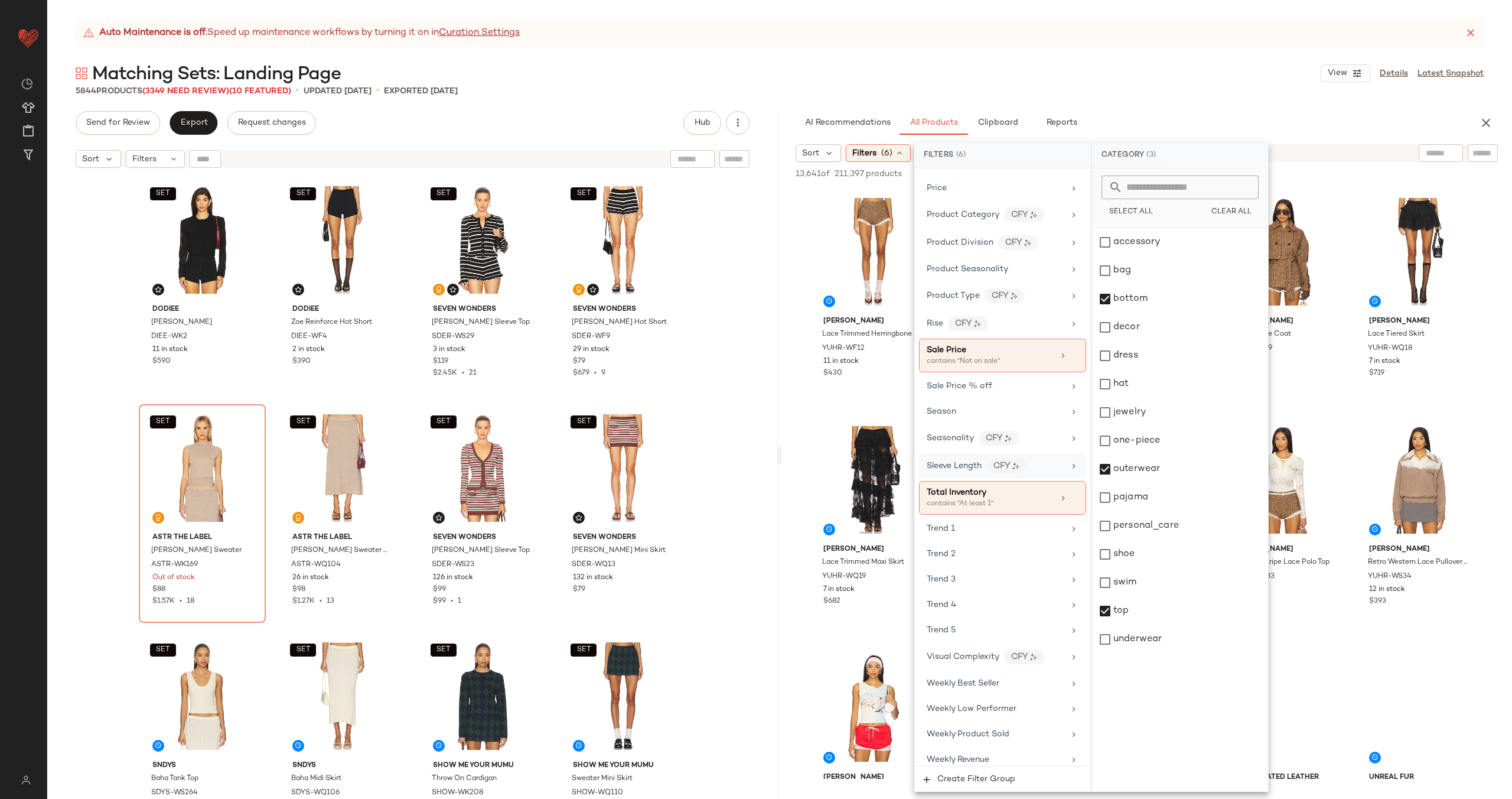
scroll to position [1089, 0]
click at [989, 780] on span "Create Filter Group" at bounding box center [976, 780] width 79 height 9
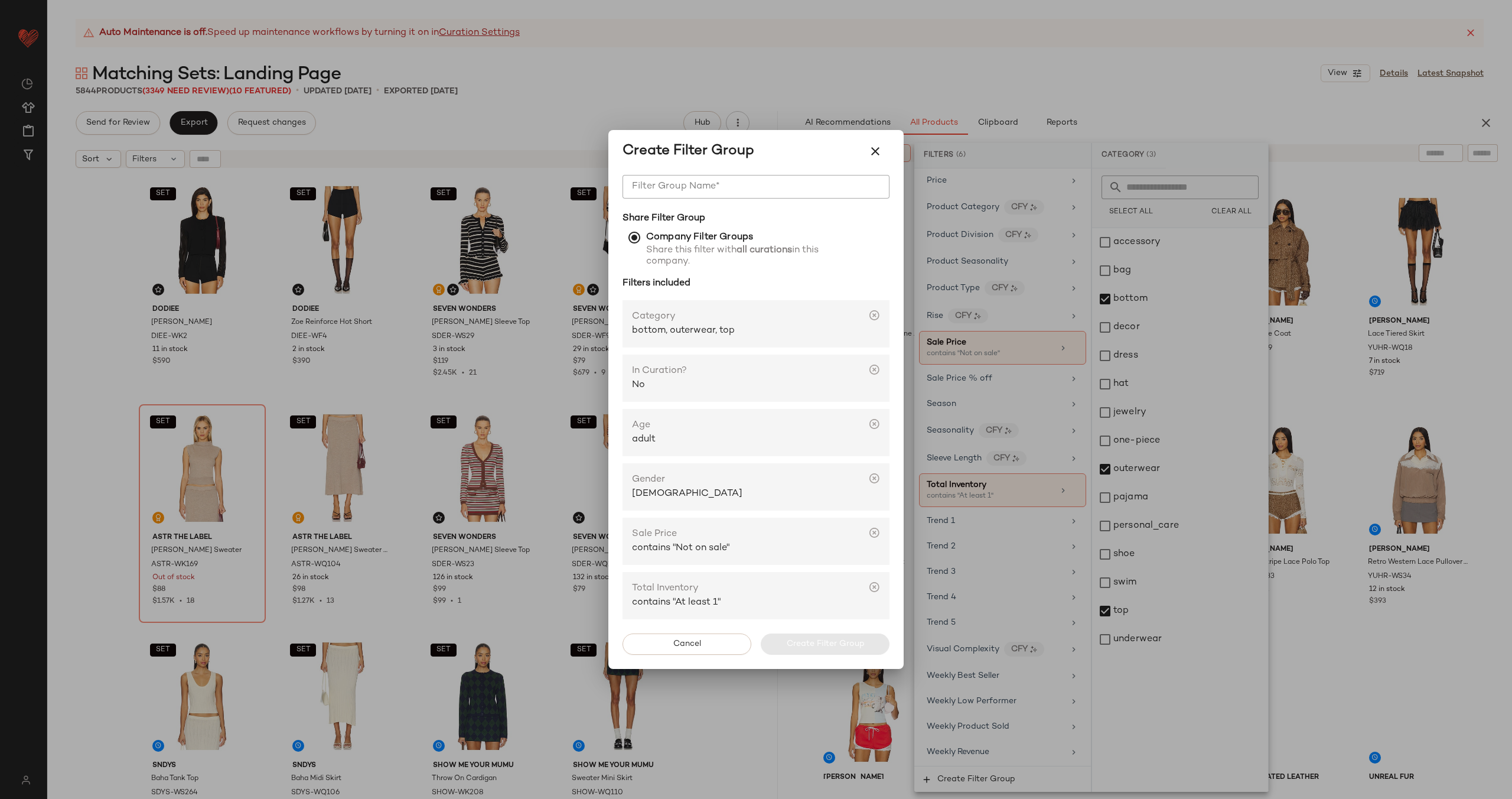
drag, startPoint x: 699, startPoint y: 184, endPoint x: 705, endPoint y: 188, distance: 7.2
click at [699, 184] on input "Filter Group Name*" at bounding box center [756, 186] width 267 height 23
type input "**********"
click at [855, 646] on span "Create Filter Group" at bounding box center [825, 644] width 79 height 9
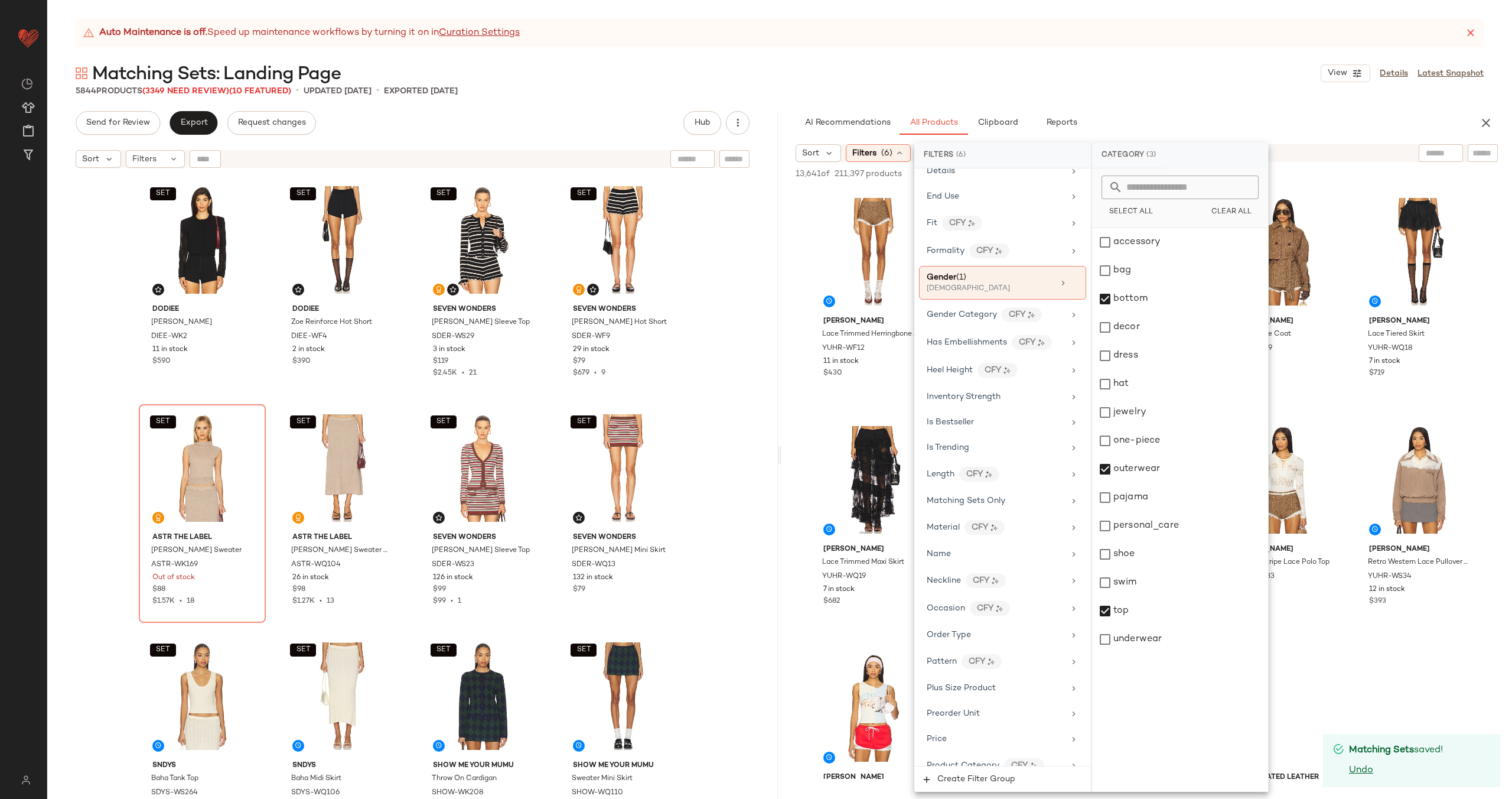
scroll to position [0, 0]
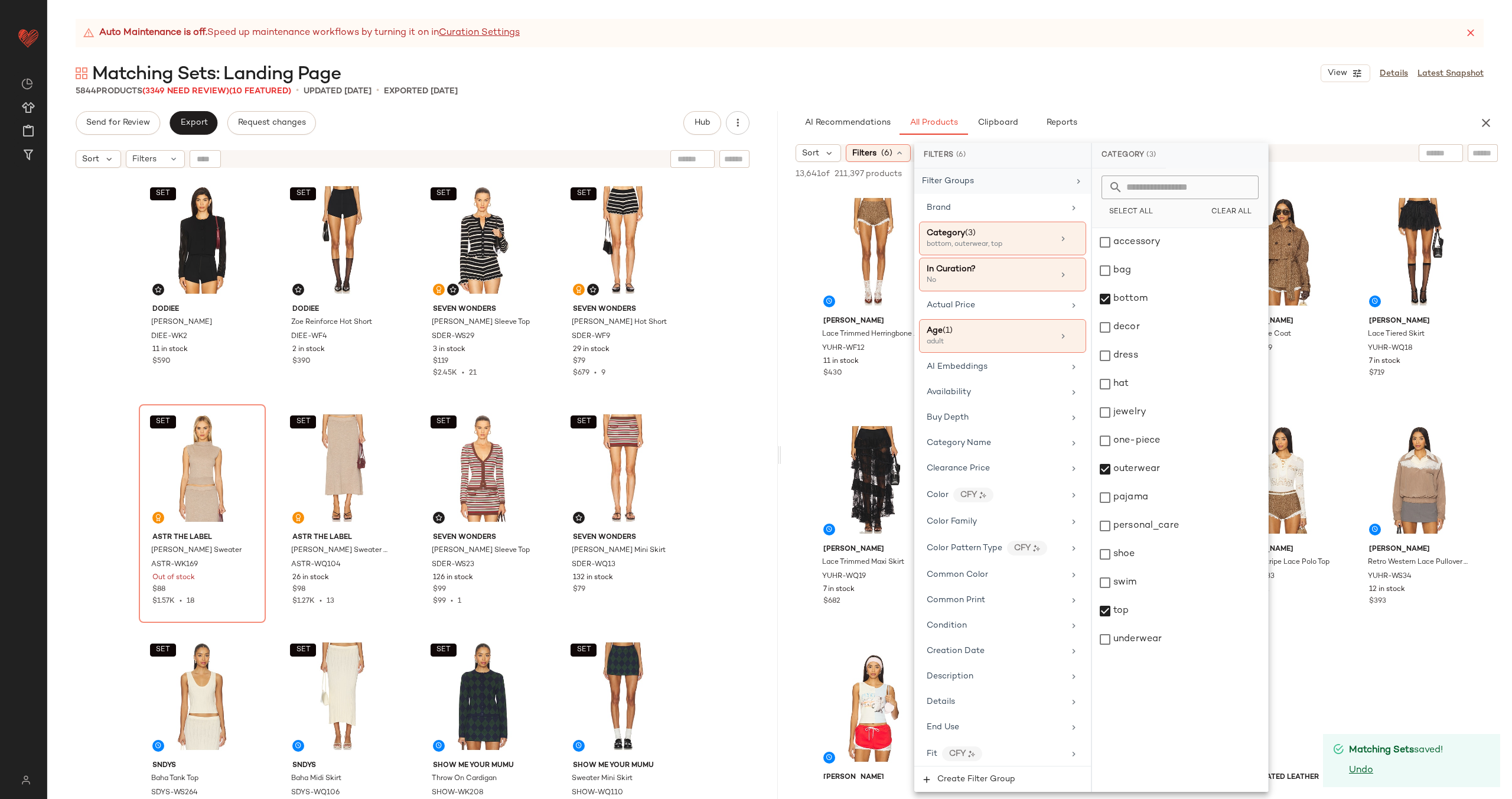
click at [1007, 181] on div "Filter Groups" at bounding box center [995, 181] width 147 height 13
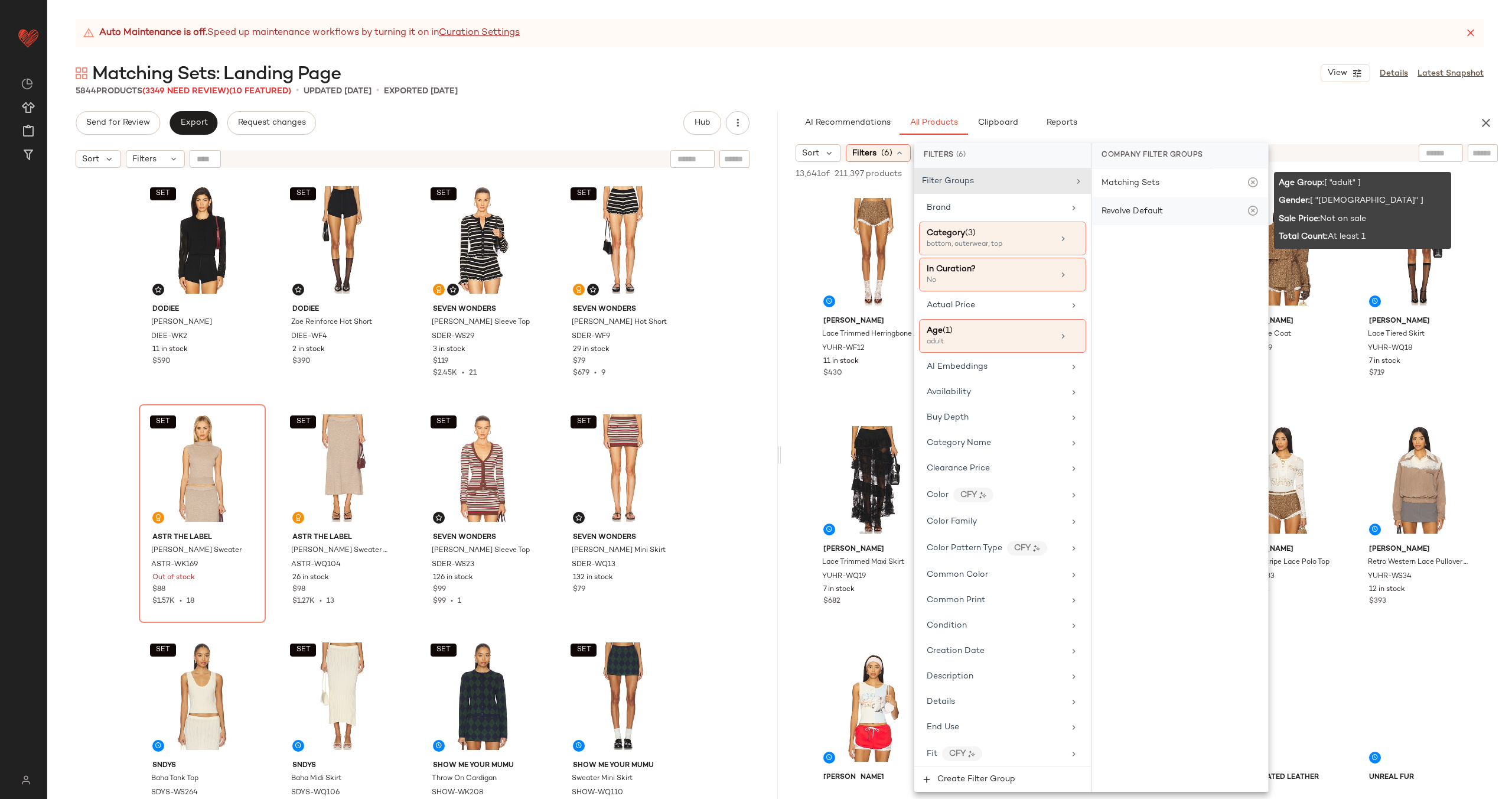
click at [1160, 209] on div "Revolve Default" at bounding box center [1133, 211] width 61 height 13
click at [1254, 210] on icon at bounding box center [1253, 211] width 12 height 12
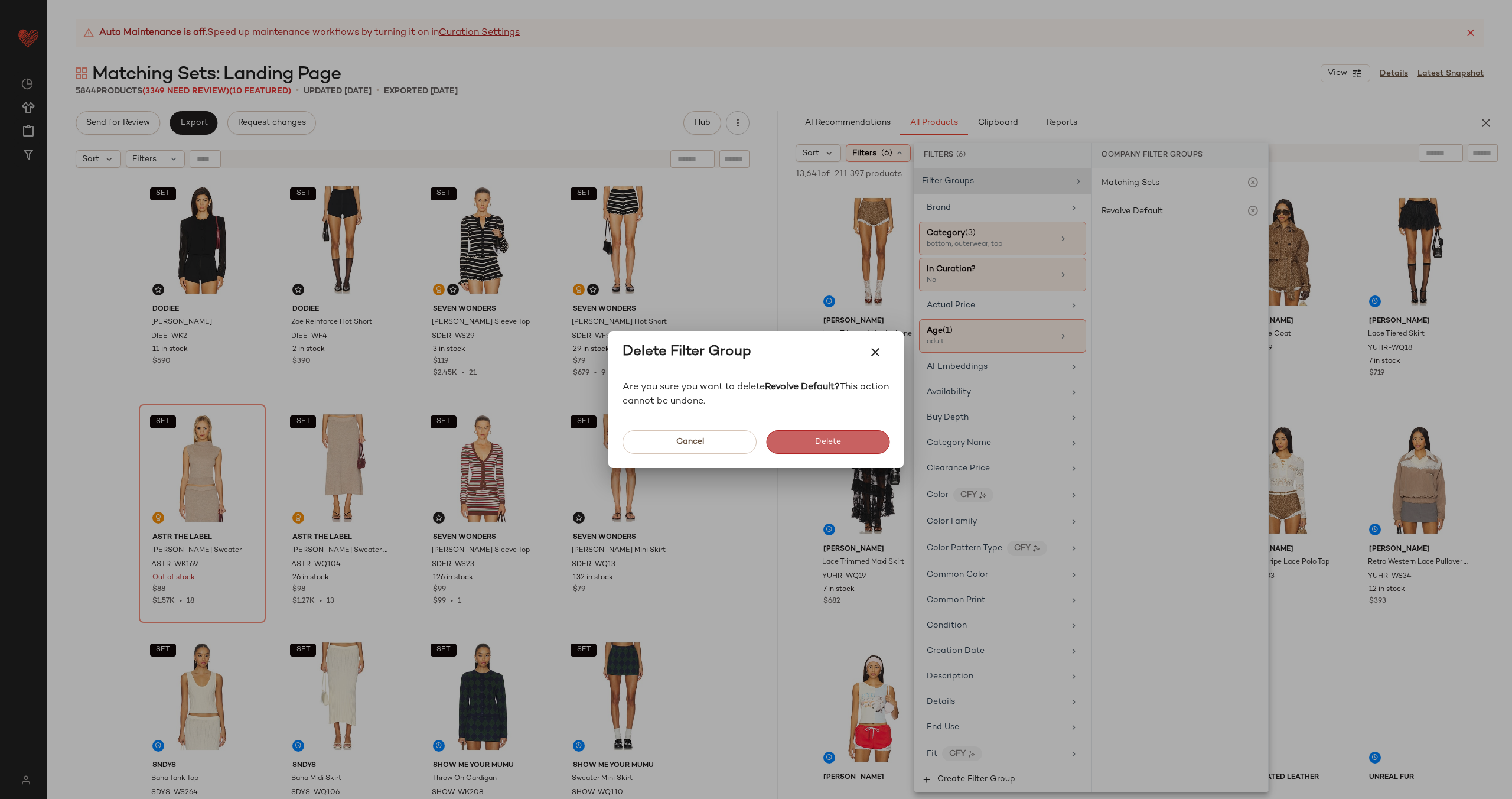
click at [858, 438] on button "Delete" at bounding box center [827, 442] width 123 height 23
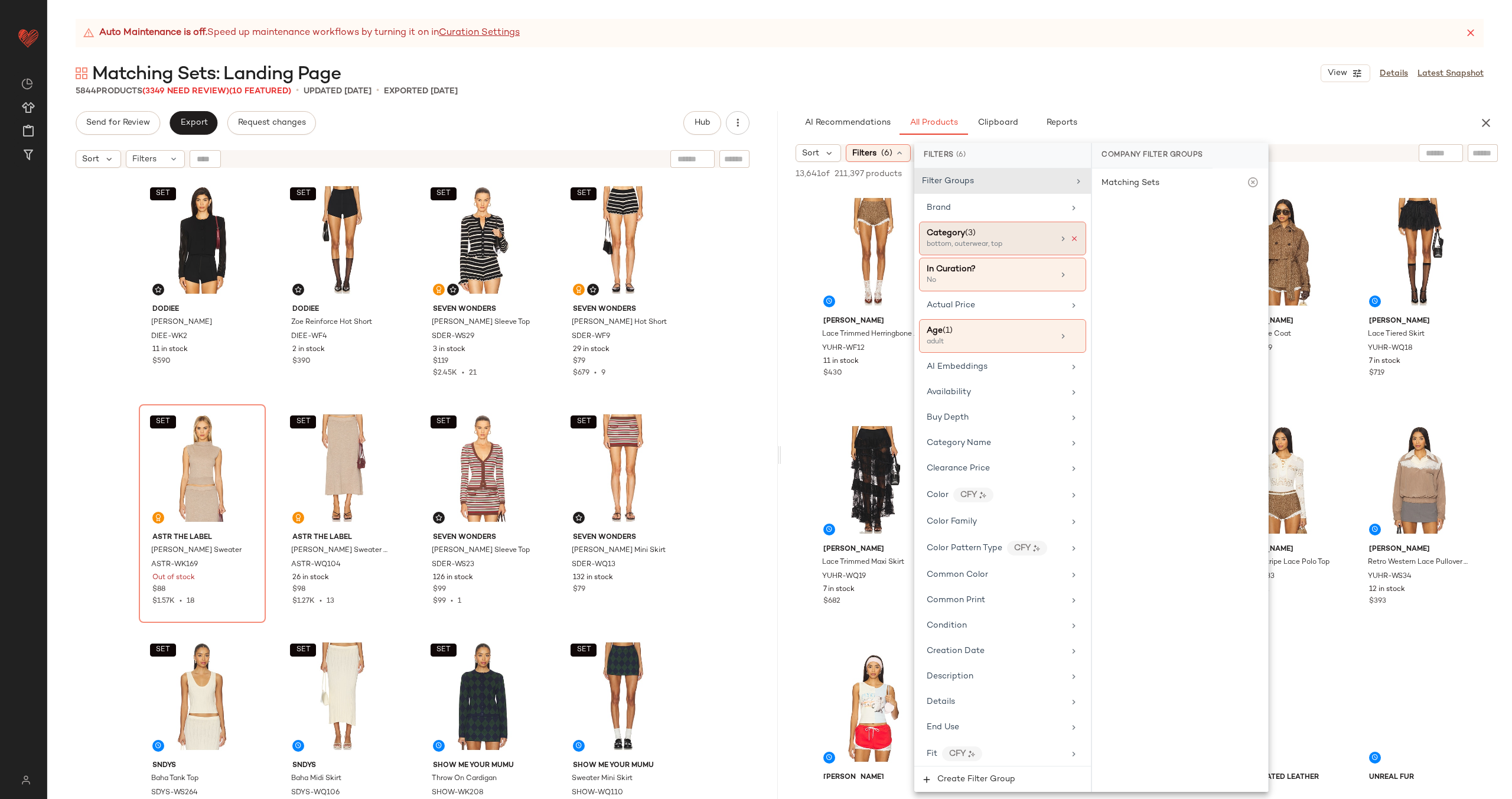
click at [1071, 235] on icon at bounding box center [1075, 239] width 8 height 8
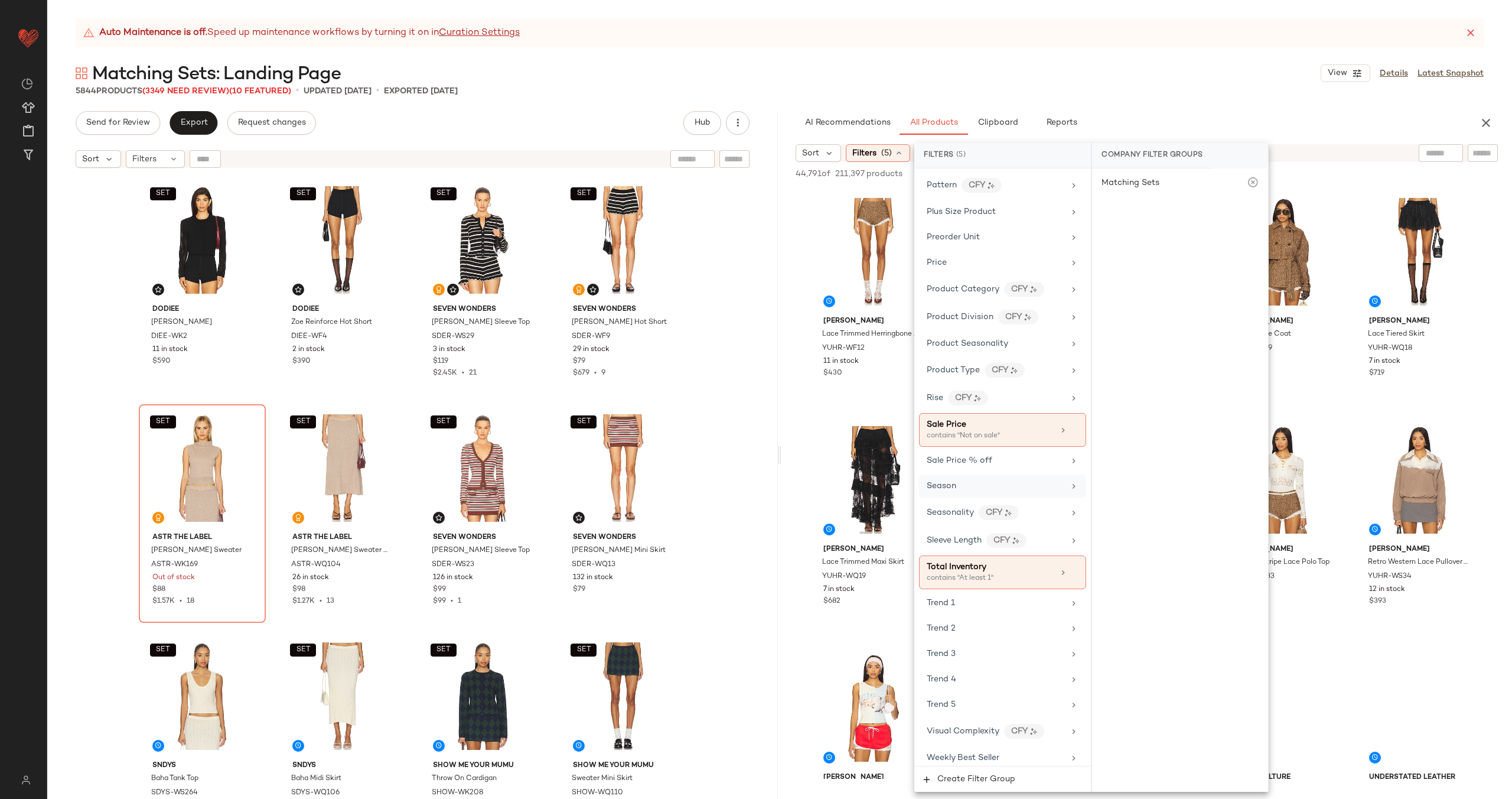
scroll to position [1078, 0]
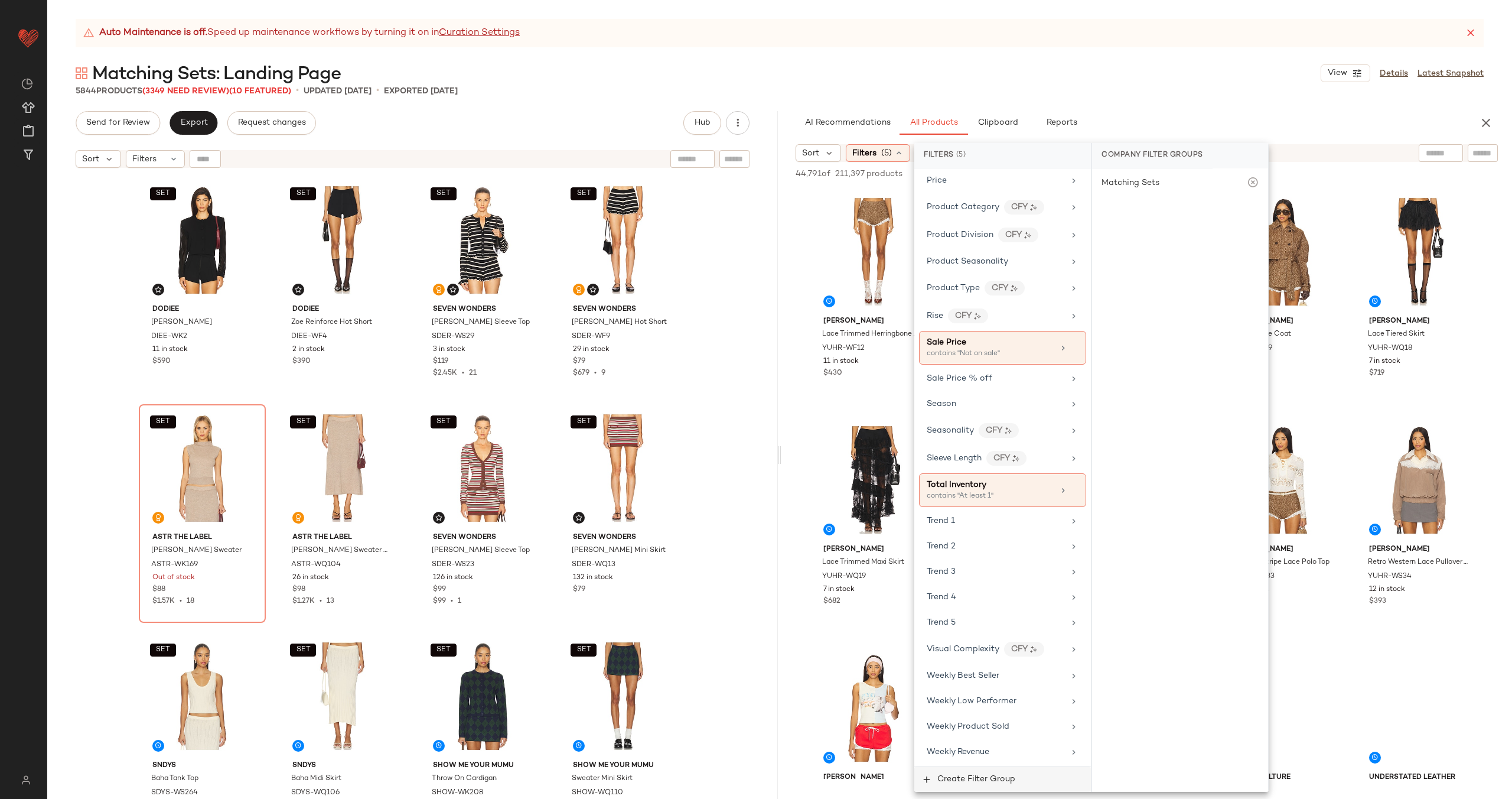
click at [988, 776] on span "Create Filter Group" at bounding box center [976, 780] width 79 height 9
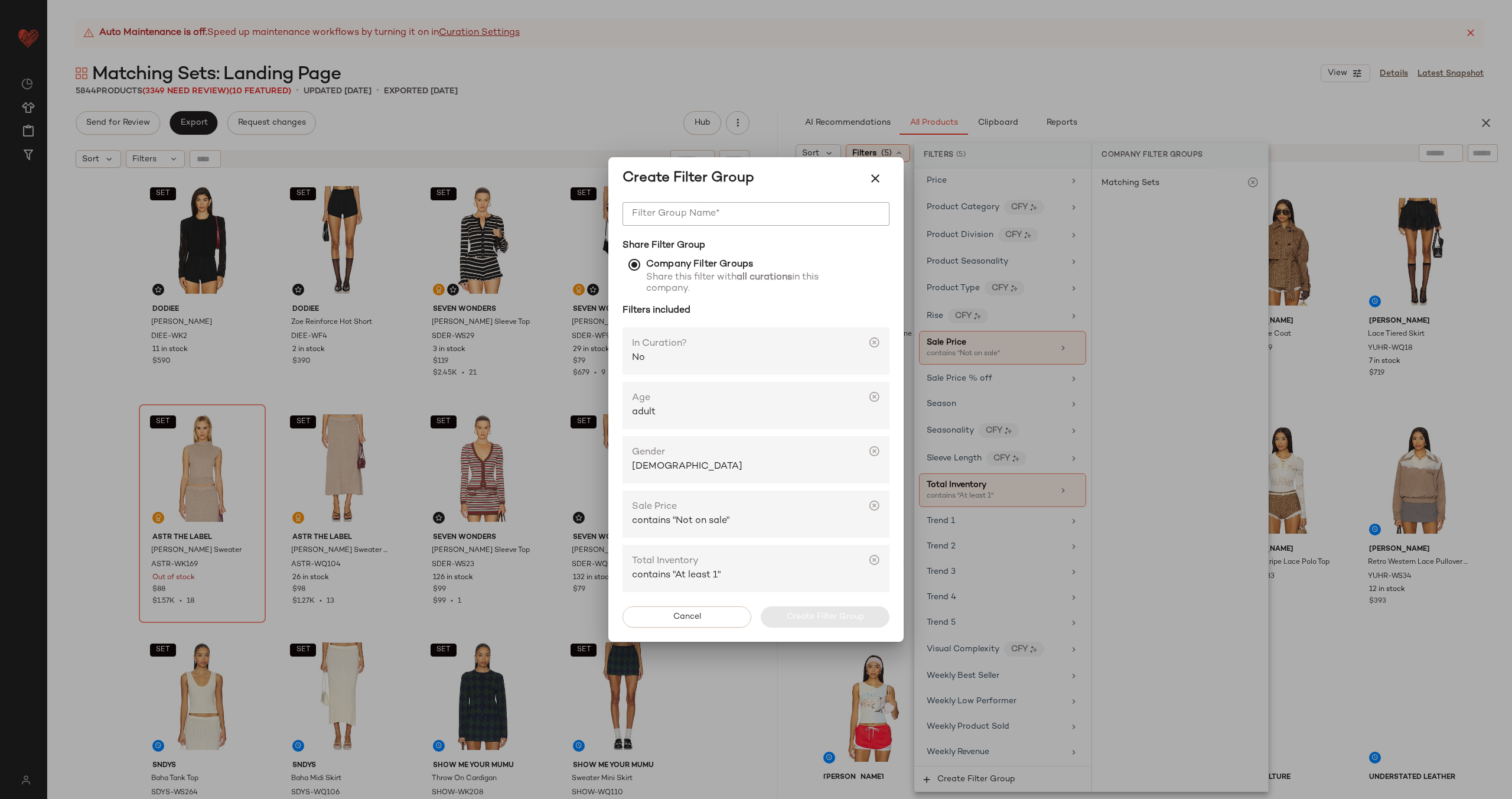
click at [781, 213] on input "Filter Group Name*" at bounding box center [756, 213] width 267 height 23
type input "**********"
click at [822, 620] on span "Create Filter Group" at bounding box center [825, 617] width 79 height 9
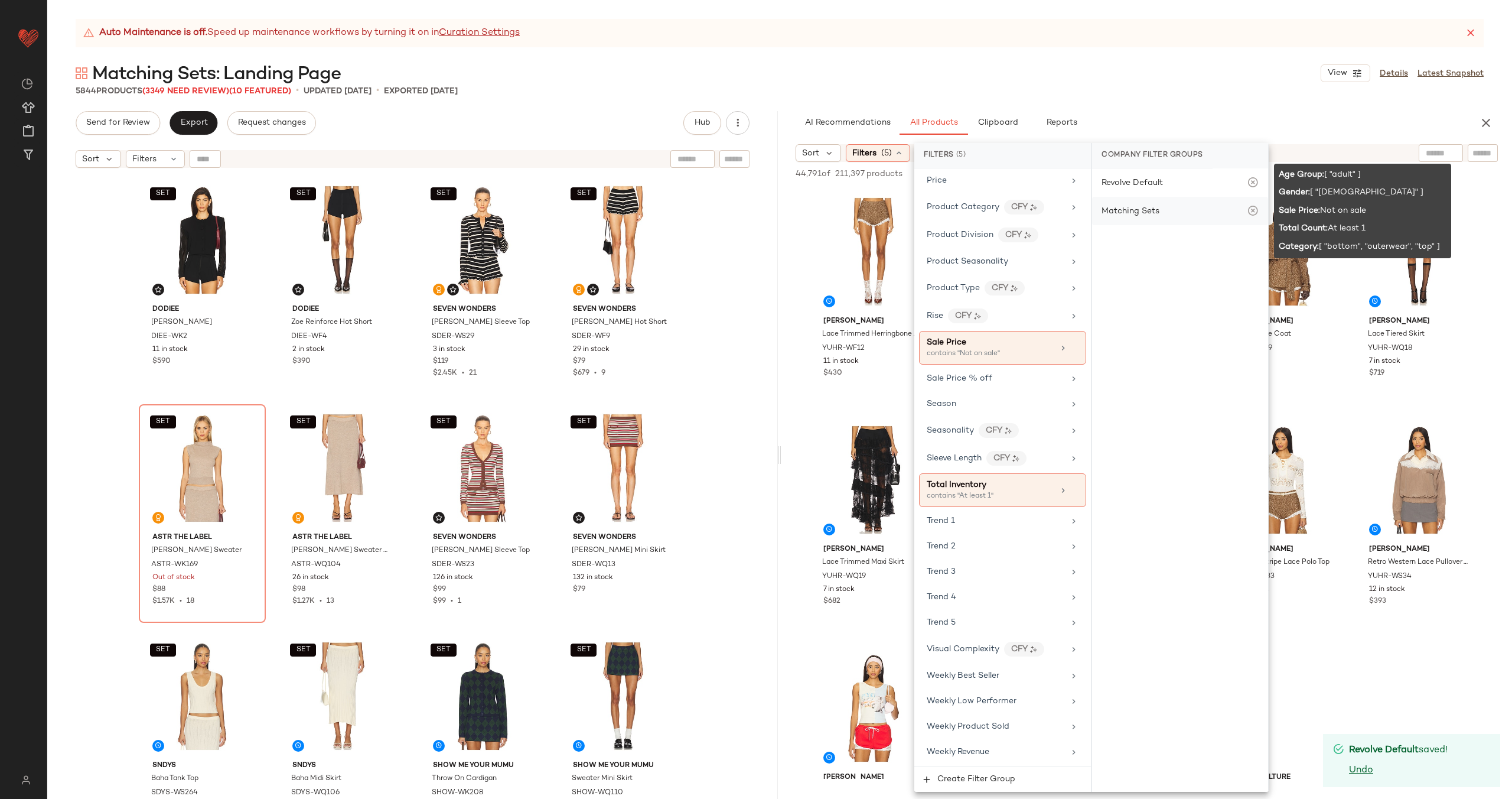
click at [1153, 207] on div "Matching Sets" at bounding box center [1131, 211] width 58 height 13
